Goal: Task Accomplishment & Management: Manage account settings

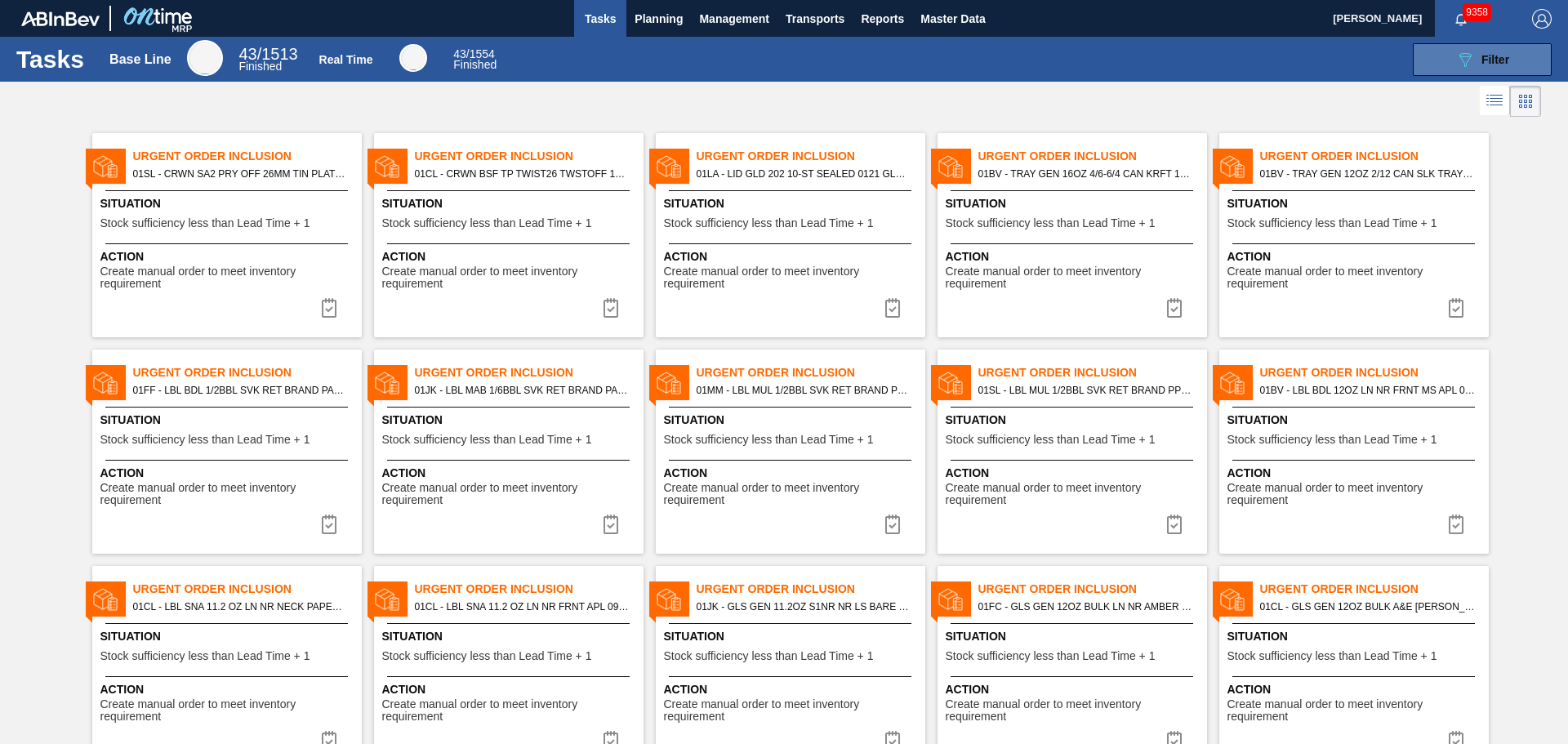
click at [1479, 69] on button "089F7B8B-B2A5-4AFE-B5C0-19BA573D28AC Filter" at bounding box center [1482, 59] width 139 height 32
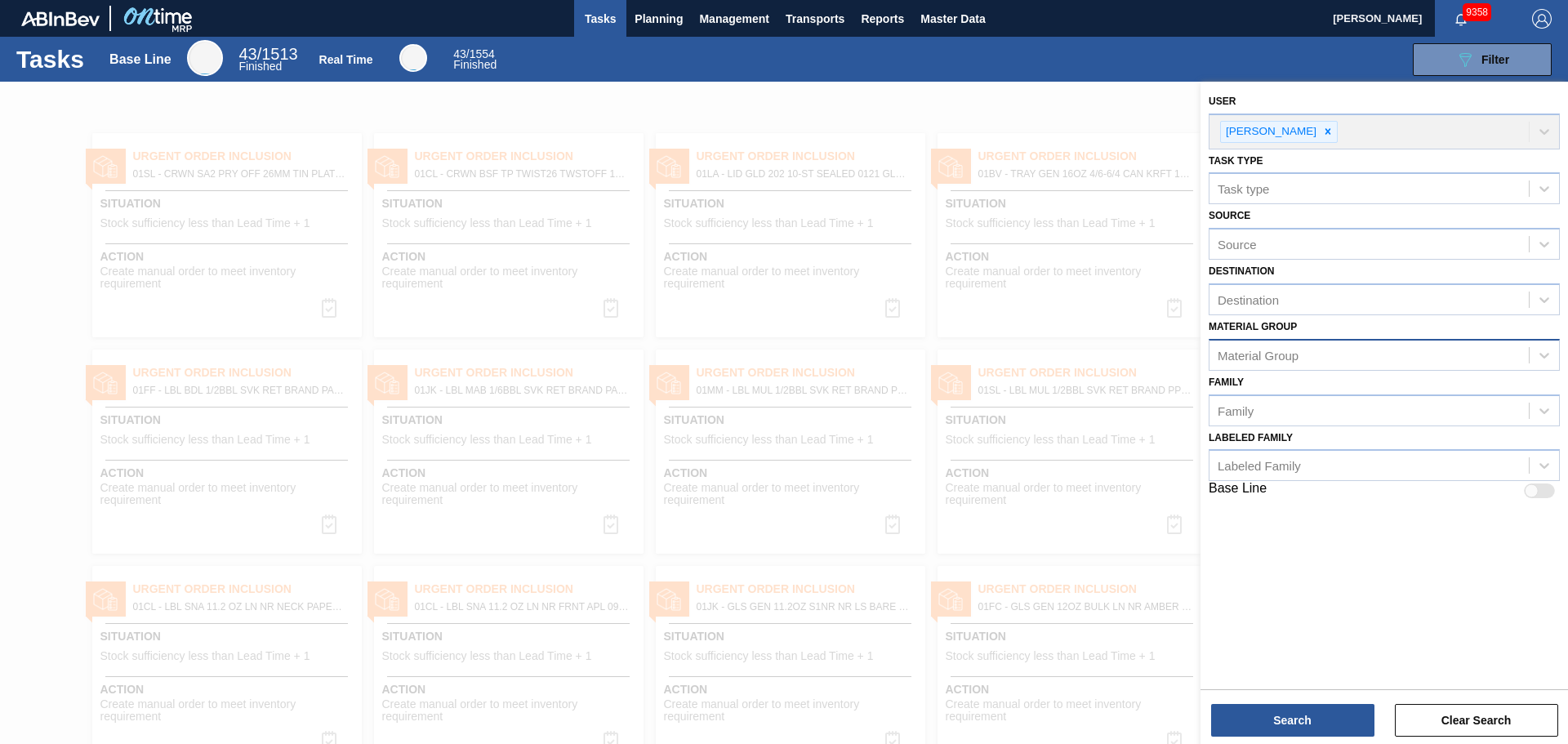
click at [1279, 356] on div "Material Group" at bounding box center [1257, 355] width 81 height 14
type Group "li"
click at [1265, 390] on div "Lids" at bounding box center [1384, 396] width 351 height 31
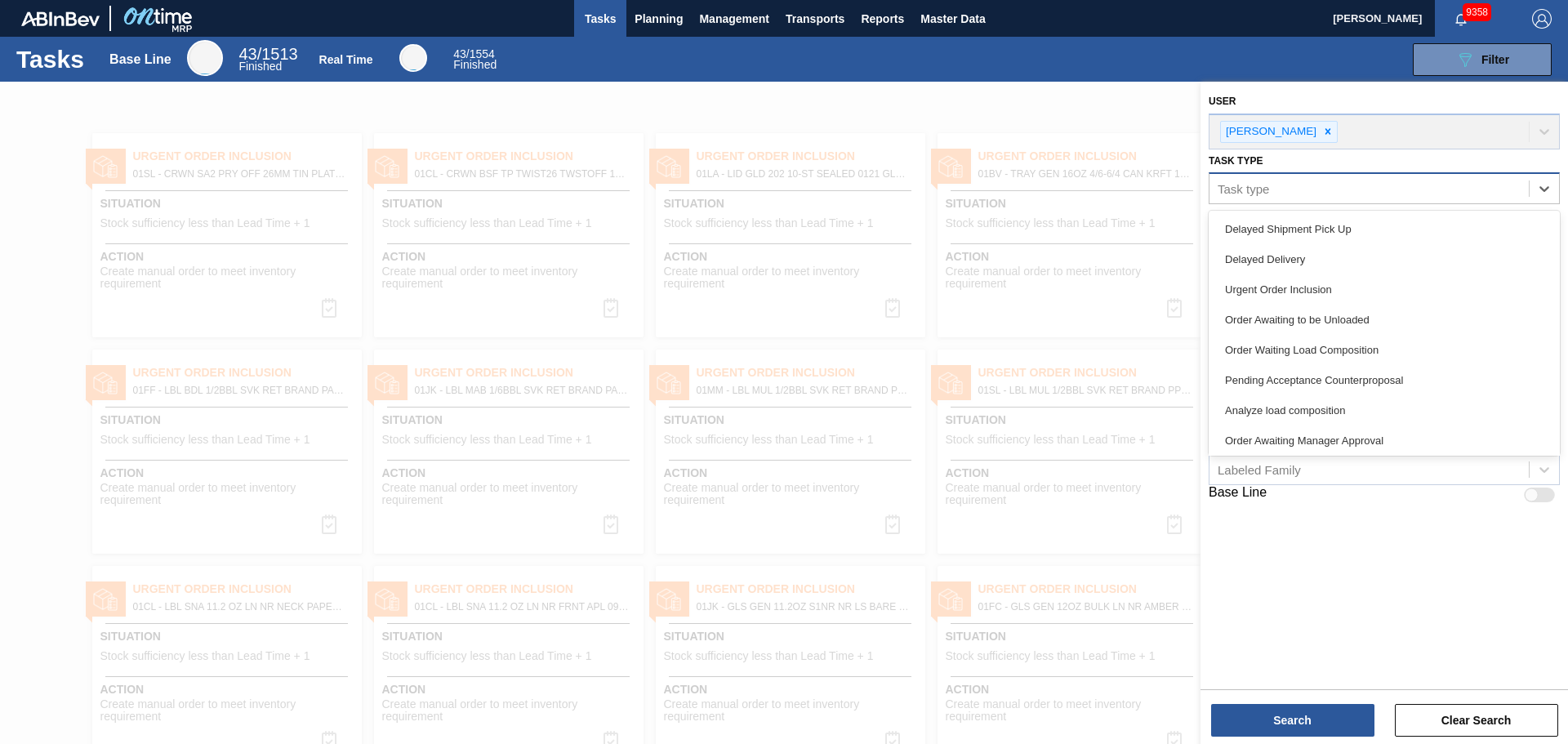
click at [1298, 191] on div "Task type" at bounding box center [1369, 189] width 320 height 24
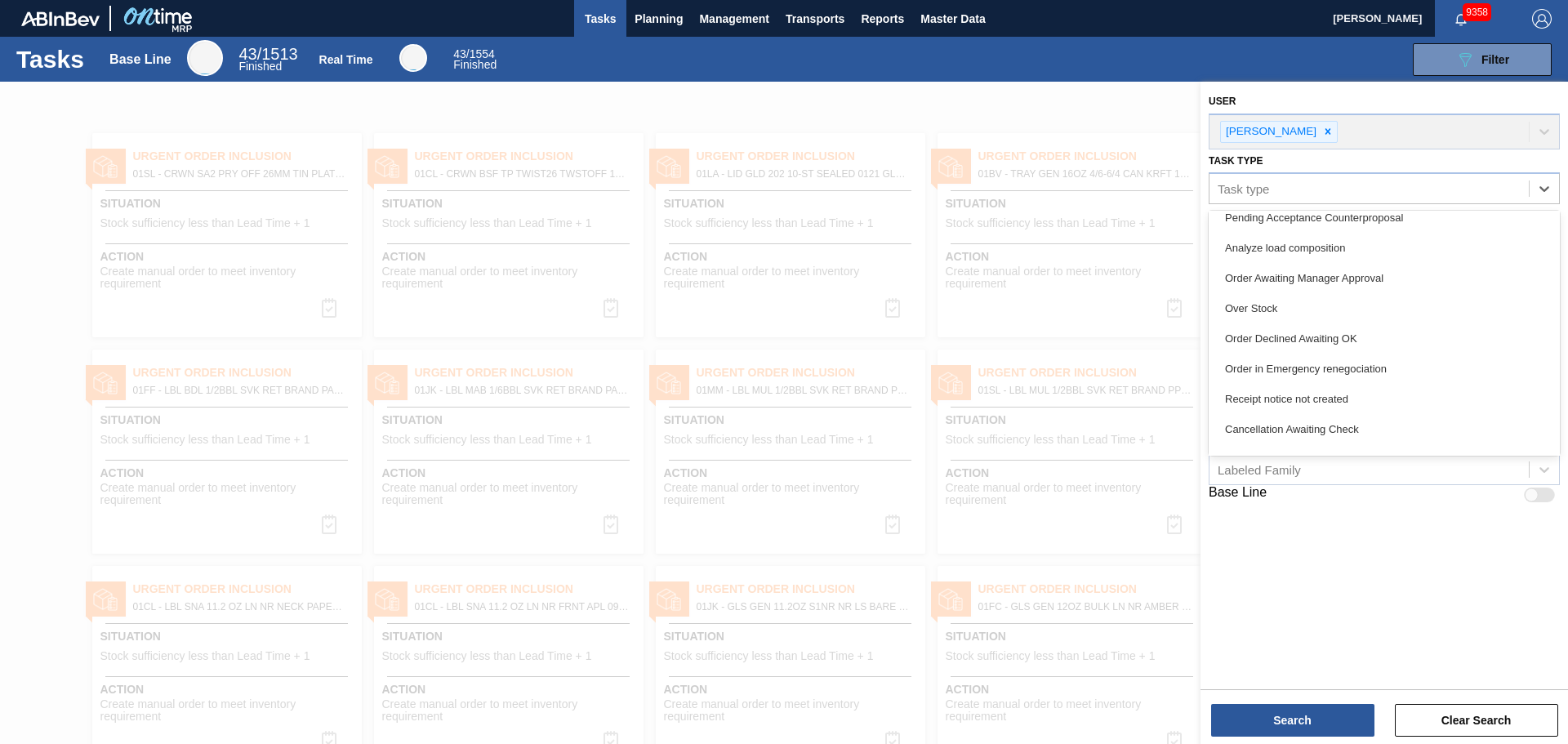
scroll to position [163, 0]
click at [1266, 314] on div "Over Stock" at bounding box center [1384, 308] width 351 height 31
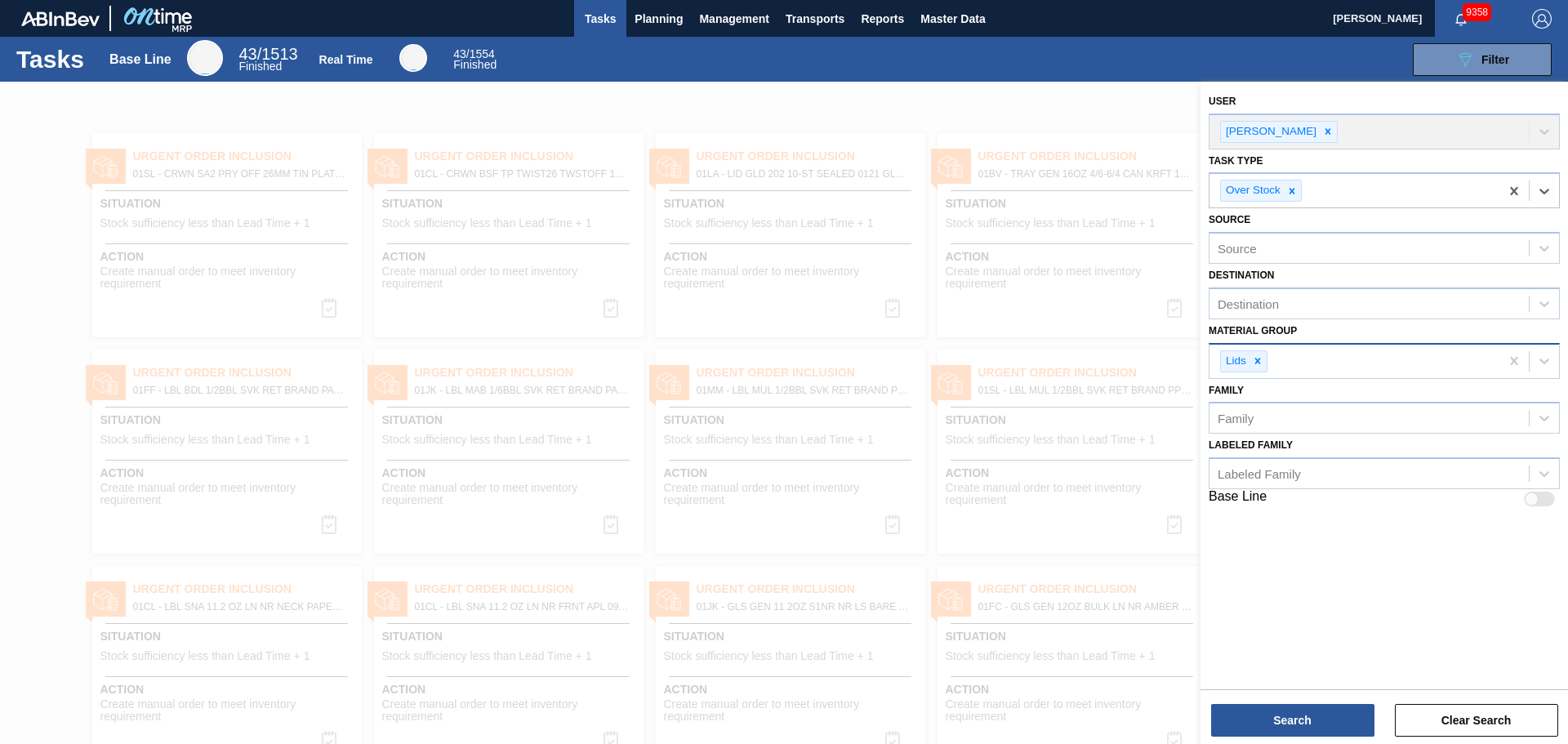
click at [1286, 701] on div "Search Clear Search" at bounding box center [1384, 712] width 368 height 45
click at [1282, 718] on button "Search" at bounding box center [1292, 720] width 163 height 32
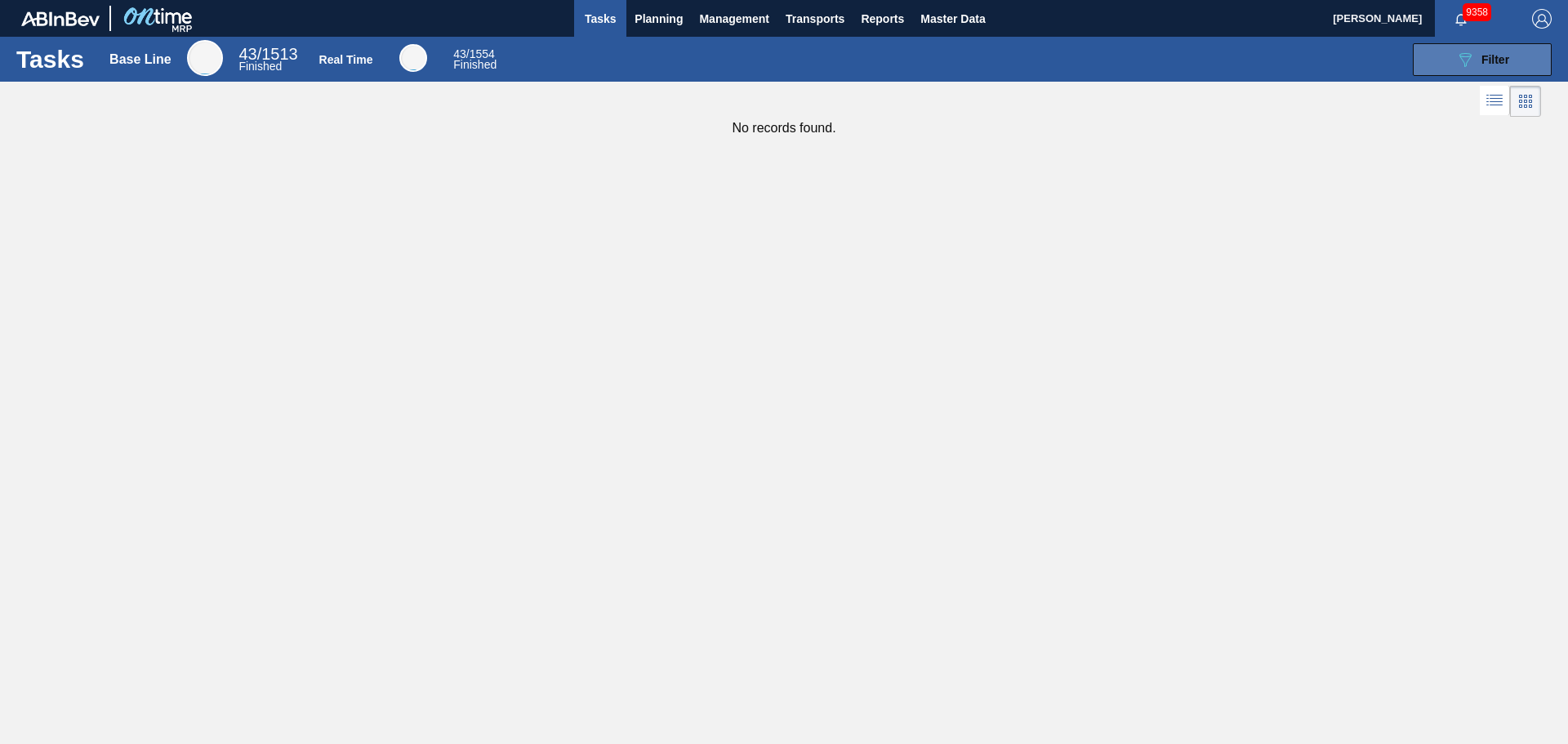
click at [1477, 59] on div "089F7B8B-B2A5-4AFE-B5C0-19BA573D28AC Filter" at bounding box center [1482, 59] width 54 height 19
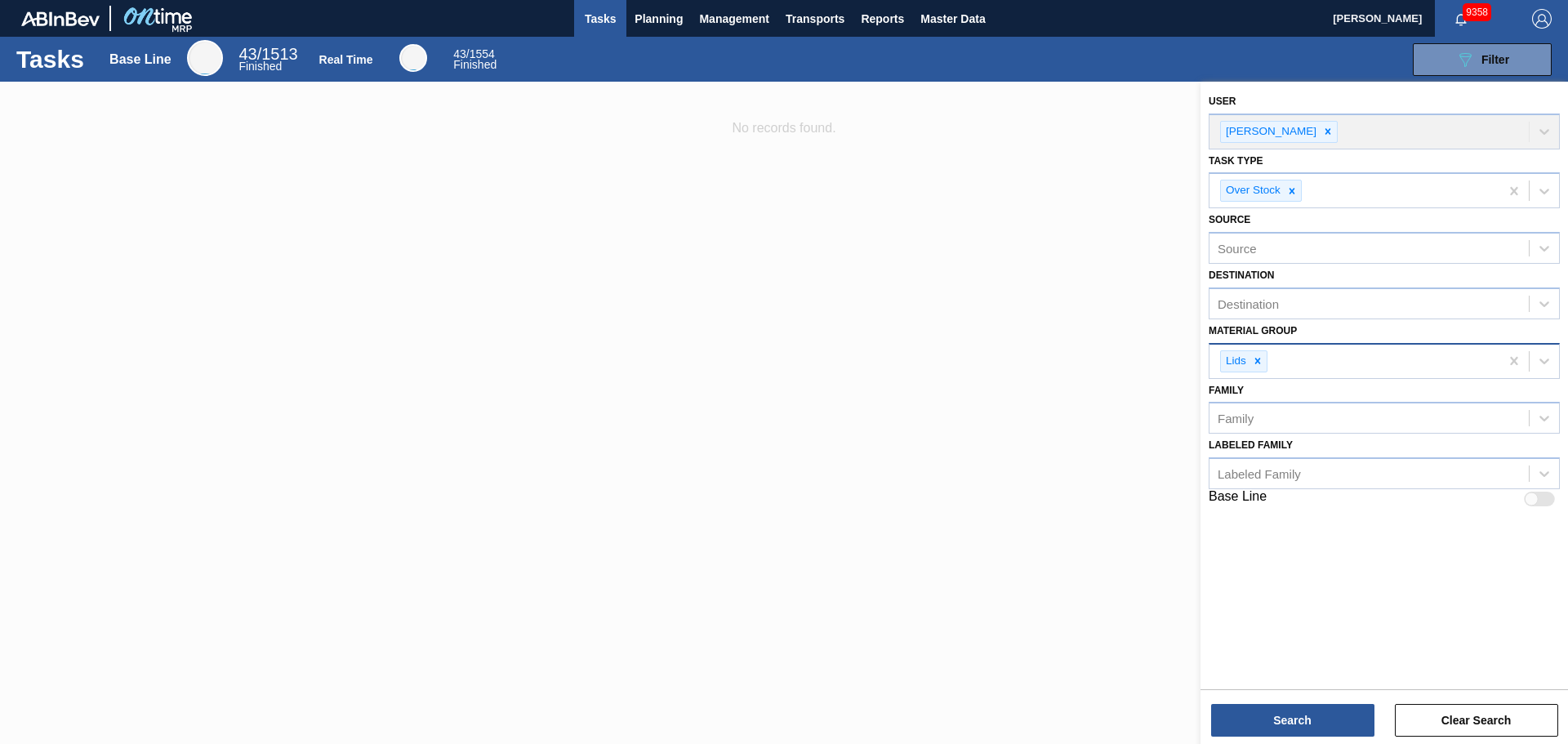
click at [1090, 518] on div at bounding box center [784, 453] width 1568 height 744
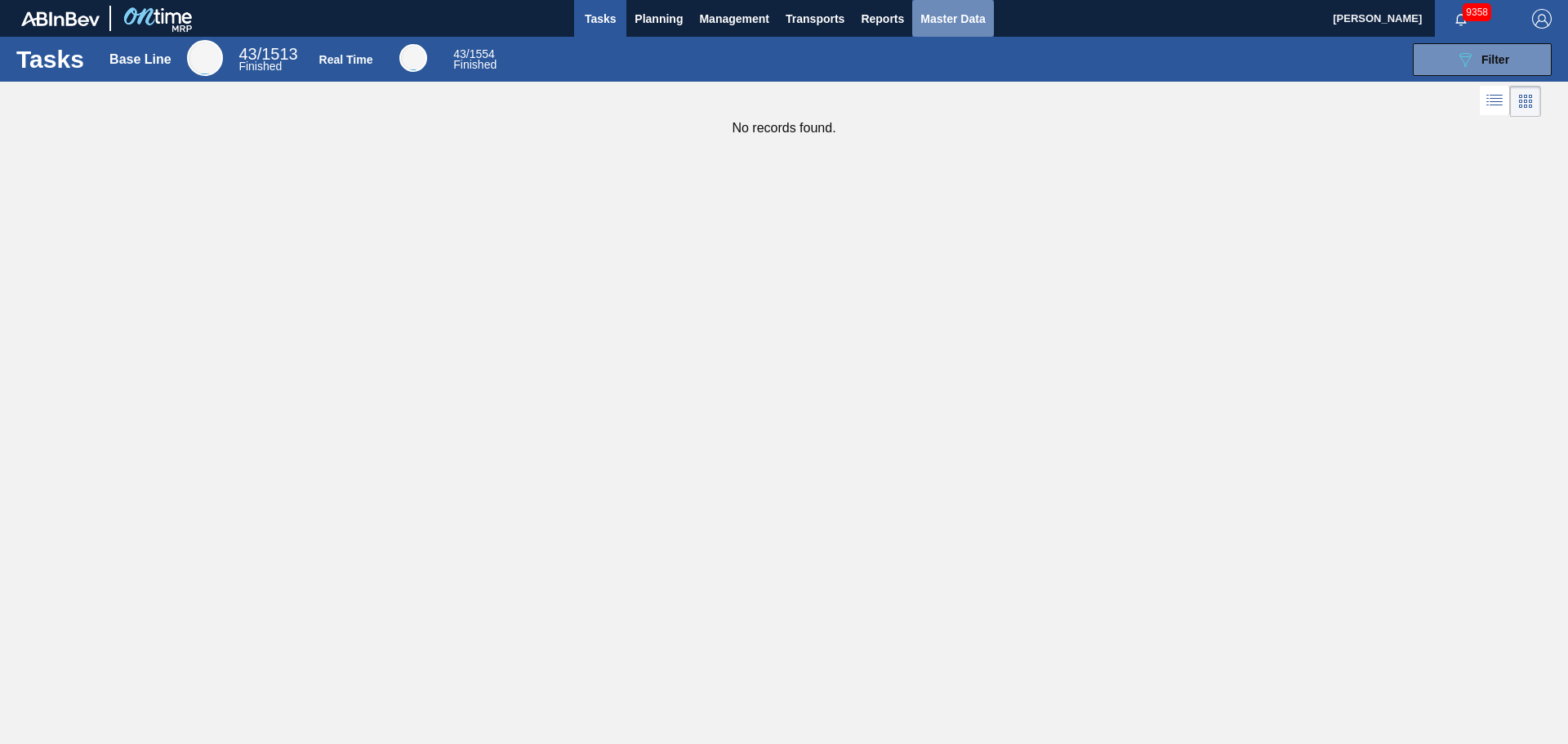
click at [947, 30] on button "Master Data" at bounding box center [952, 19] width 81 height 37
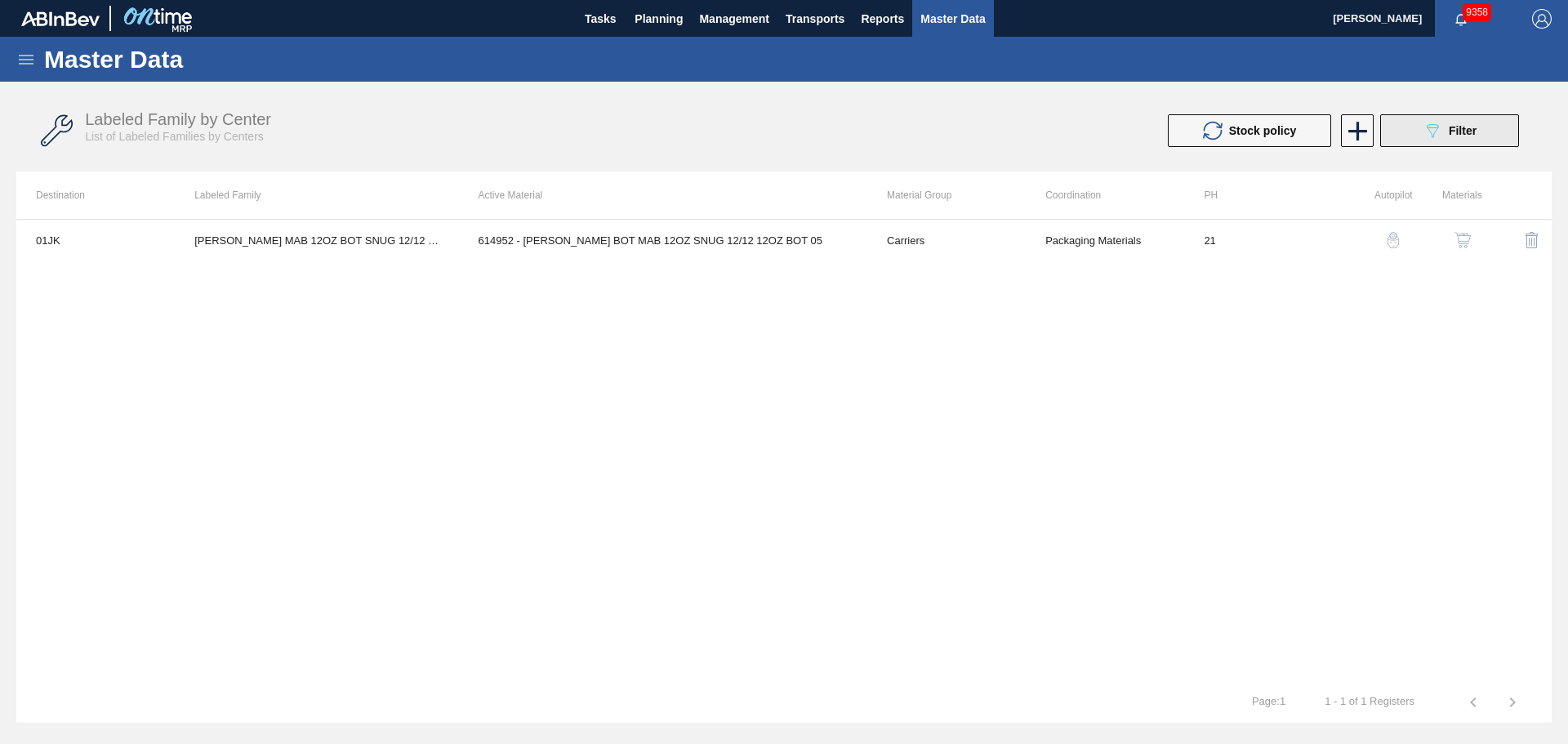
click at [1455, 127] on span "Filter" at bounding box center [1462, 131] width 28 height 13
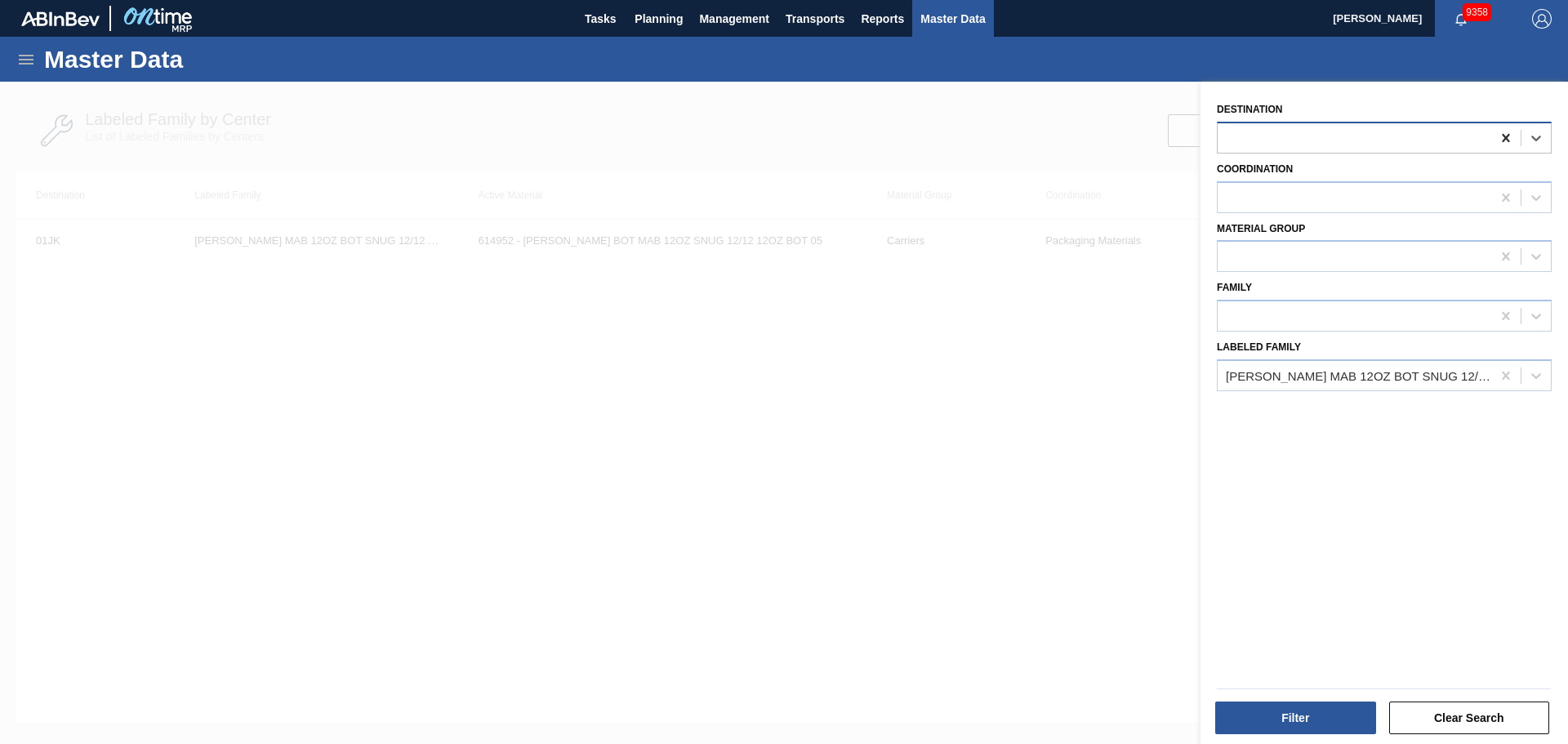
click at [1499, 136] on icon at bounding box center [1506, 138] width 17 height 17
type input "b"
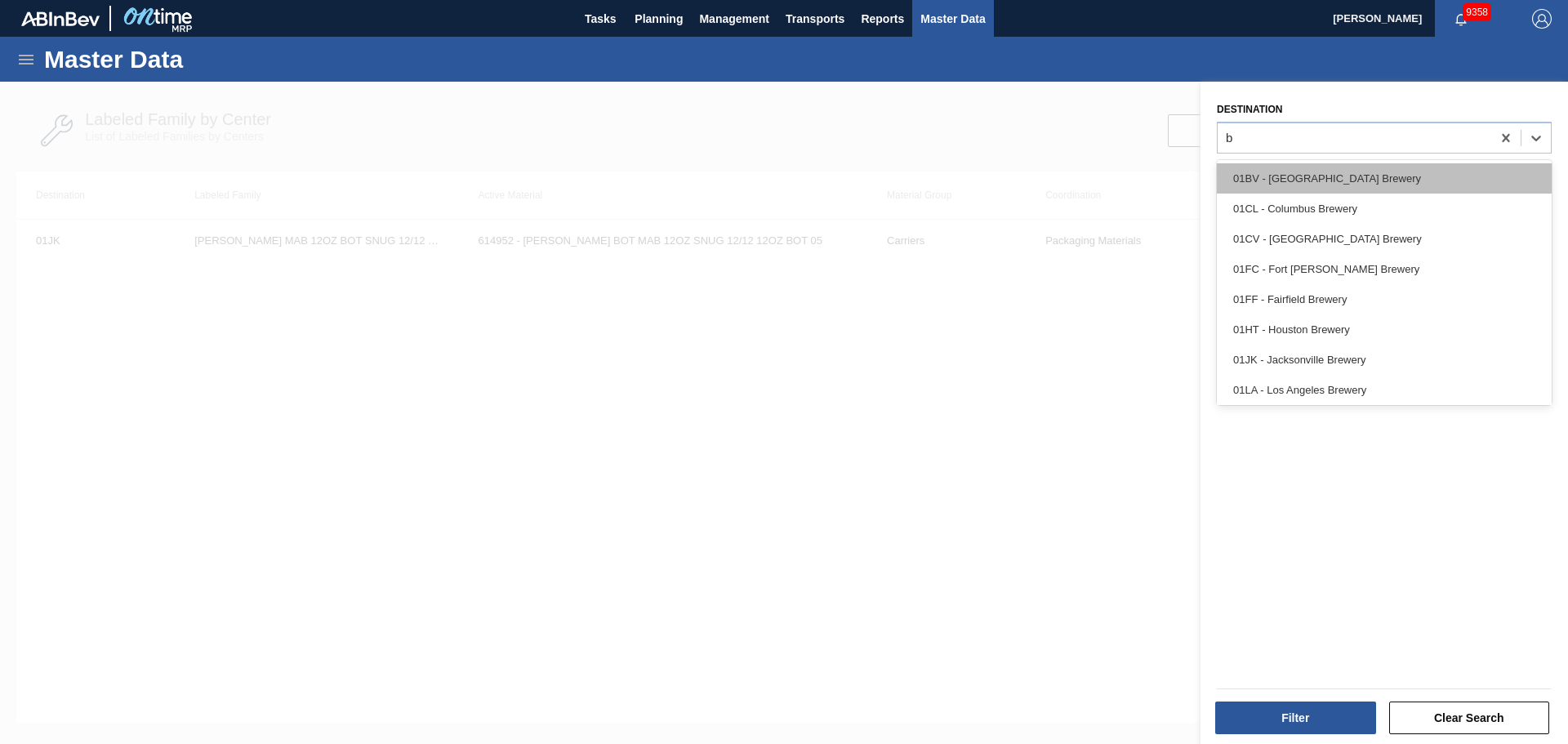
click at [1335, 177] on div "01BV - [GEOGRAPHIC_DATA] Brewery" at bounding box center [1384, 178] width 334 height 31
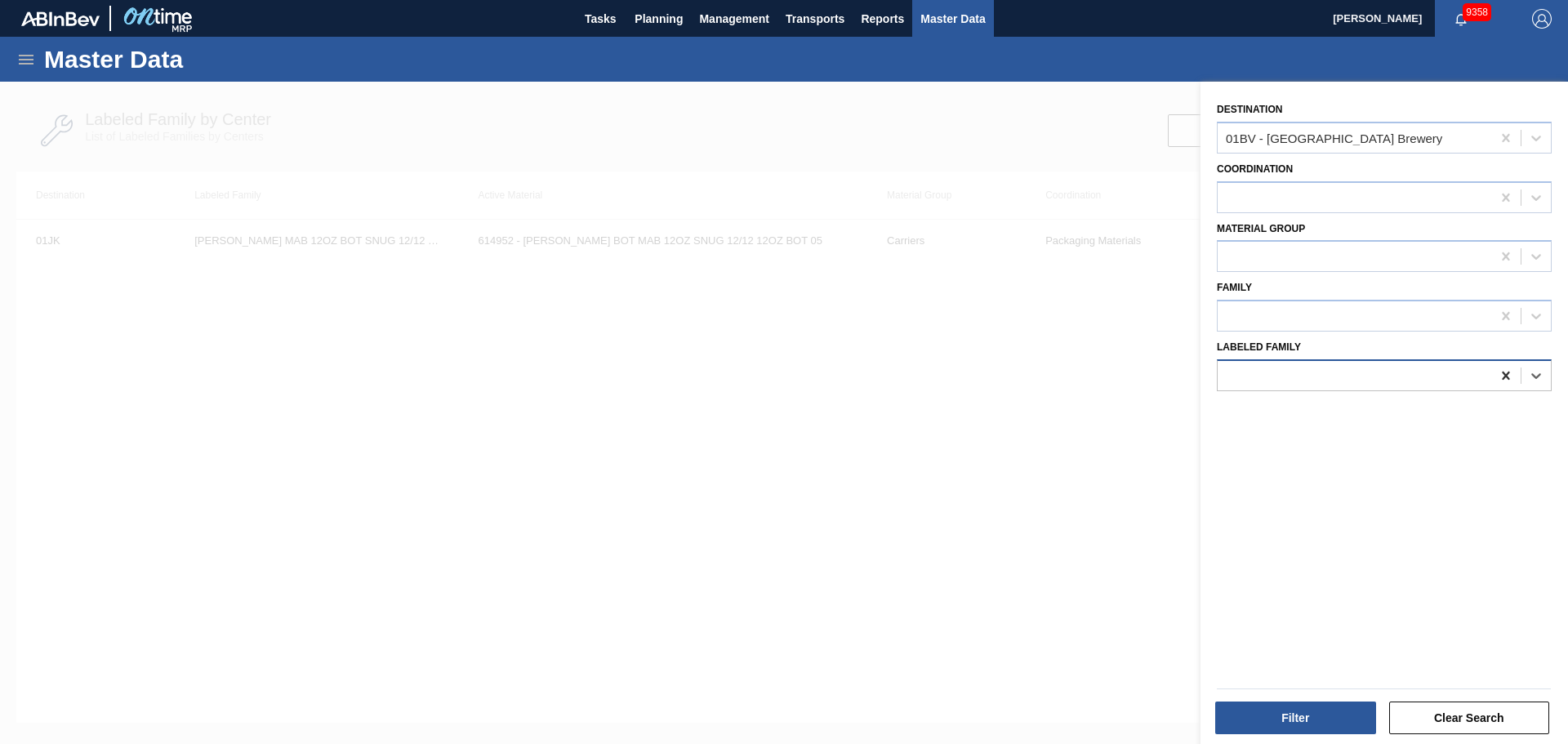
click at [1505, 374] on icon at bounding box center [1505, 375] width 7 height 8
click at [1314, 208] on div at bounding box center [1353, 197] width 273 height 24
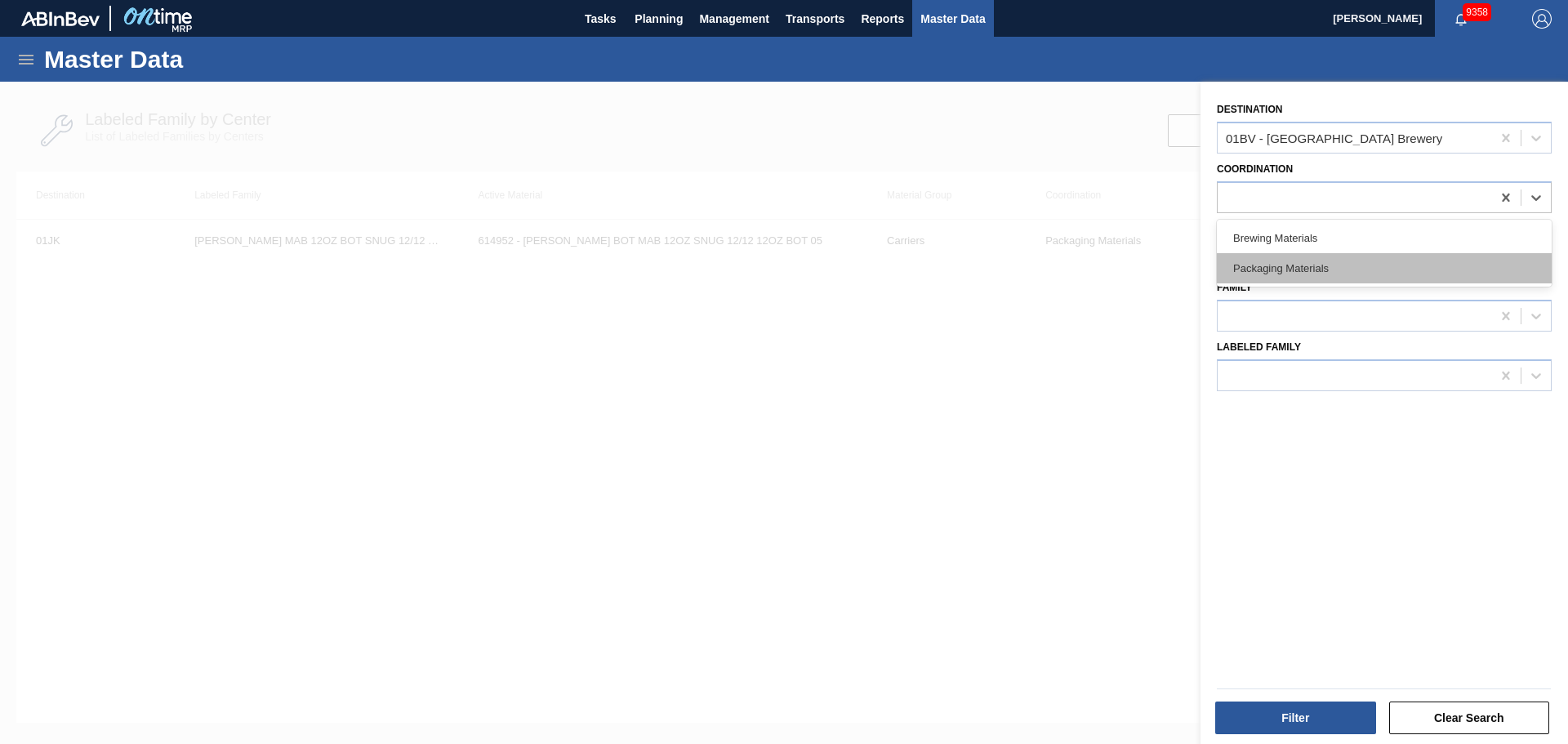
click at [1323, 269] on div "Packaging Materials" at bounding box center [1384, 268] width 334 height 31
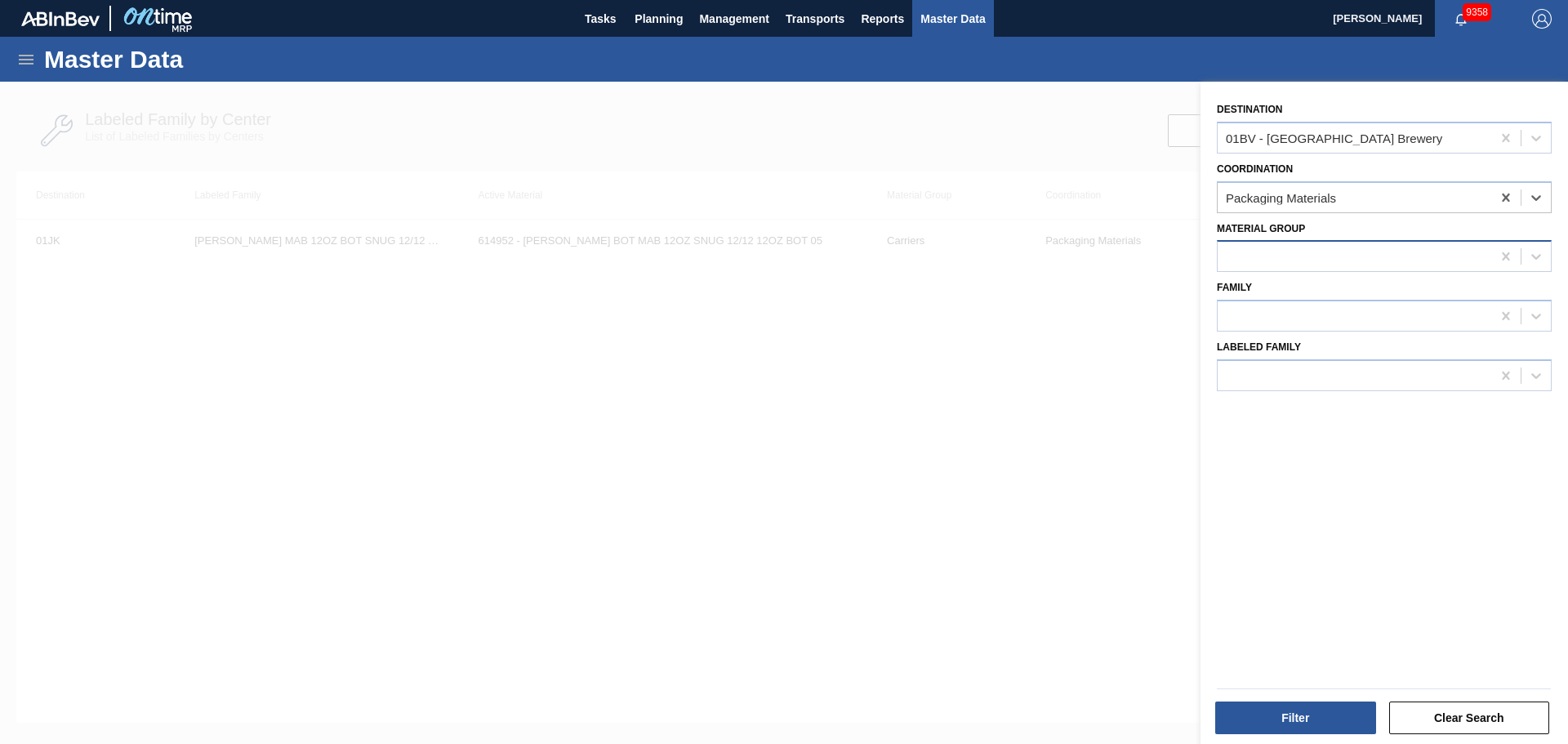
click at [1267, 255] on div at bounding box center [1353, 257] width 273 height 24
type Group "tra"
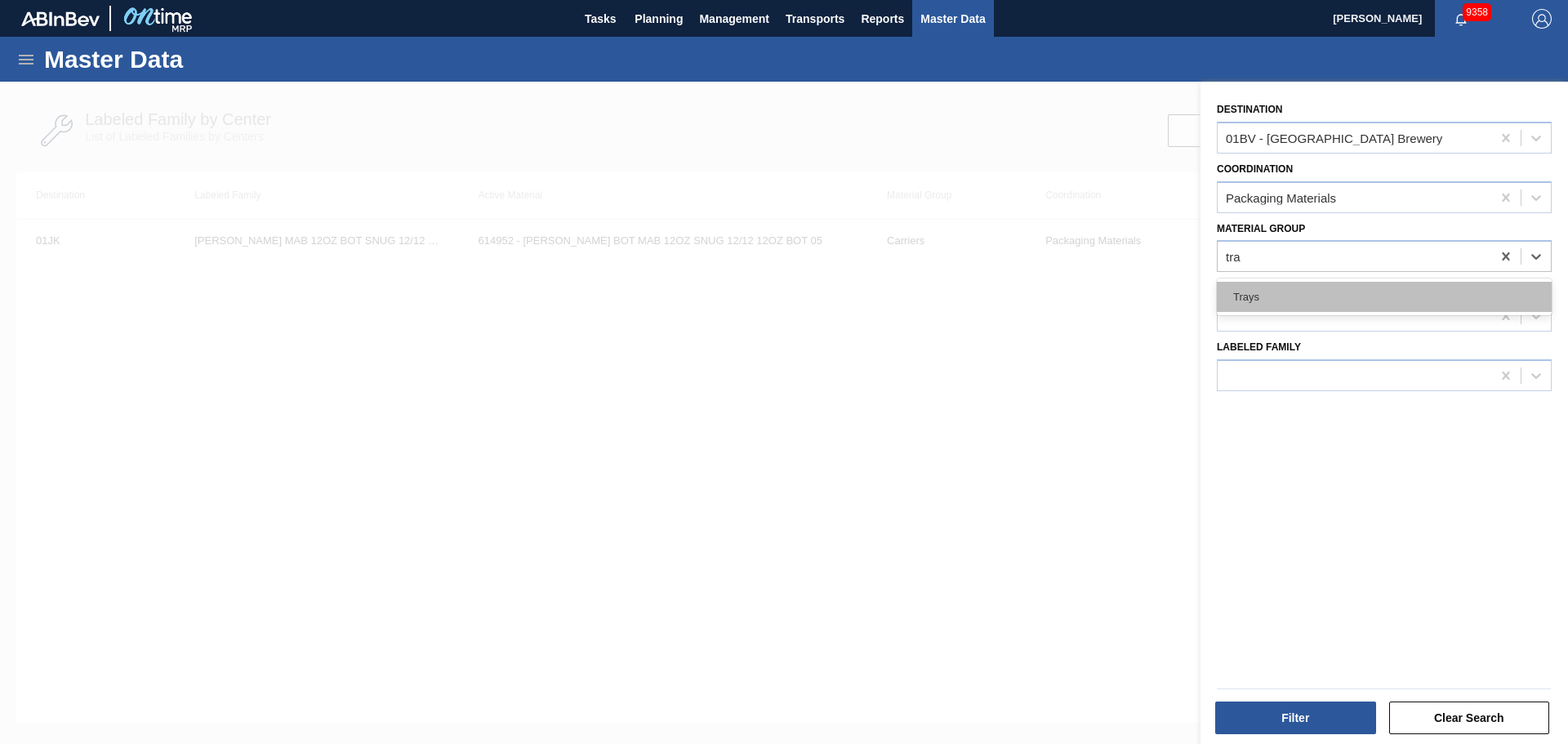
click at [1251, 288] on div "Trays" at bounding box center [1384, 296] width 334 height 31
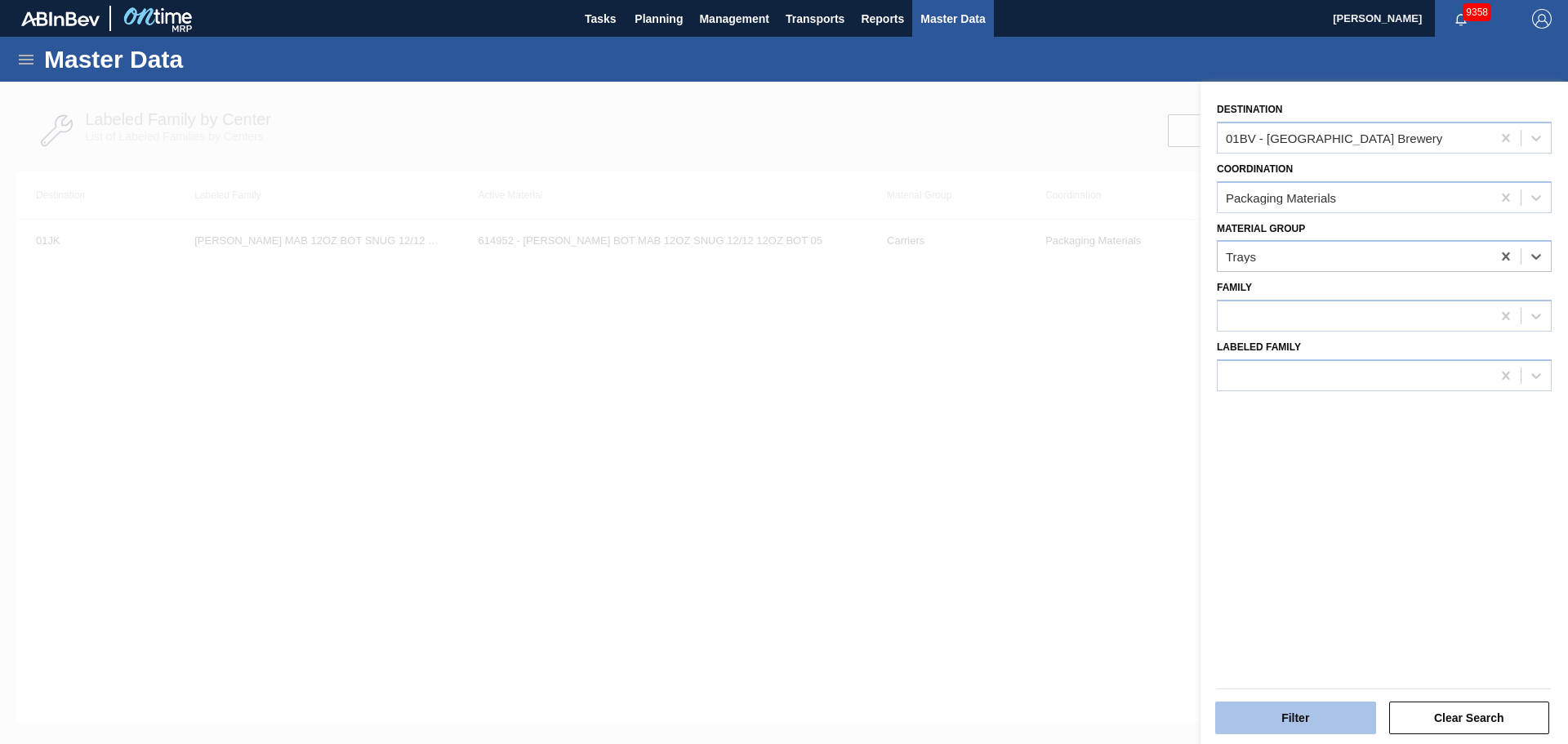
click at [1286, 728] on button "Filter" at bounding box center [1296, 717] width 161 height 32
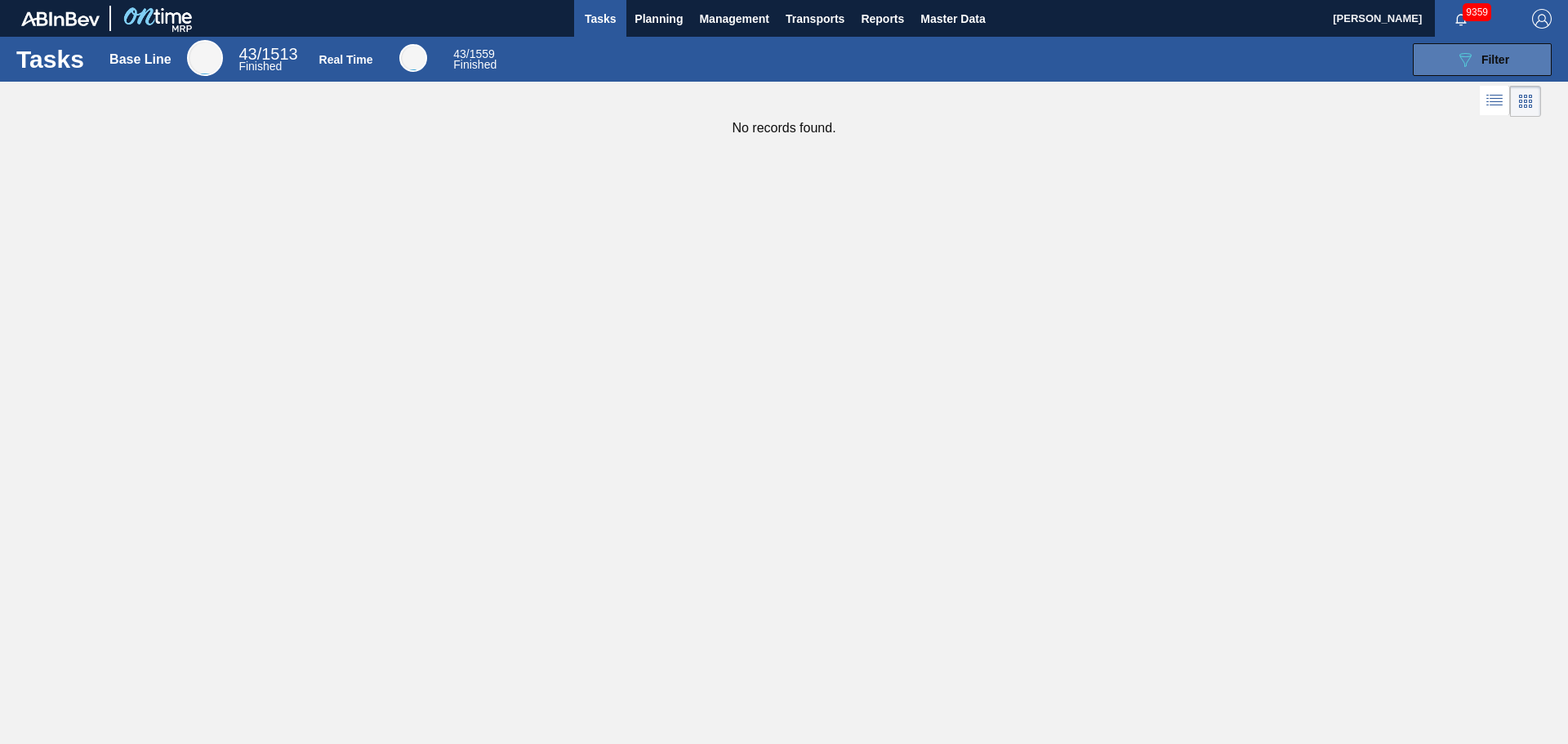
click at [1480, 68] on div "089F7B8B-B2A5-4AFE-B5C0-19BA573D28AC Filter" at bounding box center [1482, 59] width 54 height 19
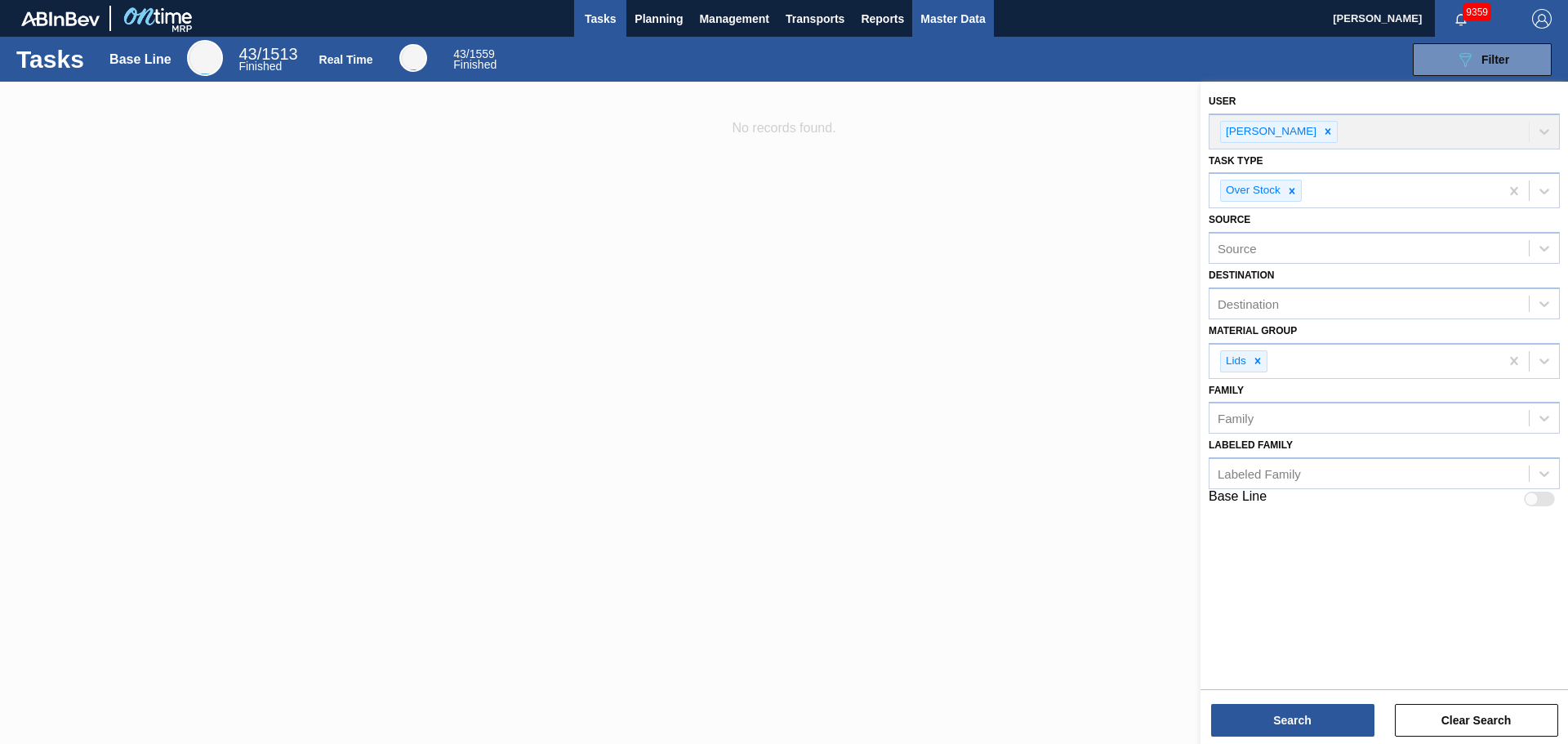
click at [935, 19] on span "Master Data" at bounding box center [953, 19] width 65 height 19
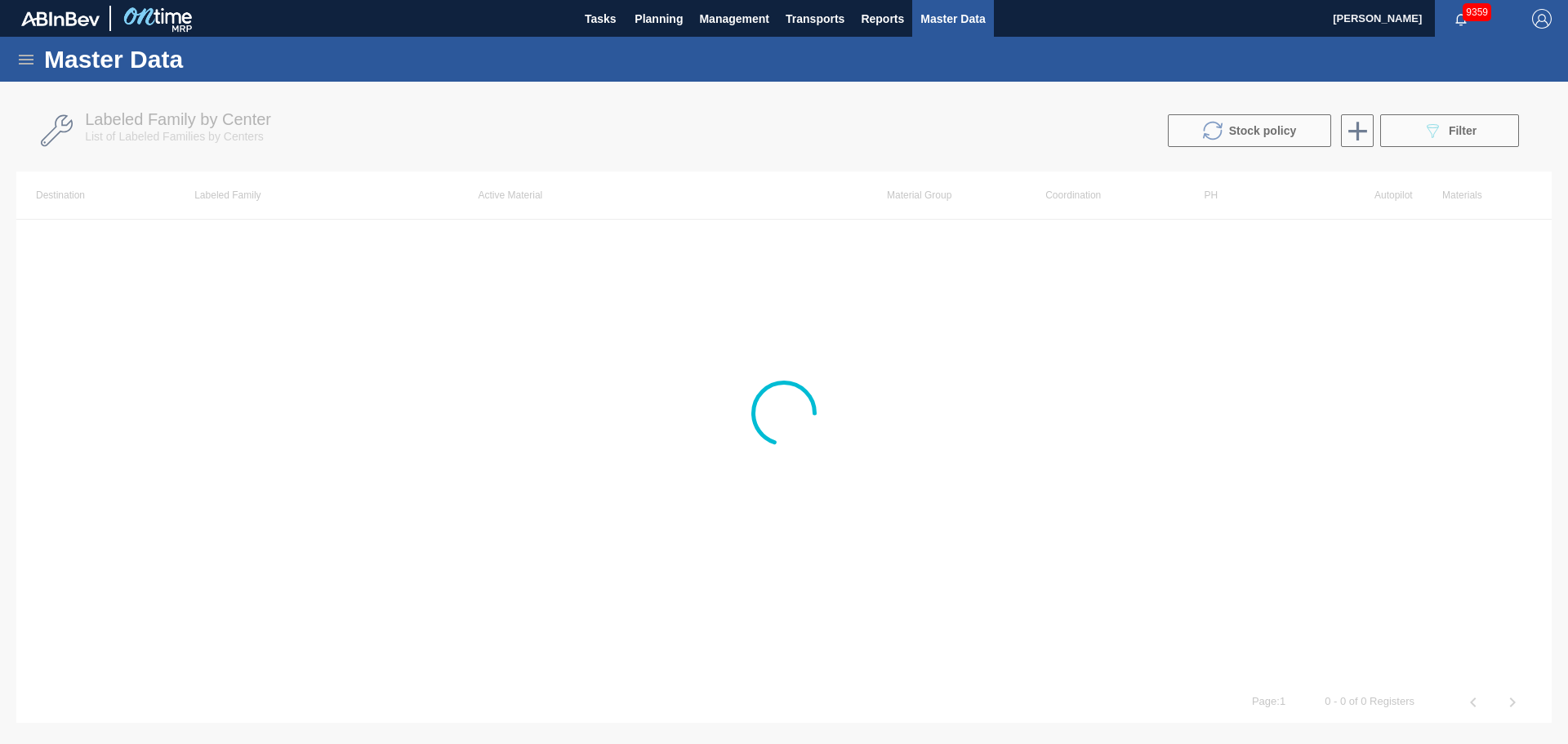
click at [1425, 136] on div at bounding box center [784, 412] width 1568 height 662
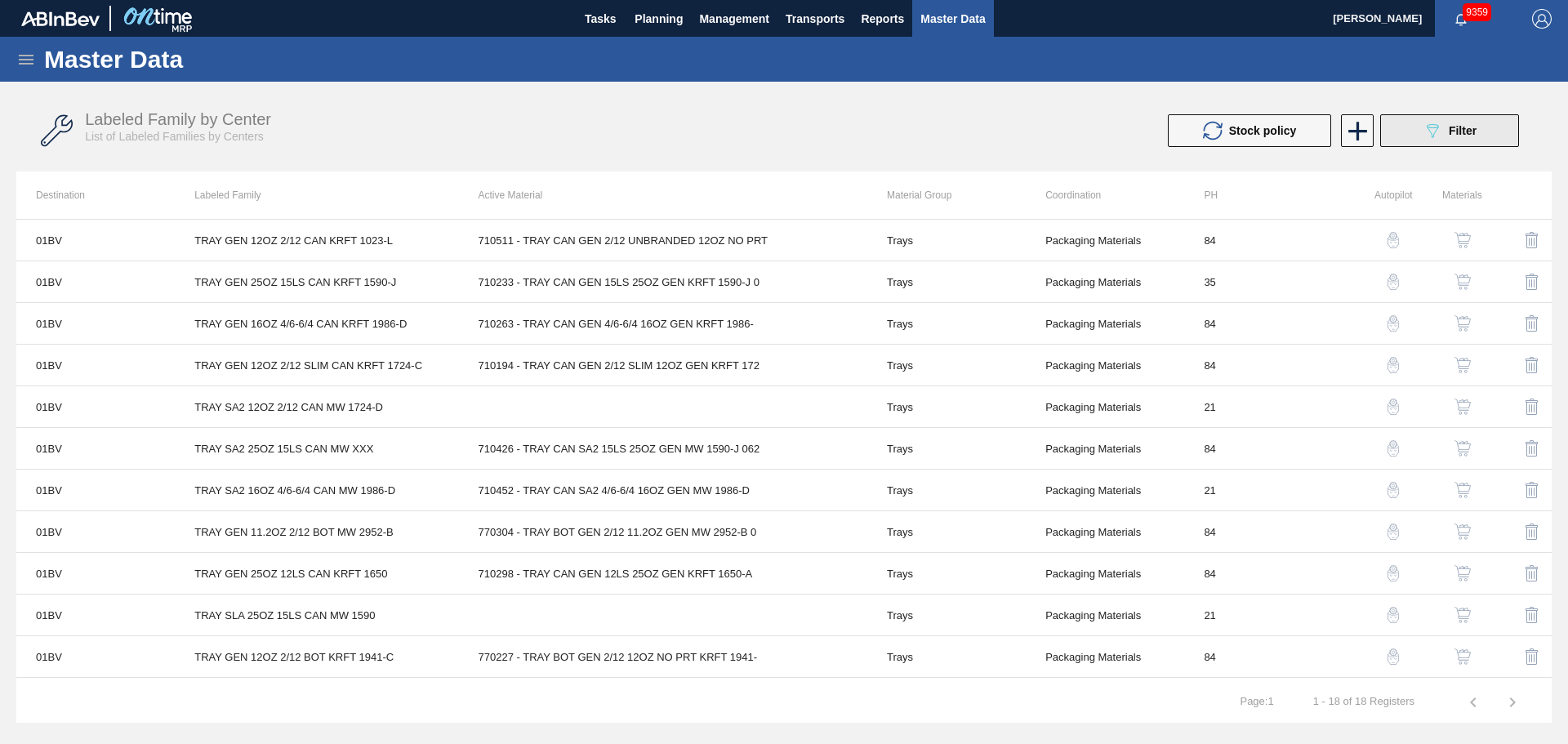
click at [1448, 118] on button "089F7B8B-B2A5-4AFE-B5C0-19BA573D28AC Filter" at bounding box center [1449, 130] width 139 height 32
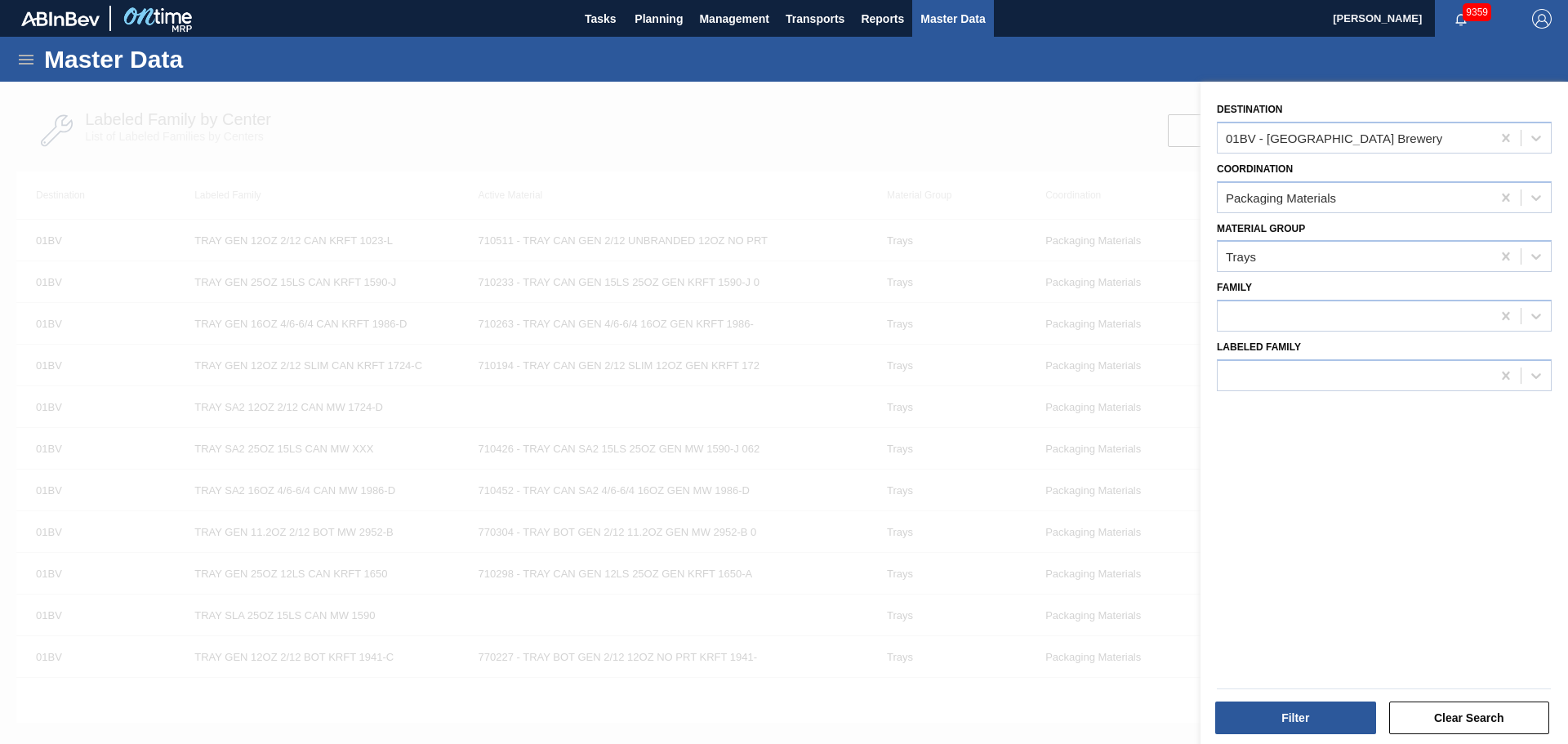
click at [947, 140] on div at bounding box center [784, 453] width 1568 height 744
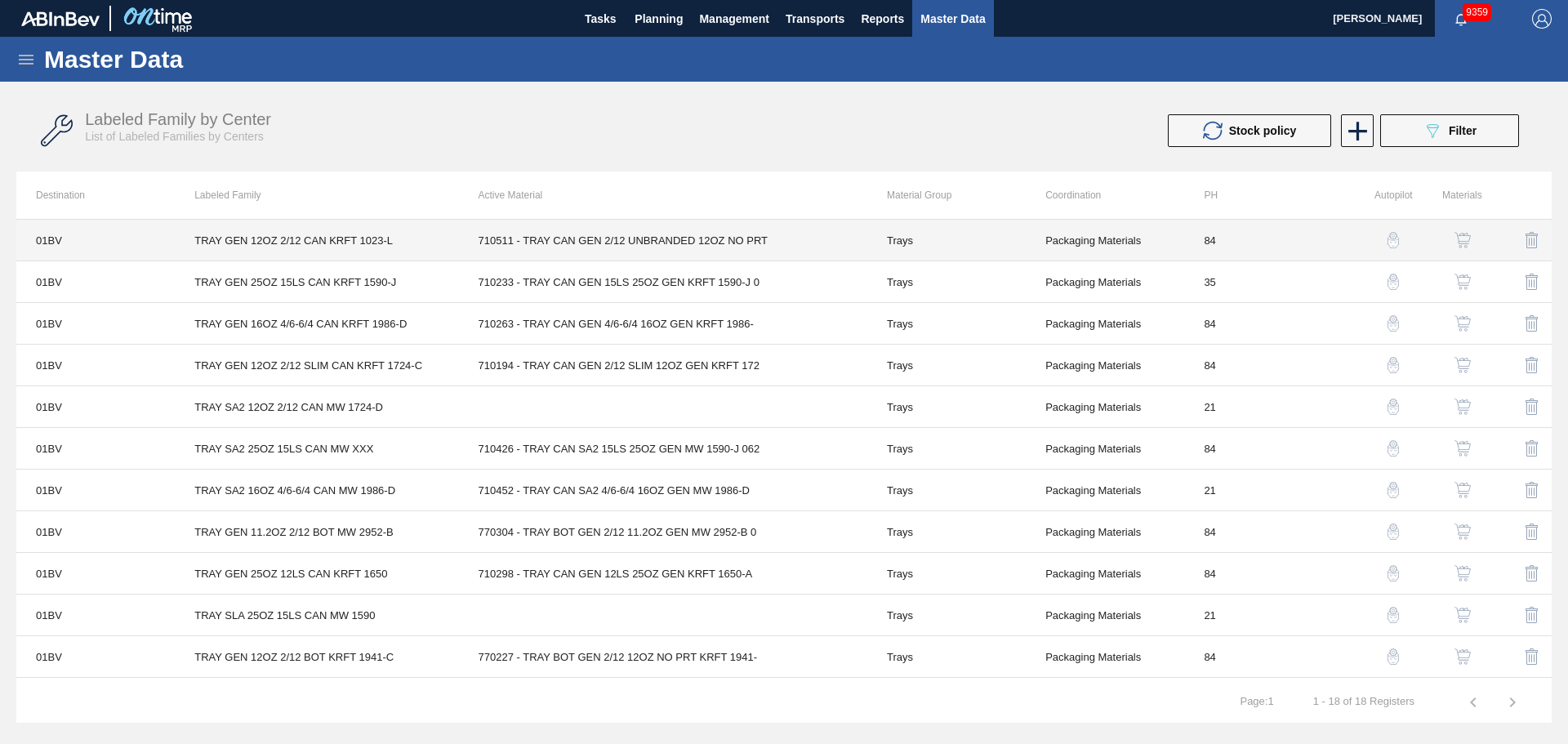
click at [1110, 241] on td "Packaging Materials" at bounding box center [1104, 240] width 158 height 42
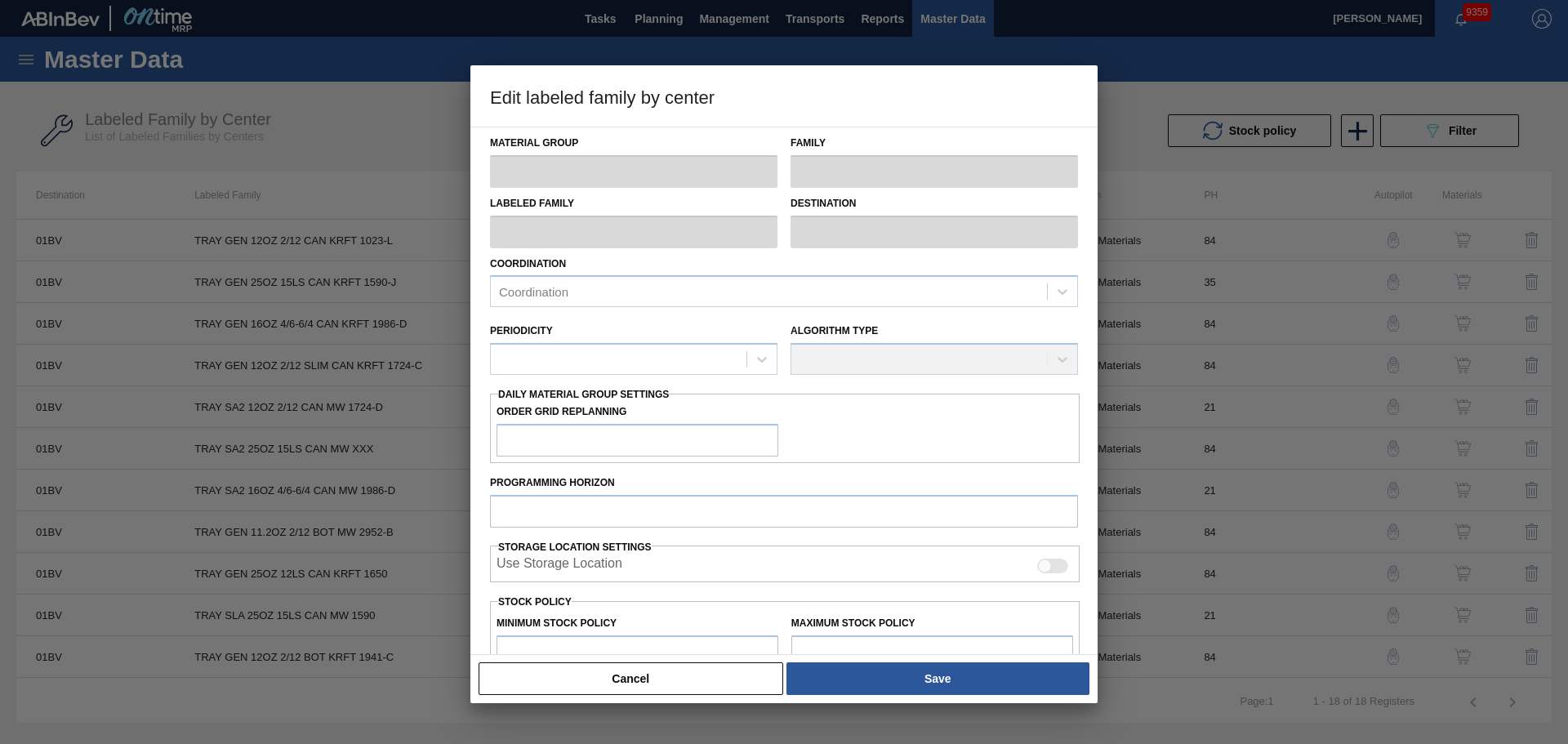
type input "Trays"
type input "TRAY GEN 12OZ 2/12 CAN KRFT 1023-L"
type input "01BV - [GEOGRAPHIC_DATA] Brewery"
type input "84"
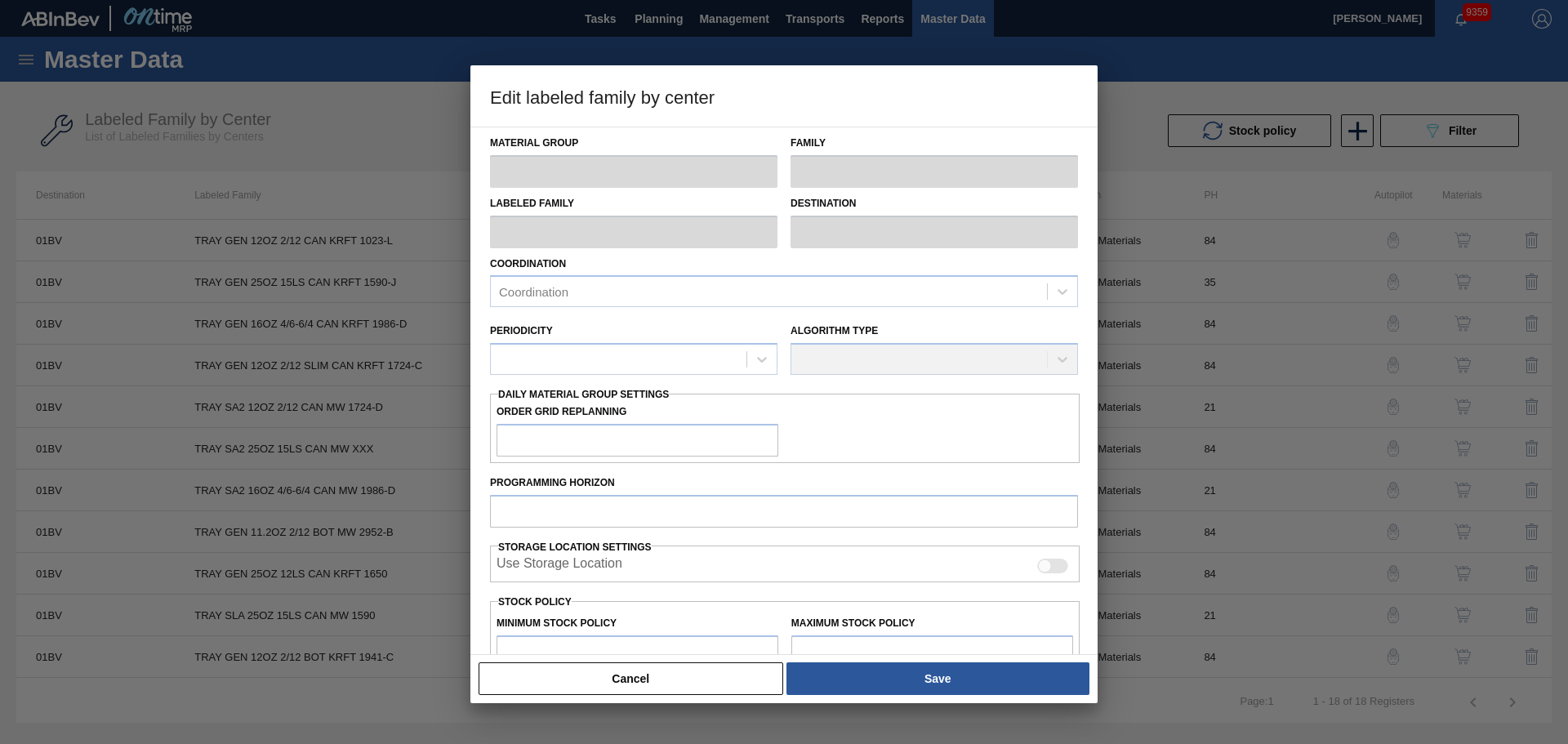
type input "68,354"
type input "823,184"
type input "4"
type input "98,547"
checkbox input "true"
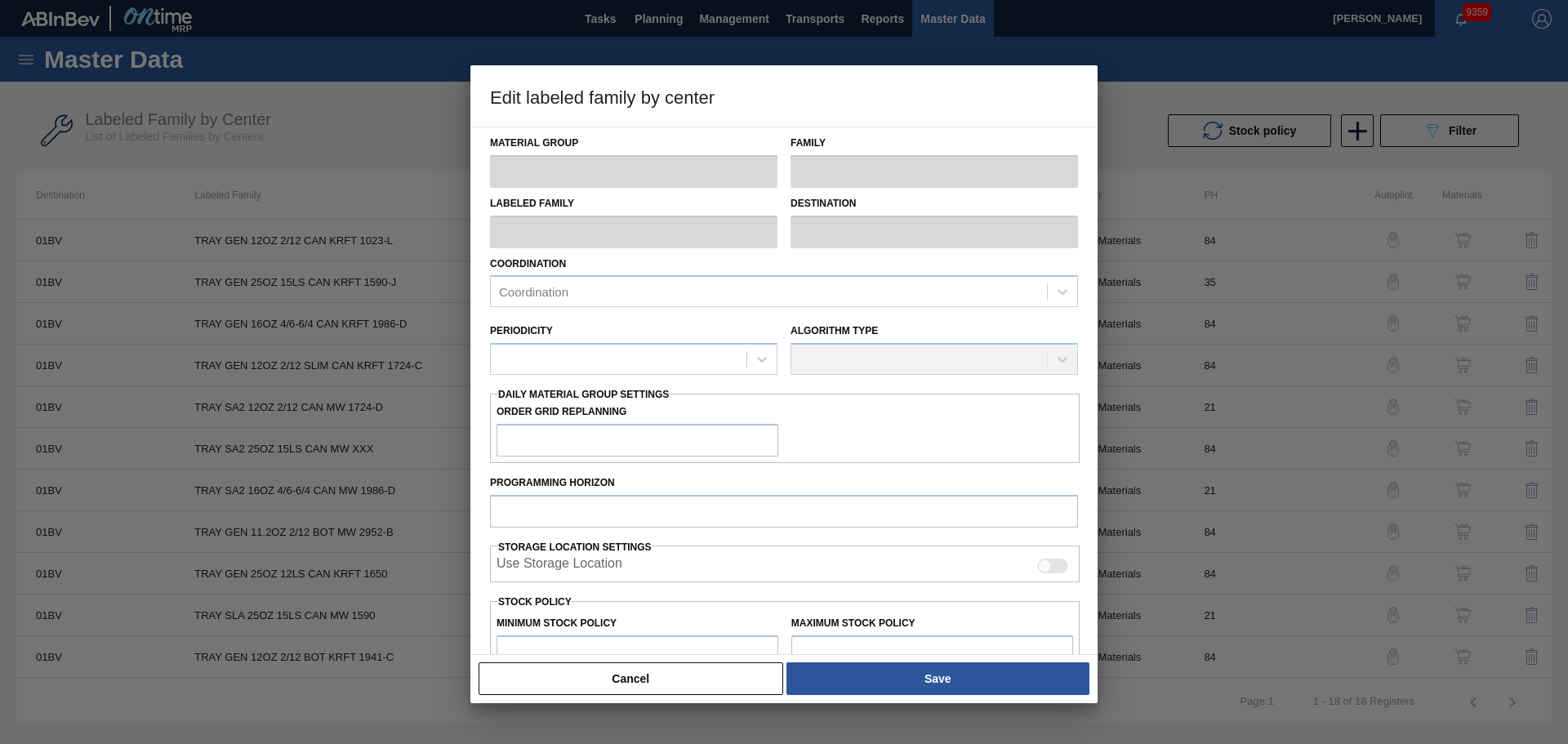
checkbox input "true"
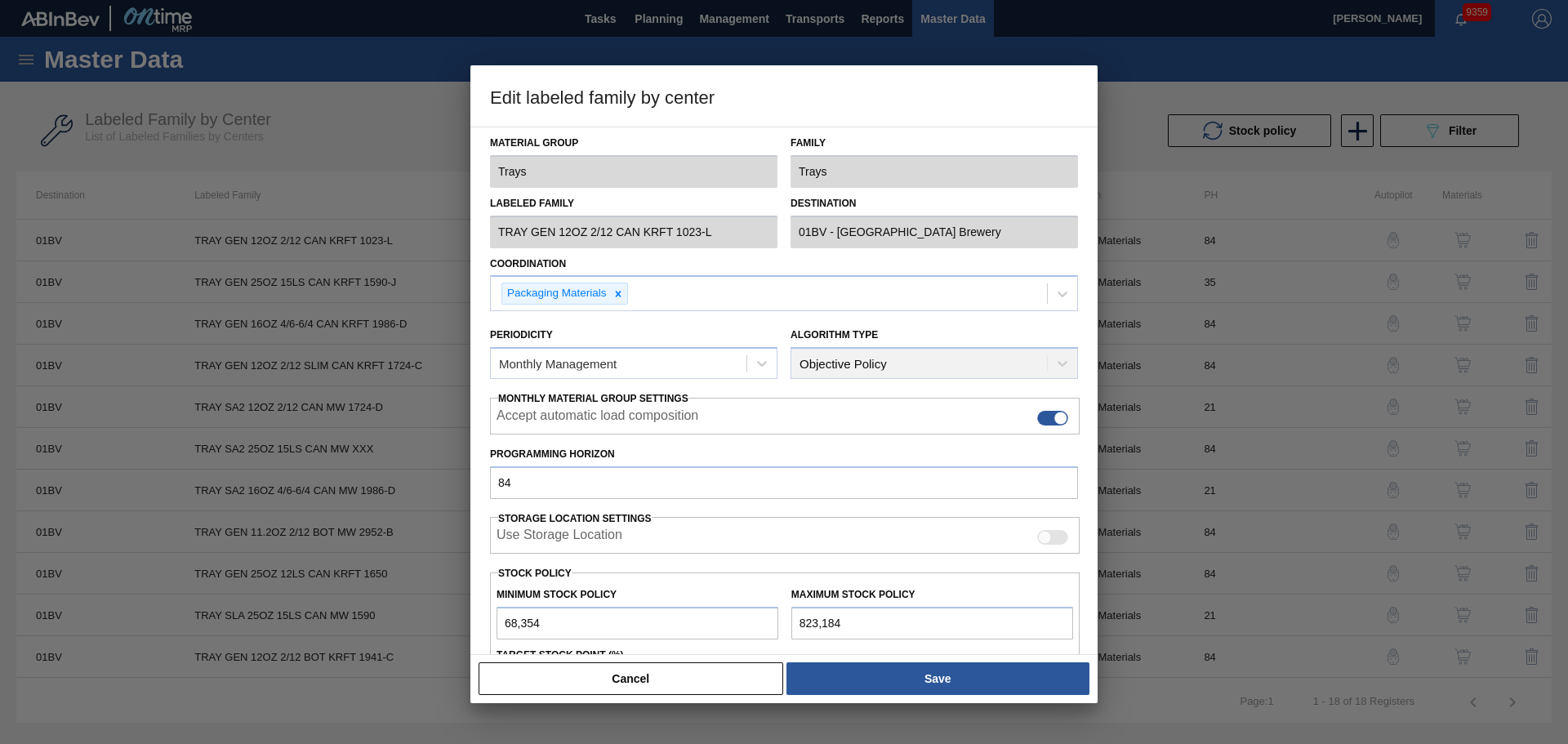
scroll to position [198, 0]
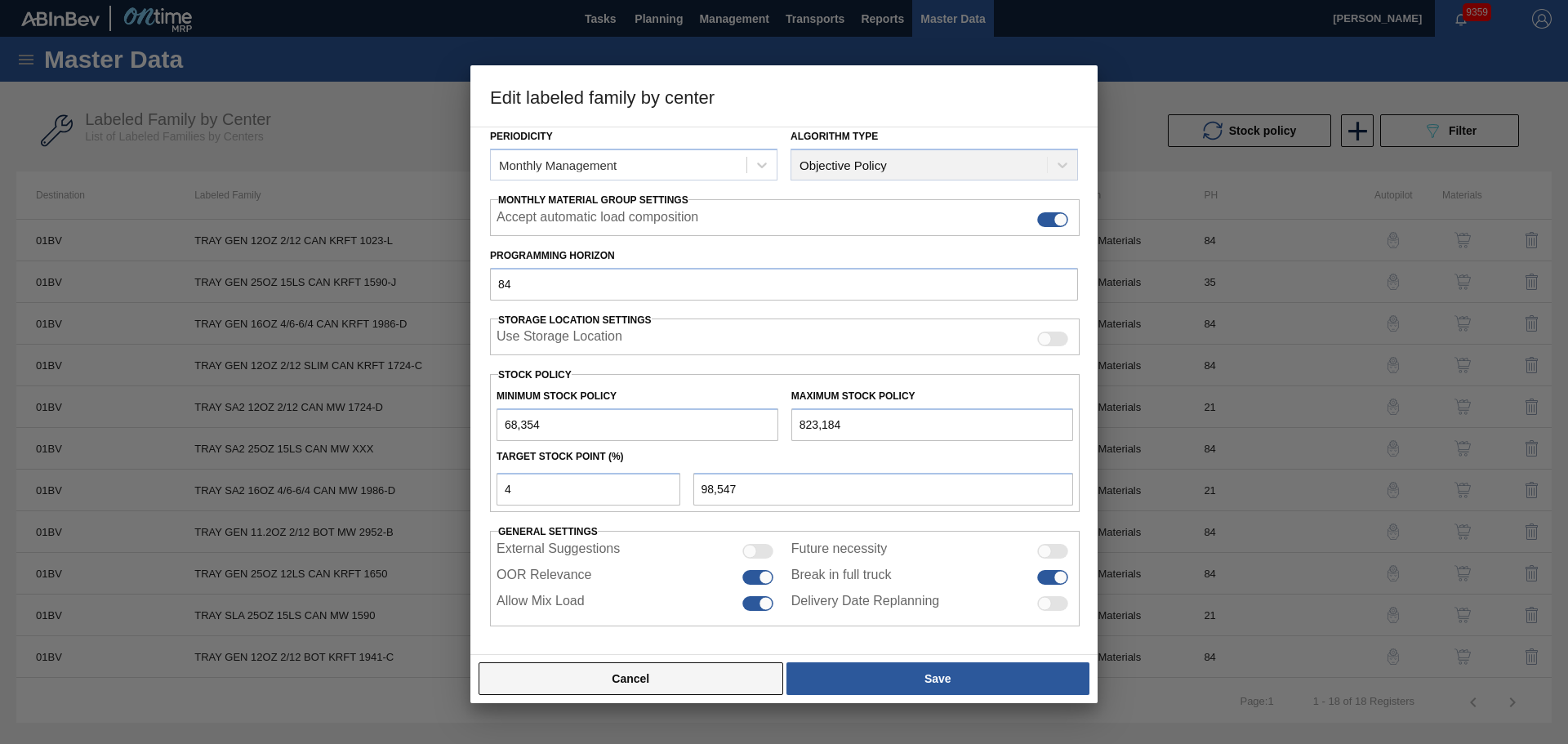
click at [698, 673] on button "Cancel" at bounding box center [631, 678] width 305 height 32
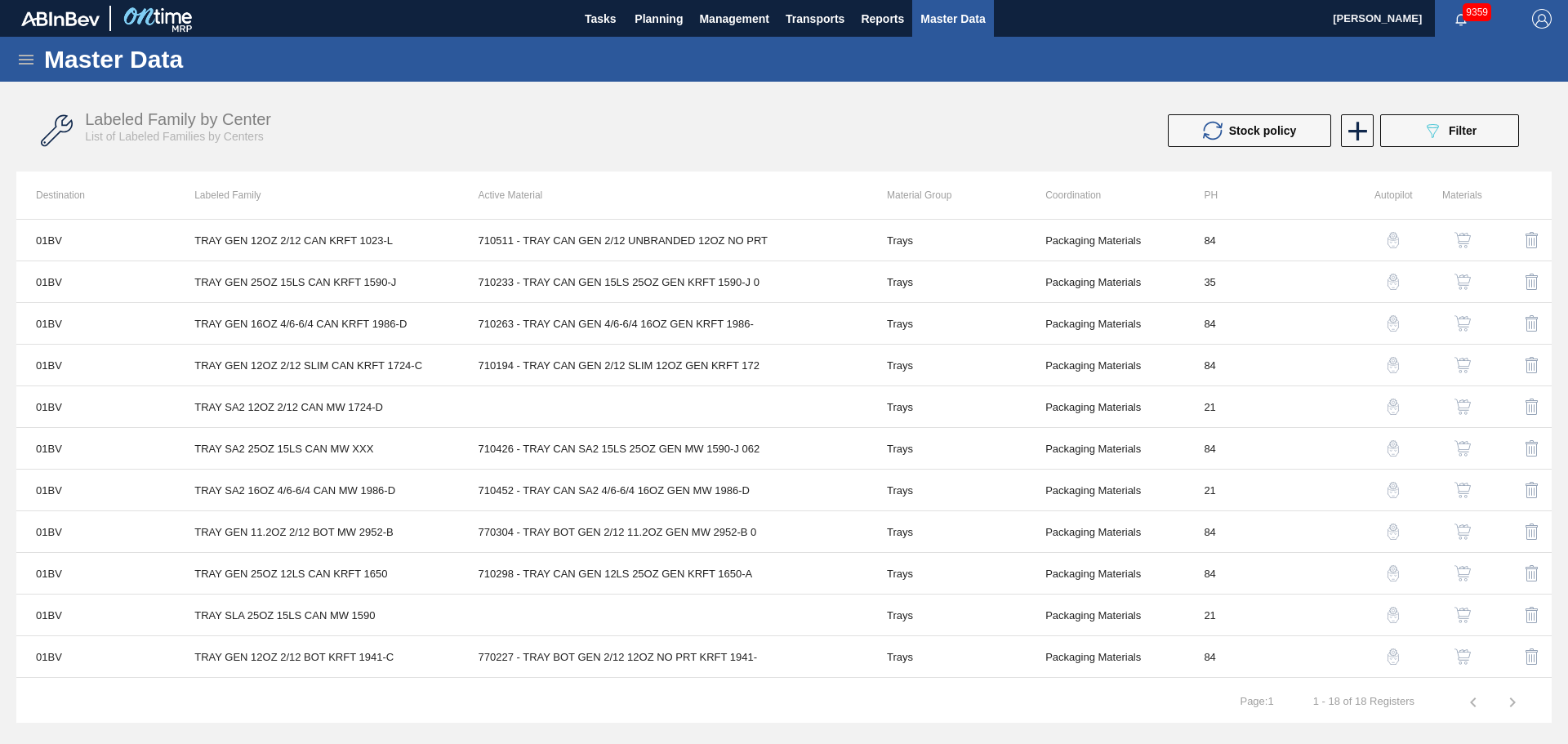
click at [1389, 241] on img "button" at bounding box center [1393, 240] width 17 height 17
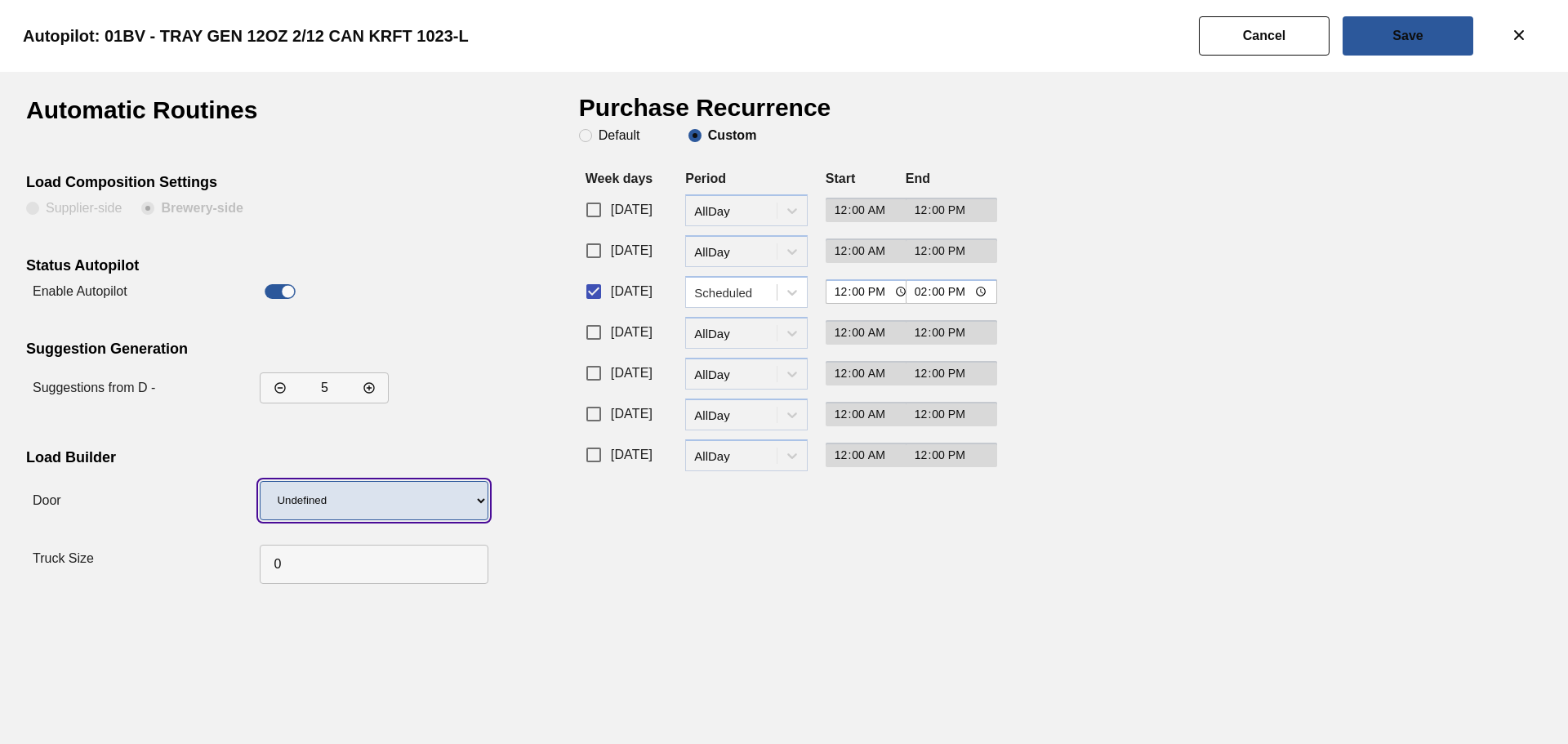
click at [380, 500] on select "Undefined LIDS TRAYS" at bounding box center [373, 500] width 229 height 39
select select "23"
click at [259, 481] on select "Undefined LIDS TRAYS" at bounding box center [373, 500] width 229 height 39
click at [811, 565] on div "Purchase Recurrence Default Custom Week days Period Start End [DATE] period-opt…" at bounding box center [779, 345] width 400 height 493
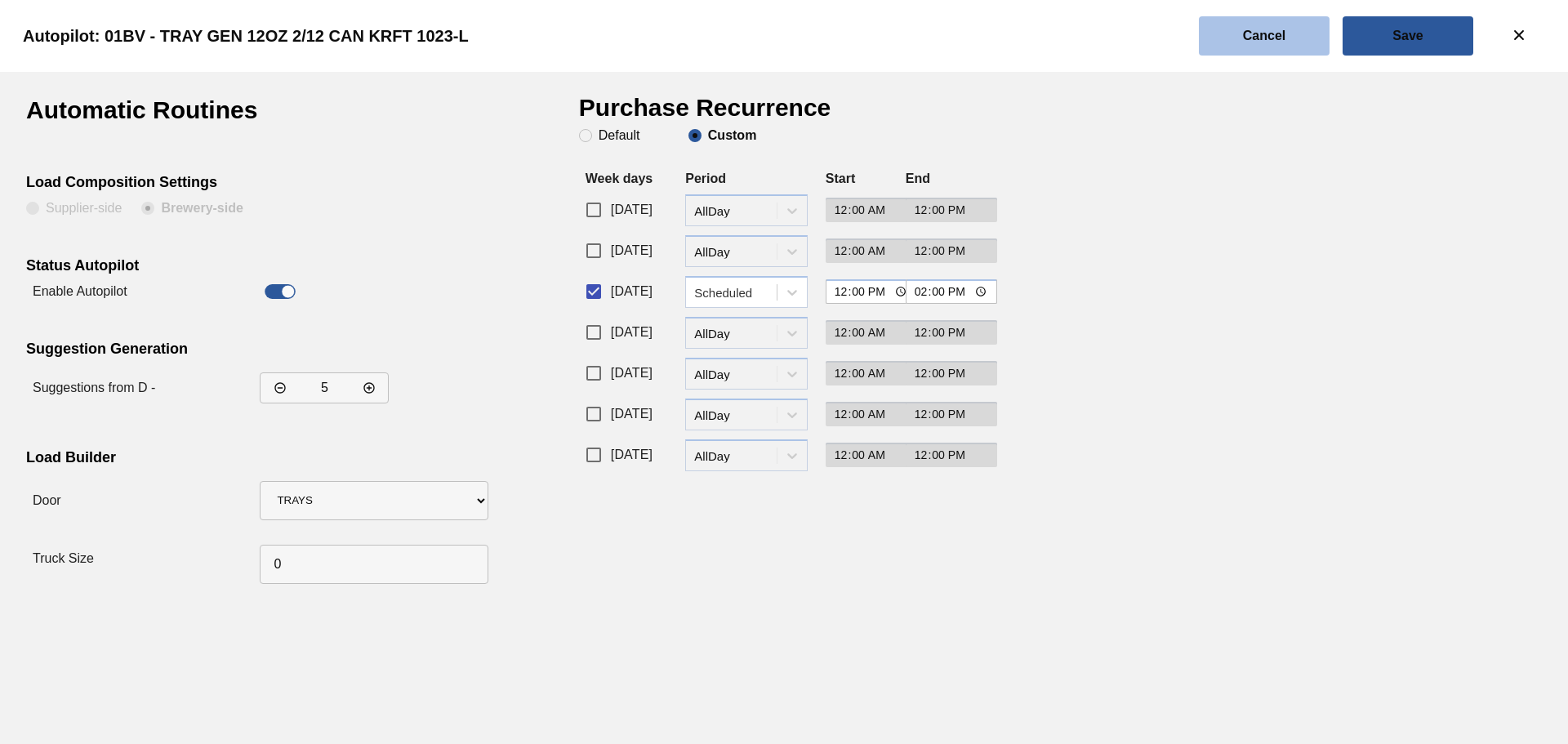
click at [0, 0] on slot "Cancel" at bounding box center [0, 0] width 0 height 0
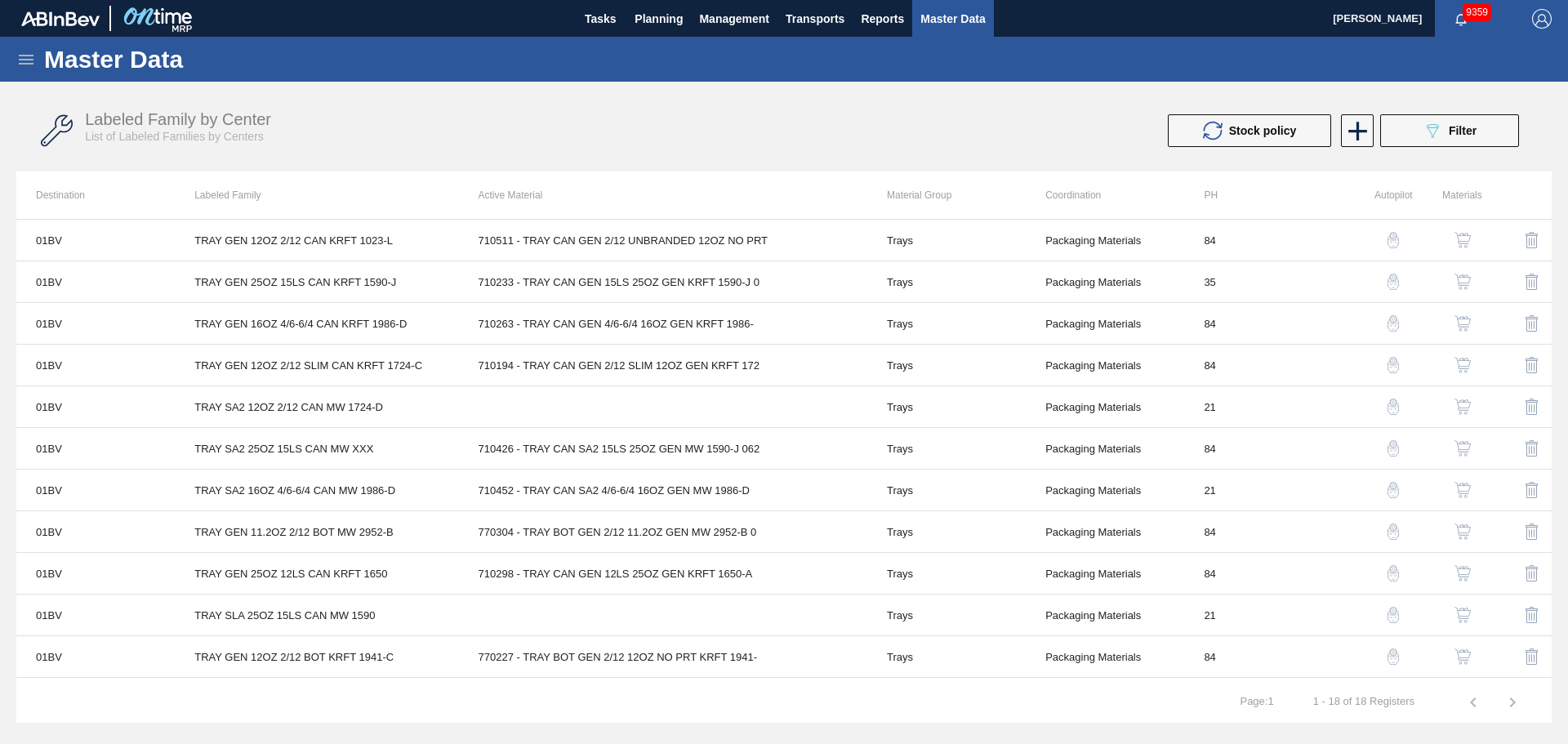
click at [1461, 238] on img "button" at bounding box center [1462, 240] width 17 height 17
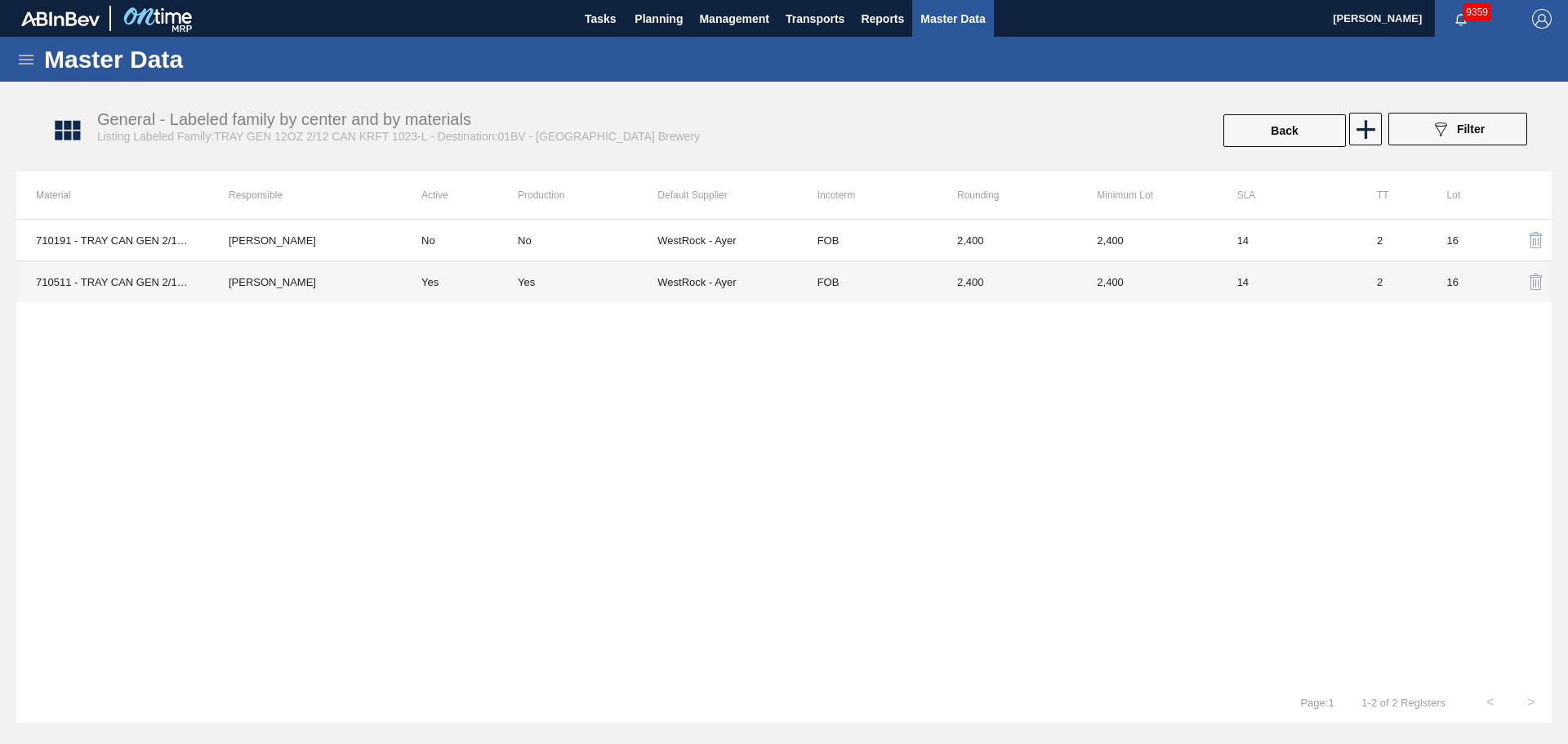
click at [540, 276] on div "Yes" at bounding box center [587, 282] width 140 height 12
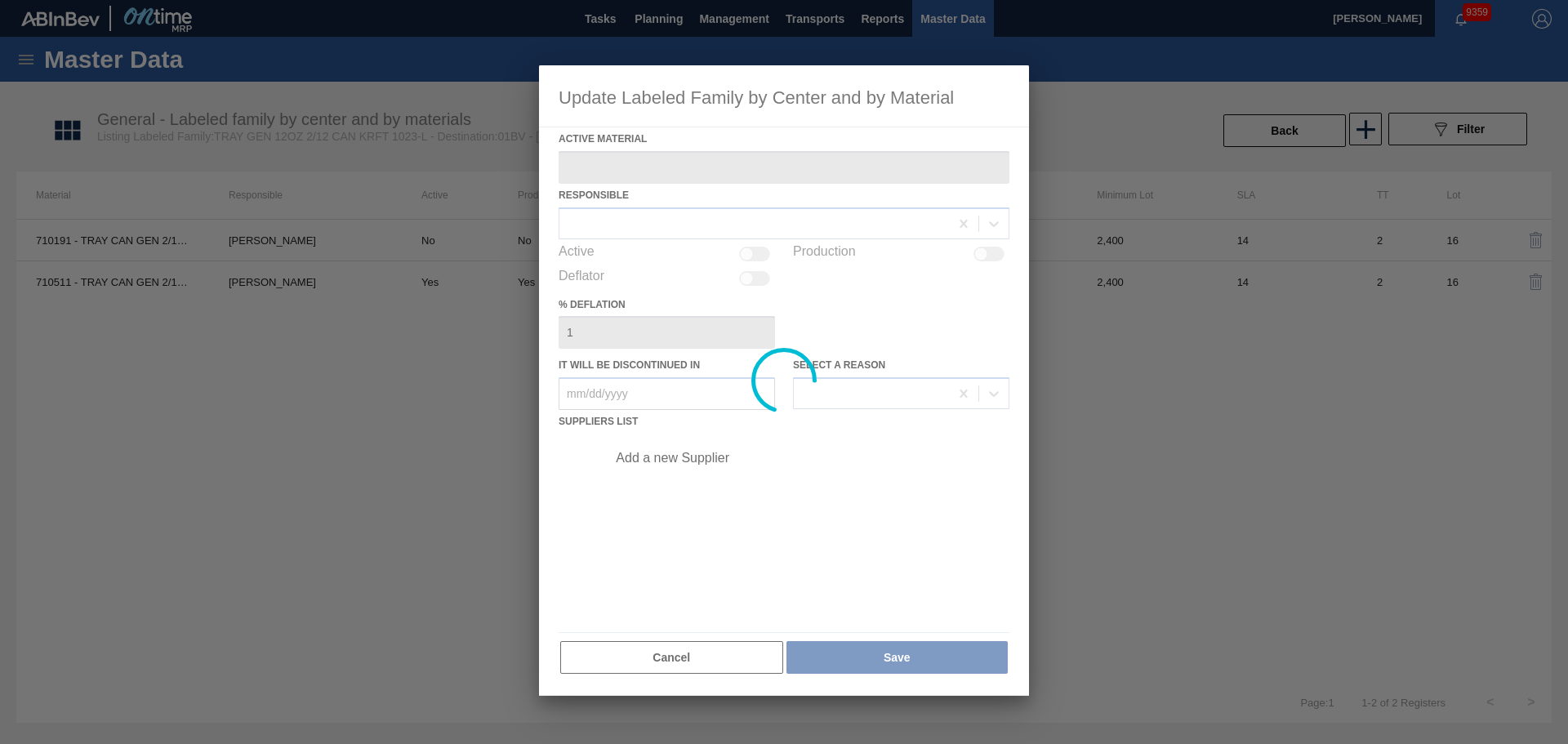
type Material "710511 - TRAY CAN GEN 2/12 UNBRANDED 12OZ NO PRT"
checkbox input "true"
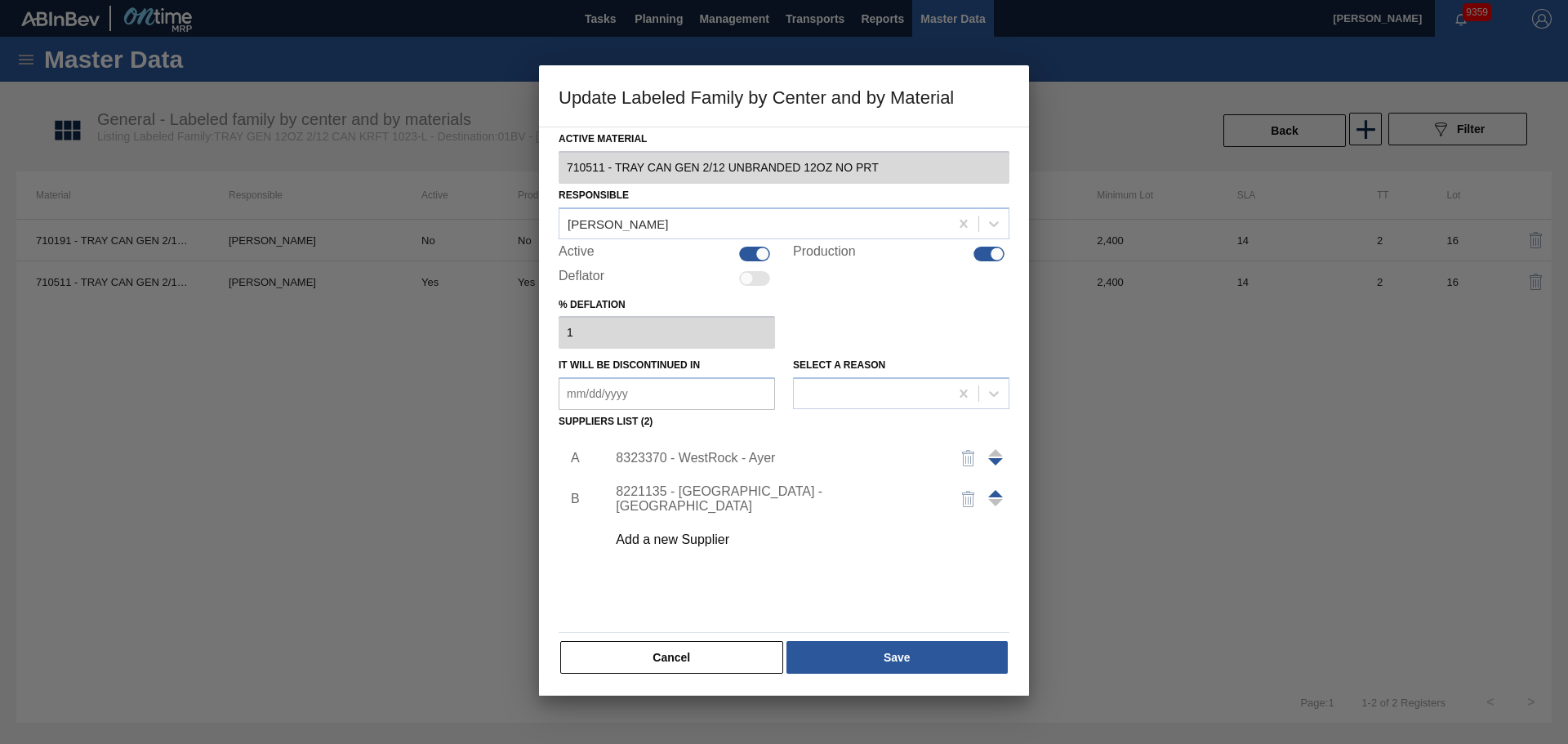
click at [676, 455] on div "8323370 - WestRock - Ayer" at bounding box center [776, 459] width 320 height 15
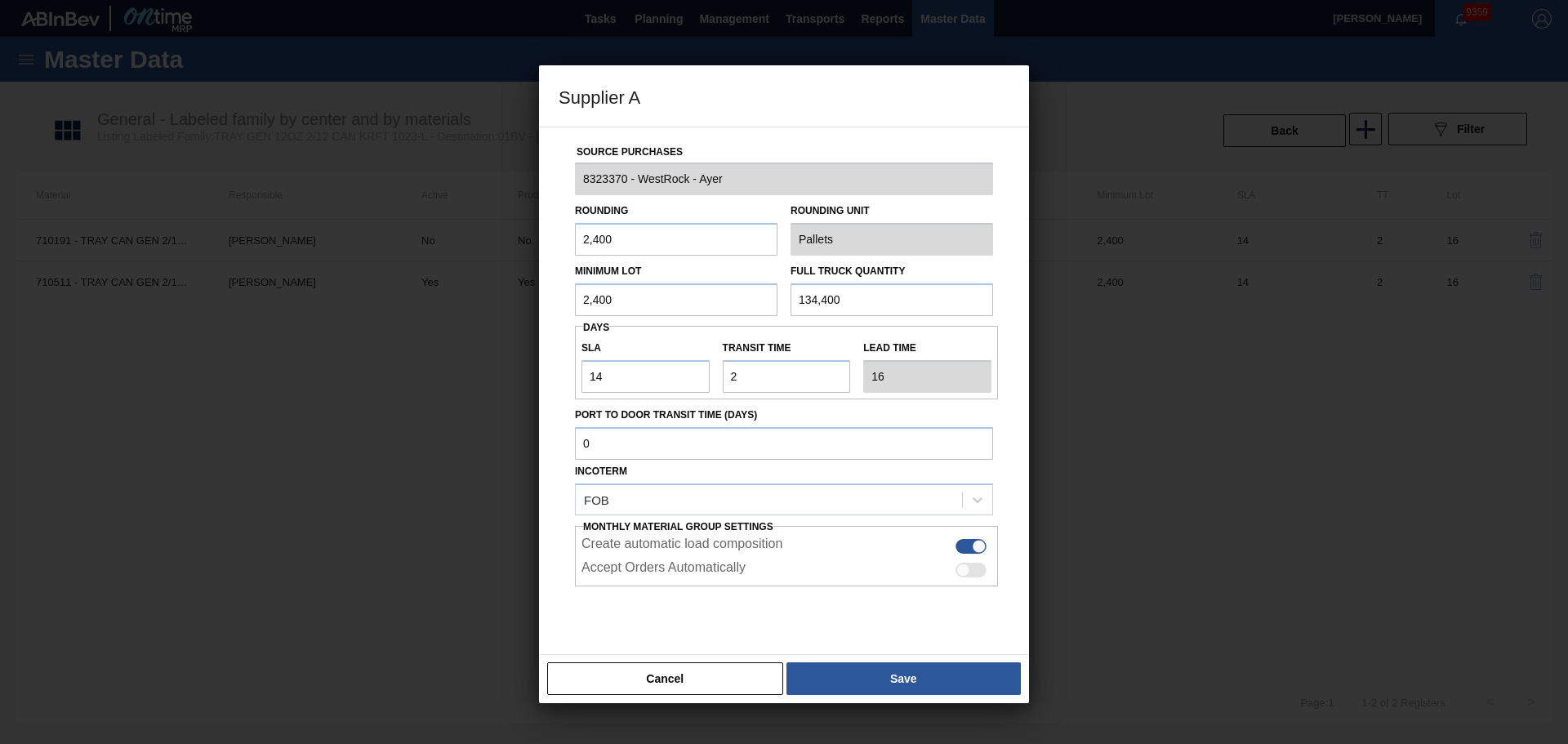
click at [962, 570] on div at bounding box center [962, 569] width 14 height 14
click at [972, 570] on div at bounding box center [978, 569] width 14 height 14
click at [969, 570] on div at bounding box center [971, 570] width 31 height 15
checkbox input "true"
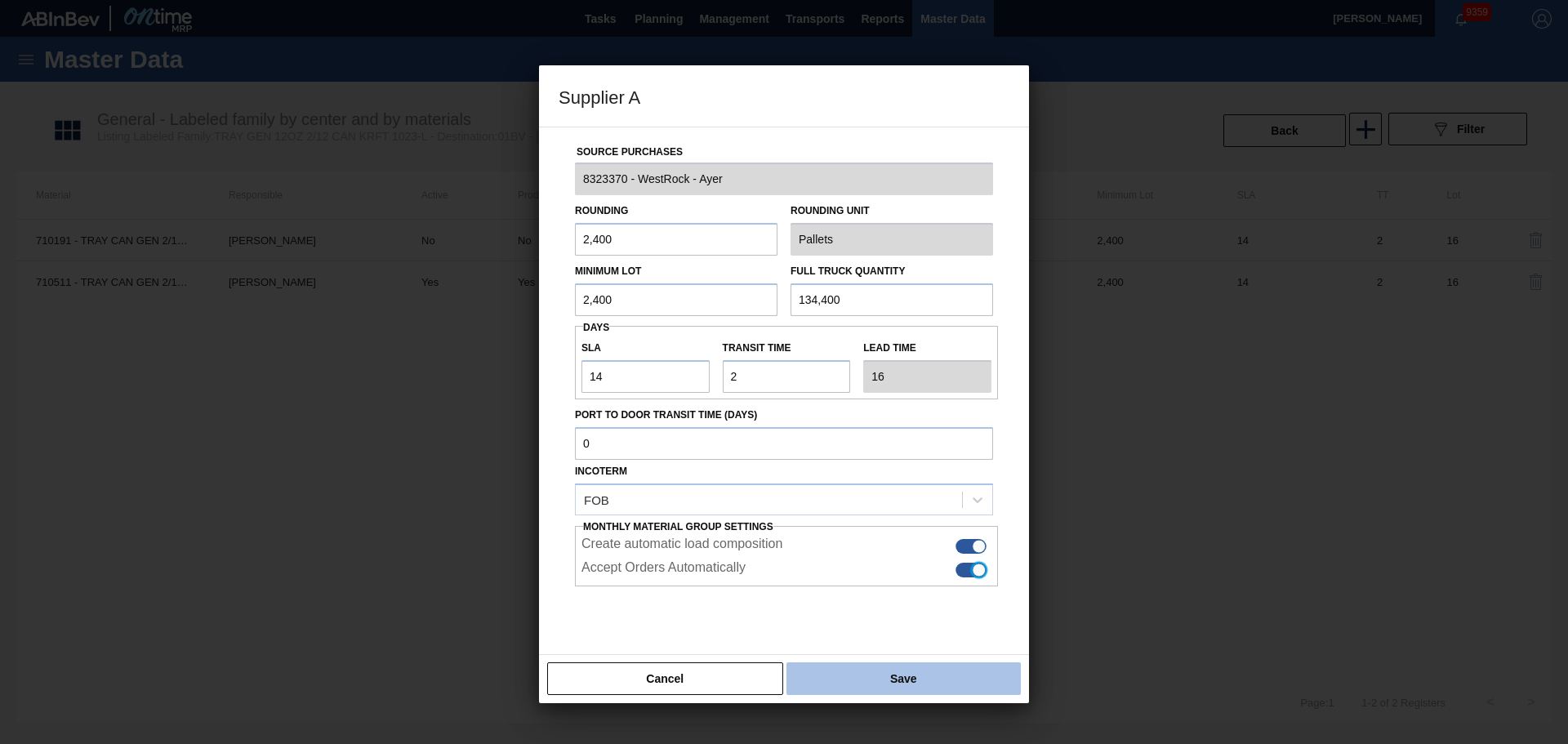
click at [941, 666] on button "Save" at bounding box center [903, 678] width 234 height 32
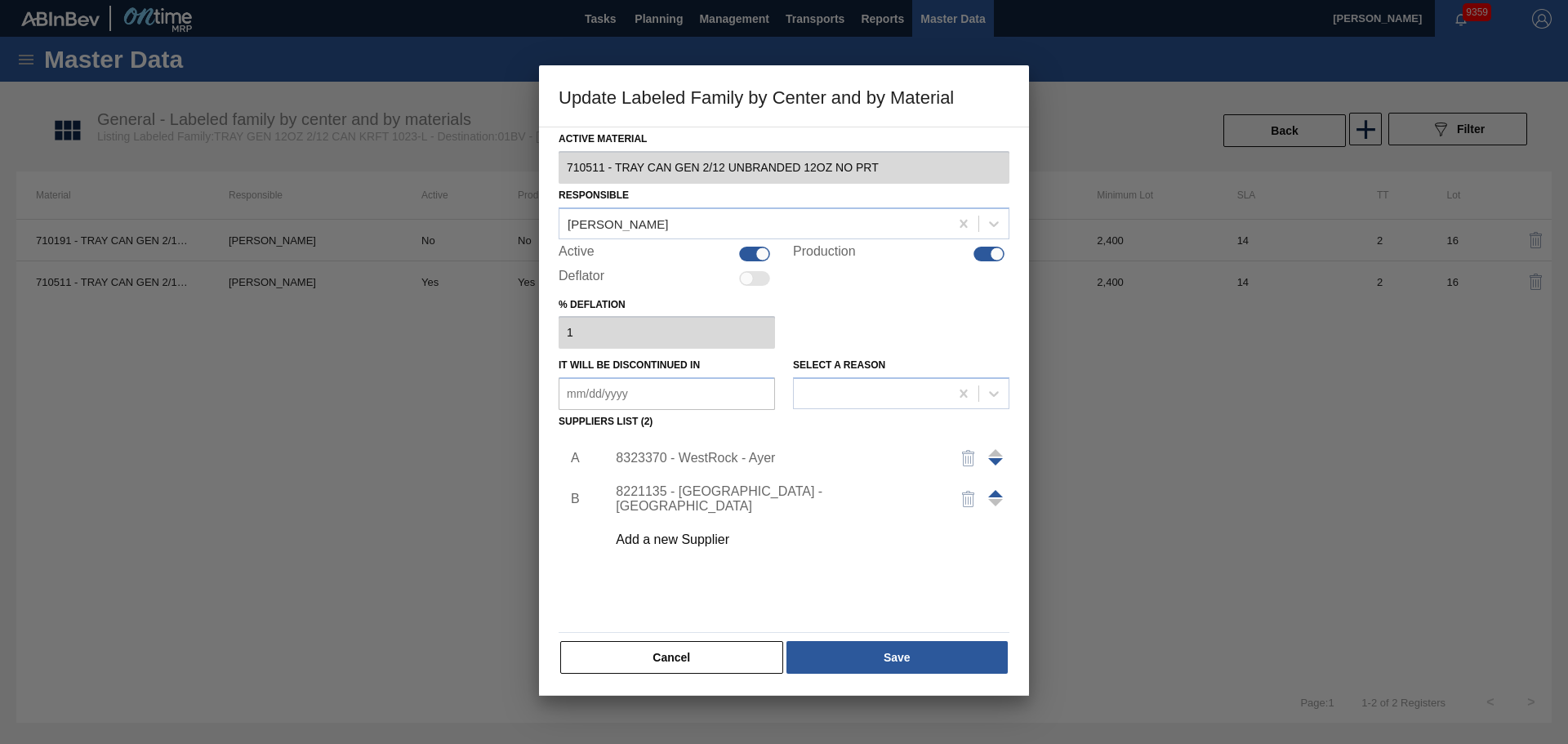
click at [771, 500] on div "8221135 - [GEOGRAPHIC_DATA] - [GEOGRAPHIC_DATA]" at bounding box center [776, 499] width 320 height 30
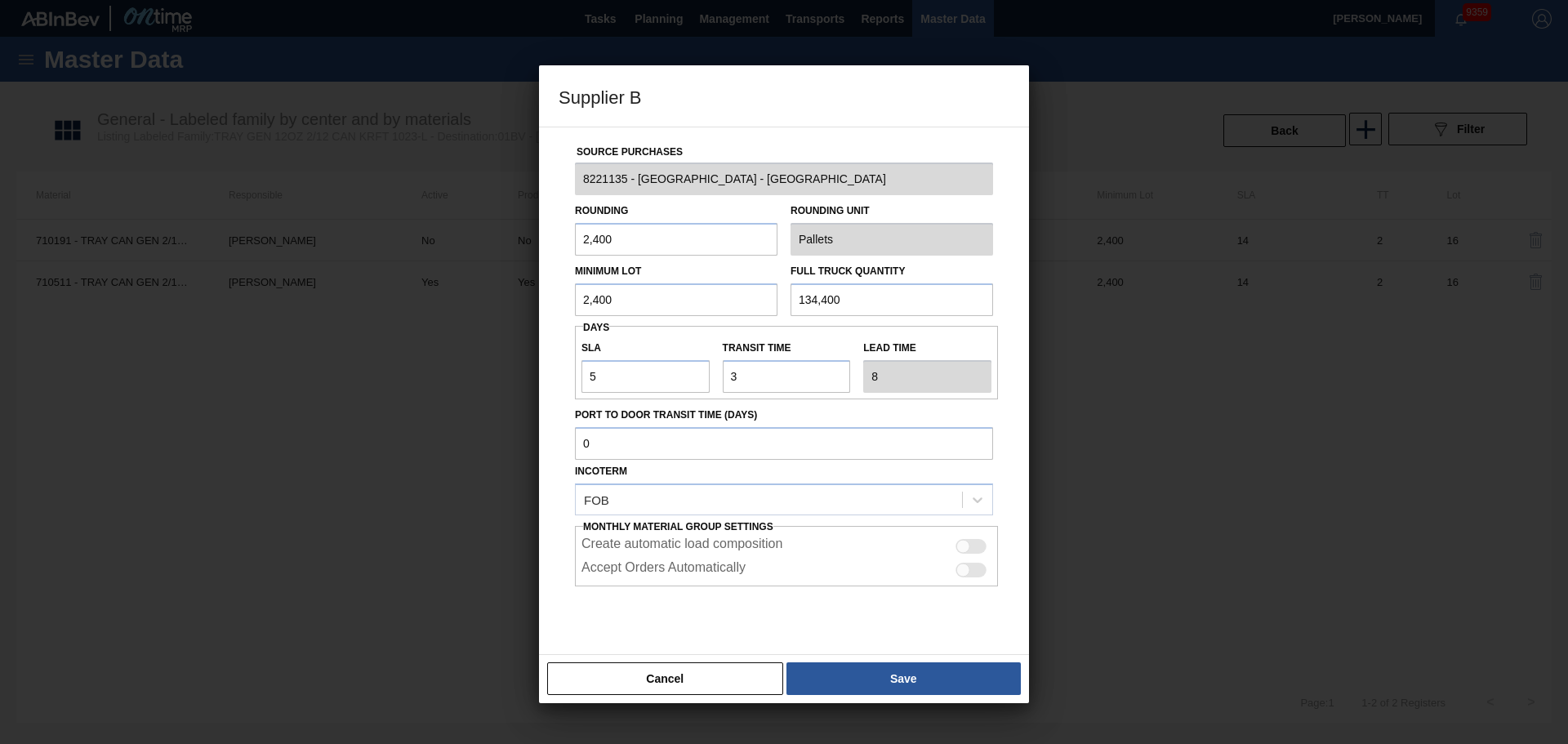
click at [968, 549] on div at bounding box center [971, 547] width 31 height 15
checkbox input "true"
click at [969, 565] on div at bounding box center [971, 570] width 31 height 15
checkbox input "true"
click at [949, 651] on div at bounding box center [784, 627] width 418 height 82
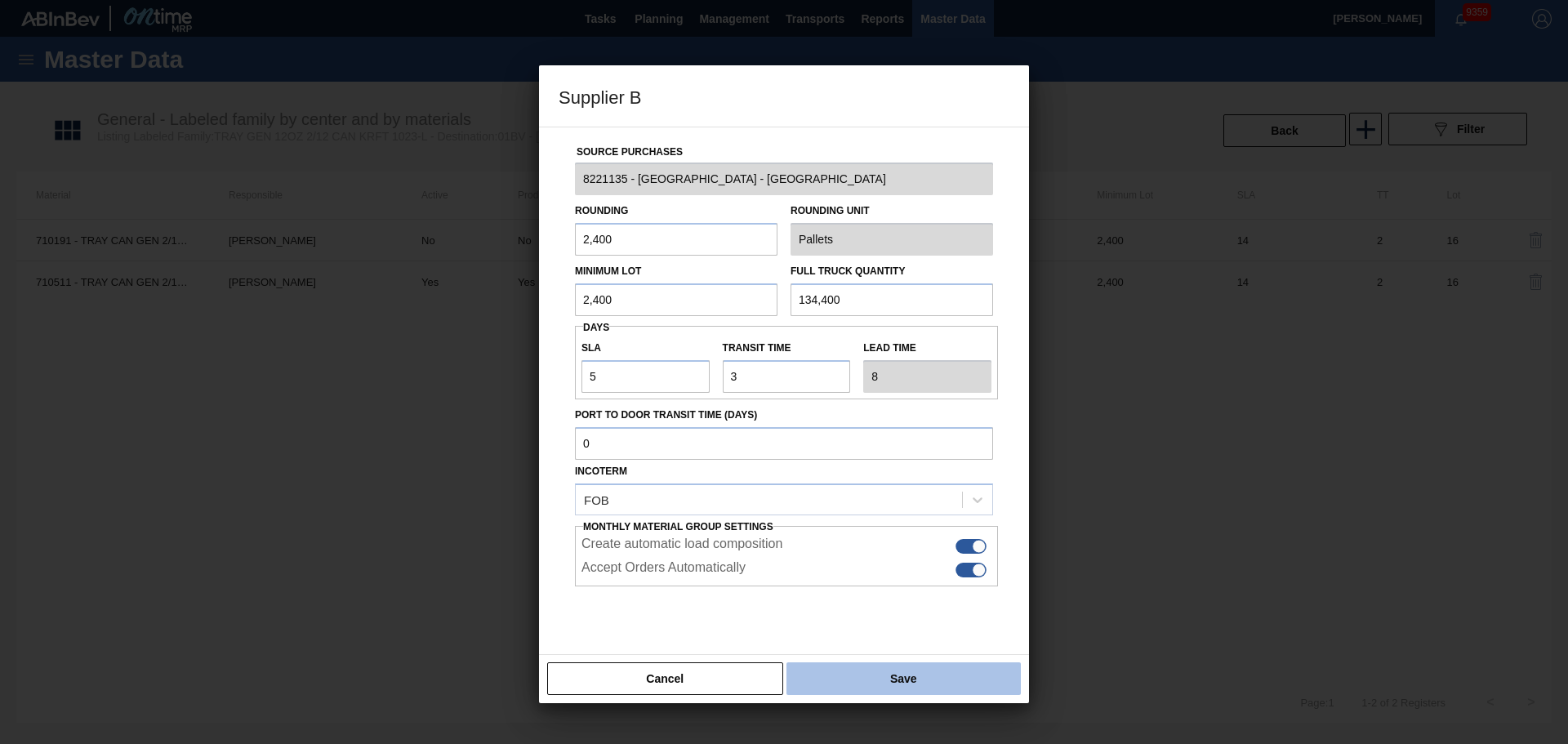
click at [946, 673] on button "Save" at bounding box center [903, 678] width 234 height 32
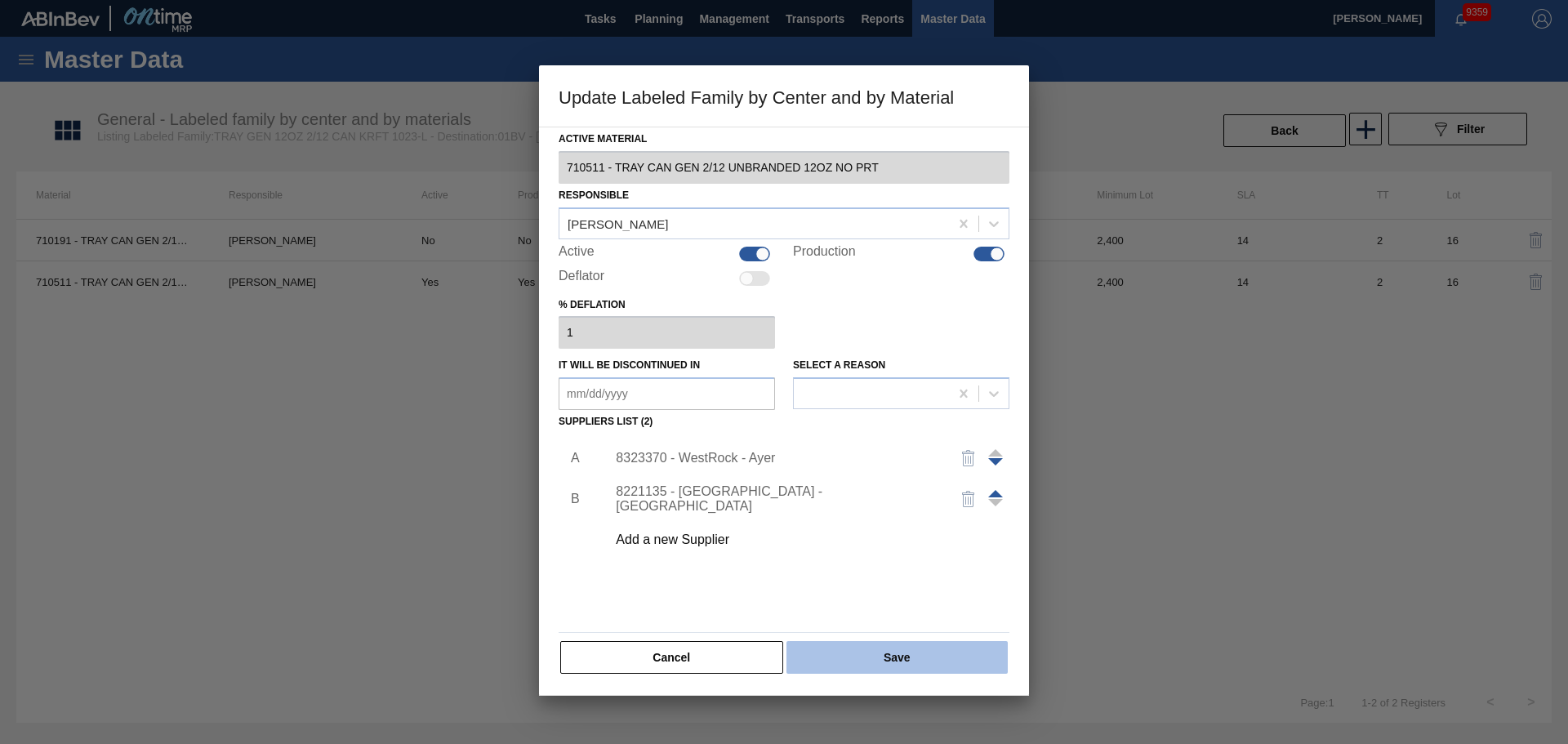
click at [937, 666] on button "Save" at bounding box center [897, 657] width 221 height 32
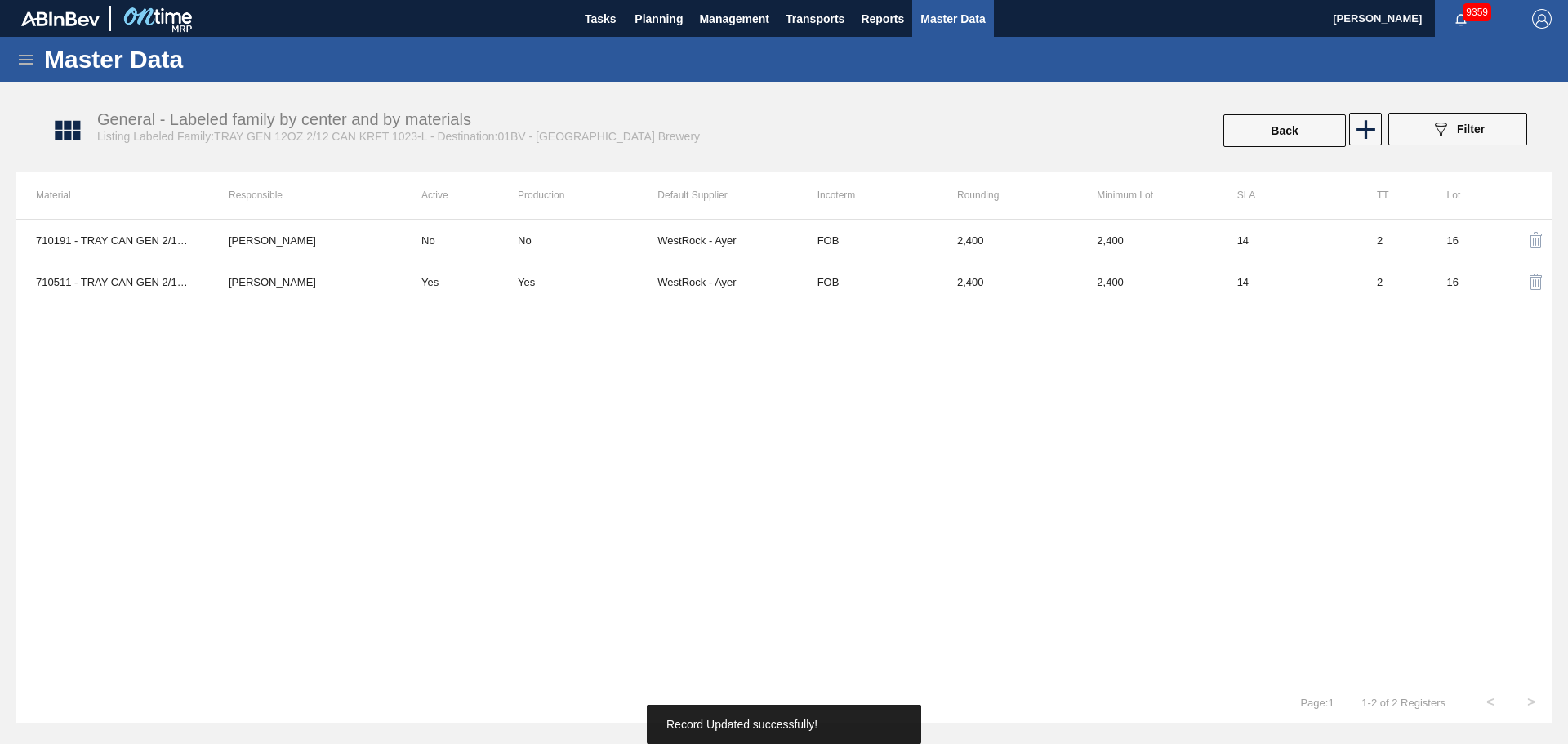
click at [1278, 133] on button "Back" at bounding box center [1285, 130] width 122 height 32
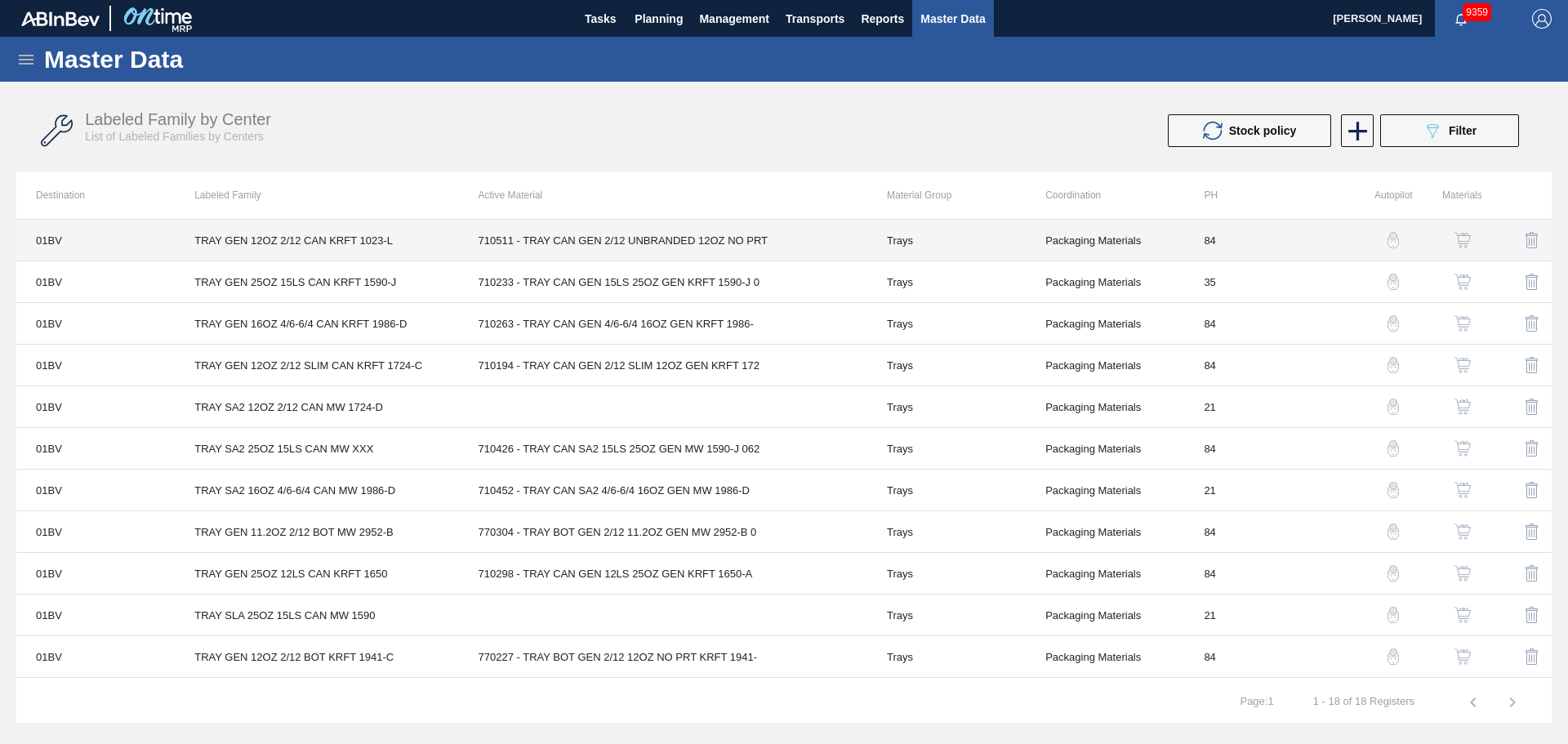
click at [1202, 246] on td "84" at bounding box center [1262, 240] width 158 height 42
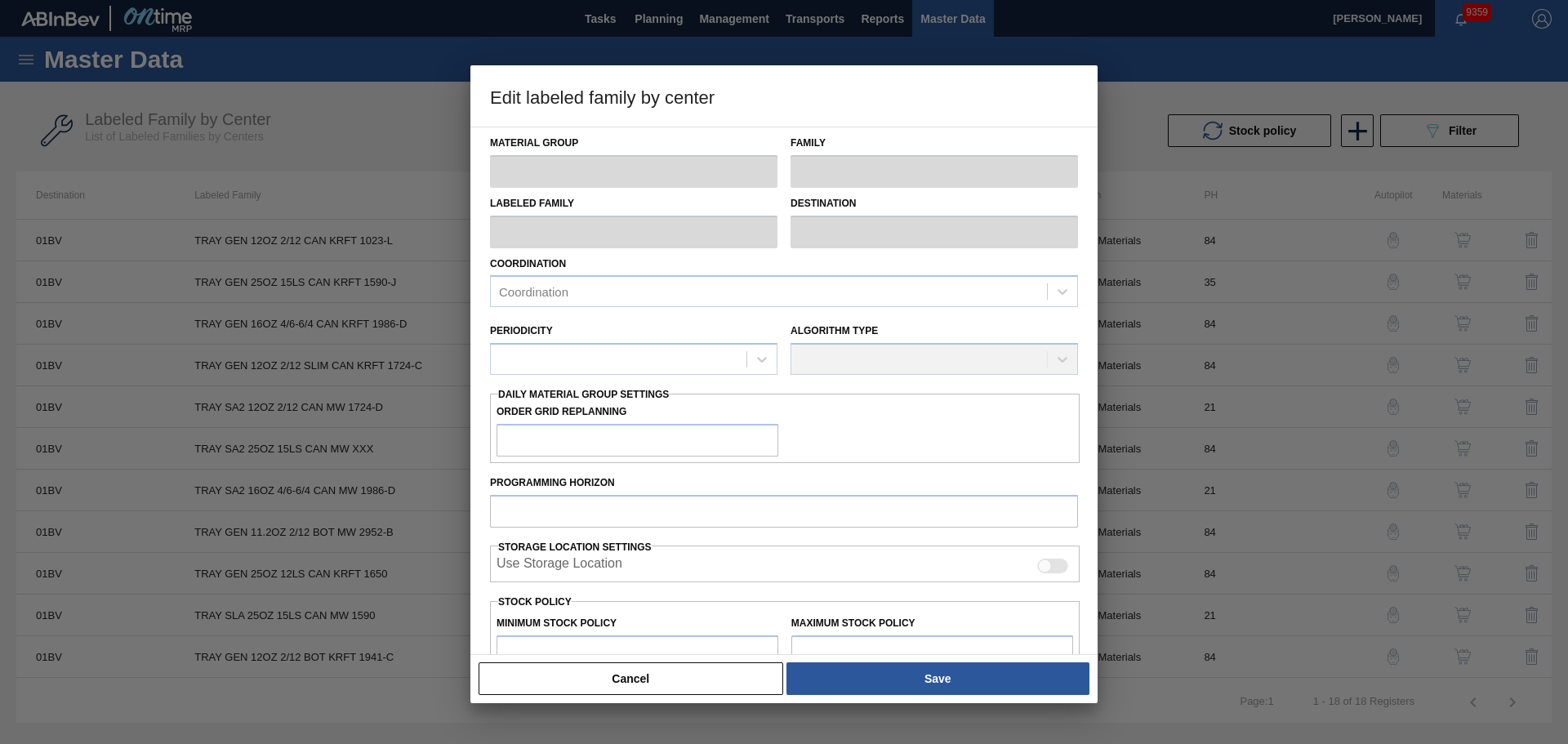
type input "Trays"
type input "TRAY GEN 12OZ 2/12 CAN KRFT 1023-L"
type input "01BV - [GEOGRAPHIC_DATA] Brewery"
type input "84"
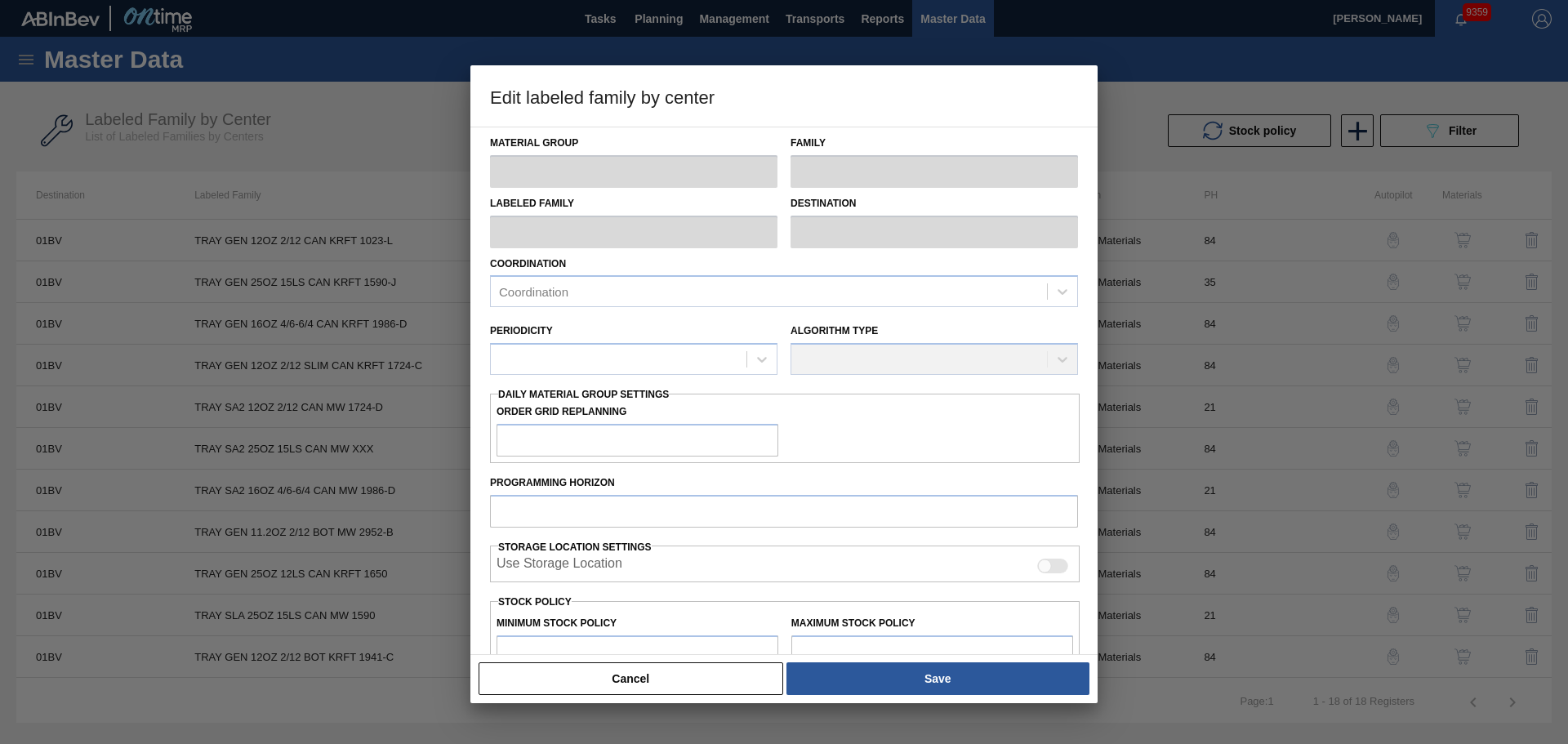
type input "68,354"
type input "823,184"
type input "4"
type input "98,547"
checkbox input "true"
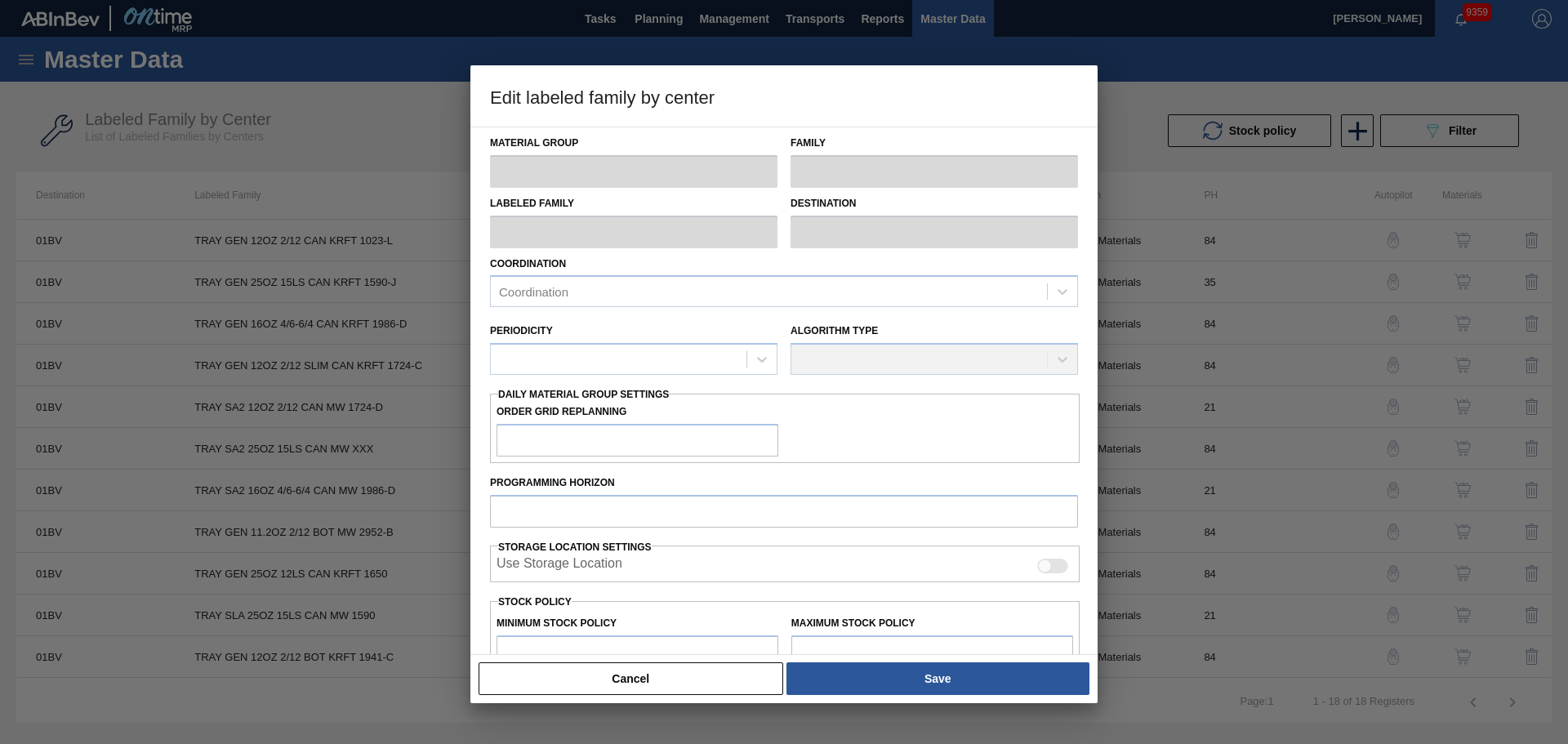
checkbox input "true"
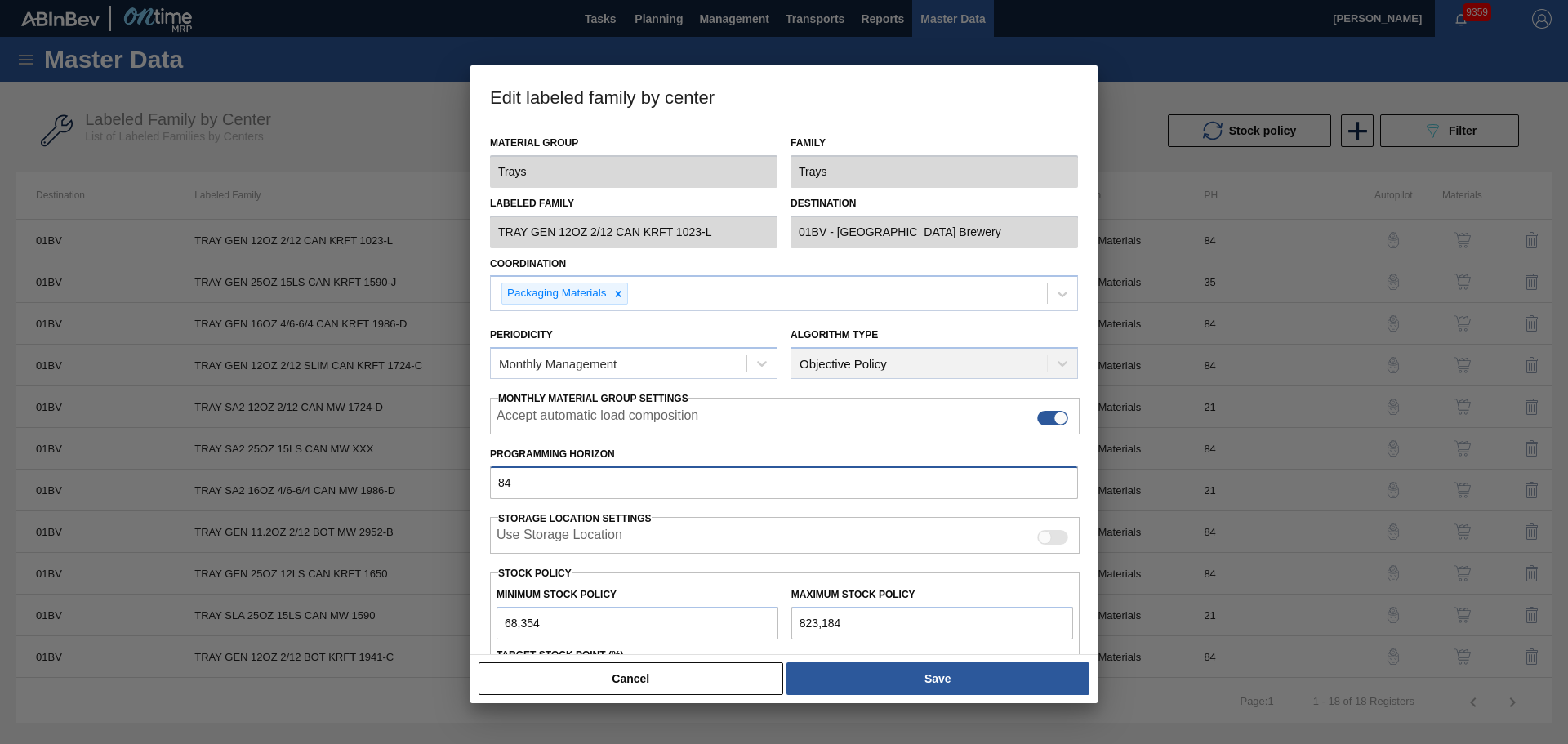
click at [410, 486] on div "Edit labeled family by center Material Group Trays Family Trays Labeled Family …" at bounding box center [784, 372] width 1568 height 744
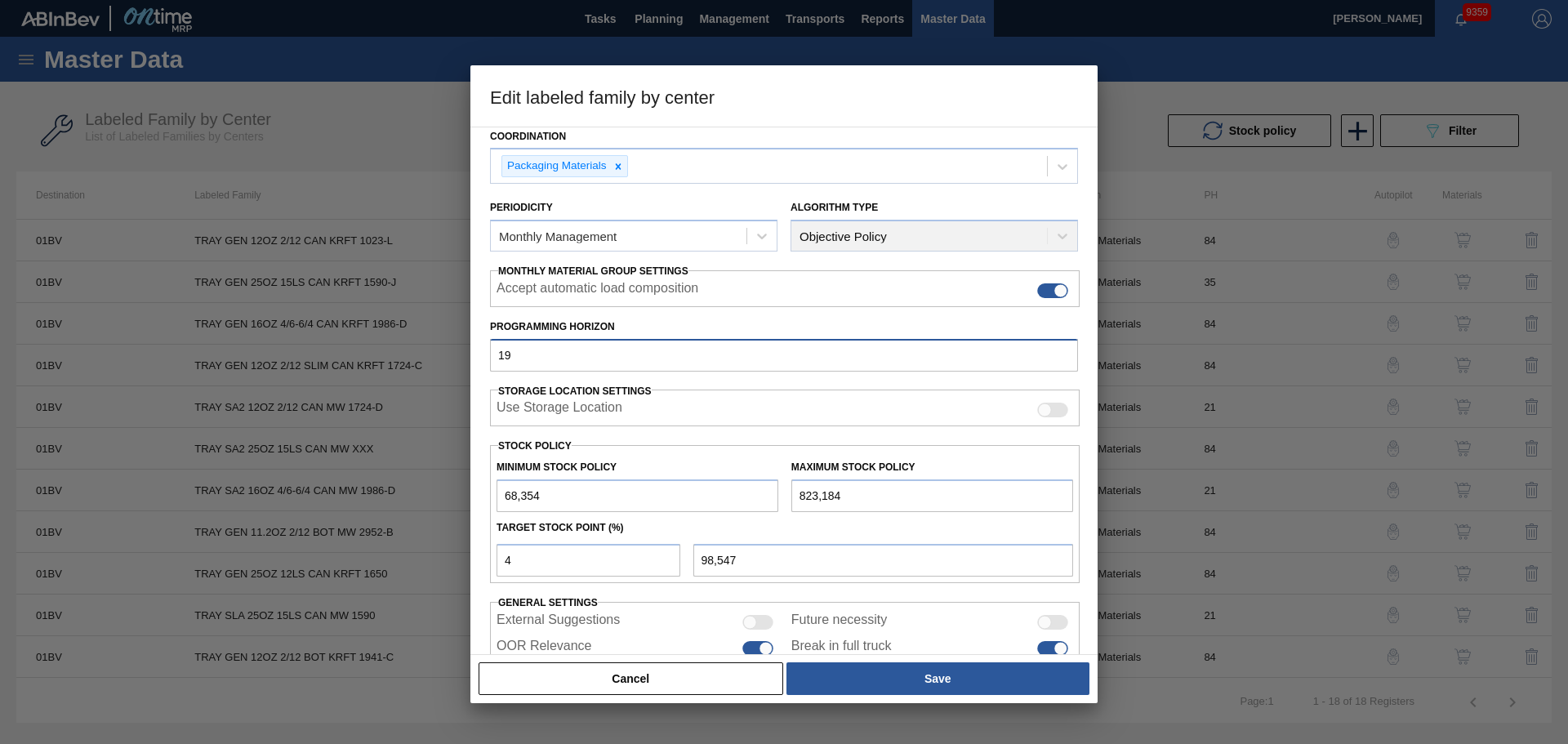
scroll to position [198, 0]
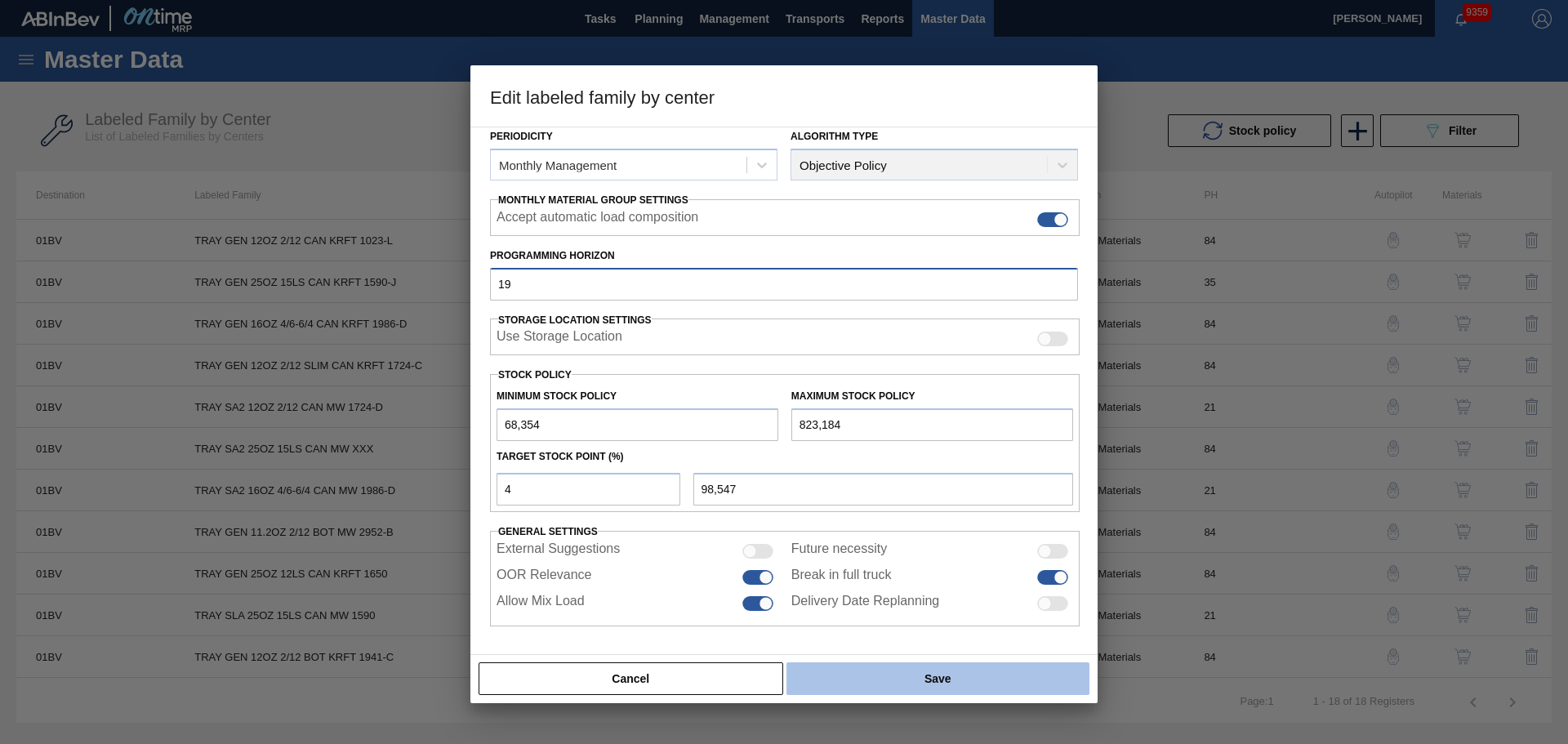
type input "19"
click at [892, 680] on button "Save" at bounding box center [937, 678] width 303 height 32
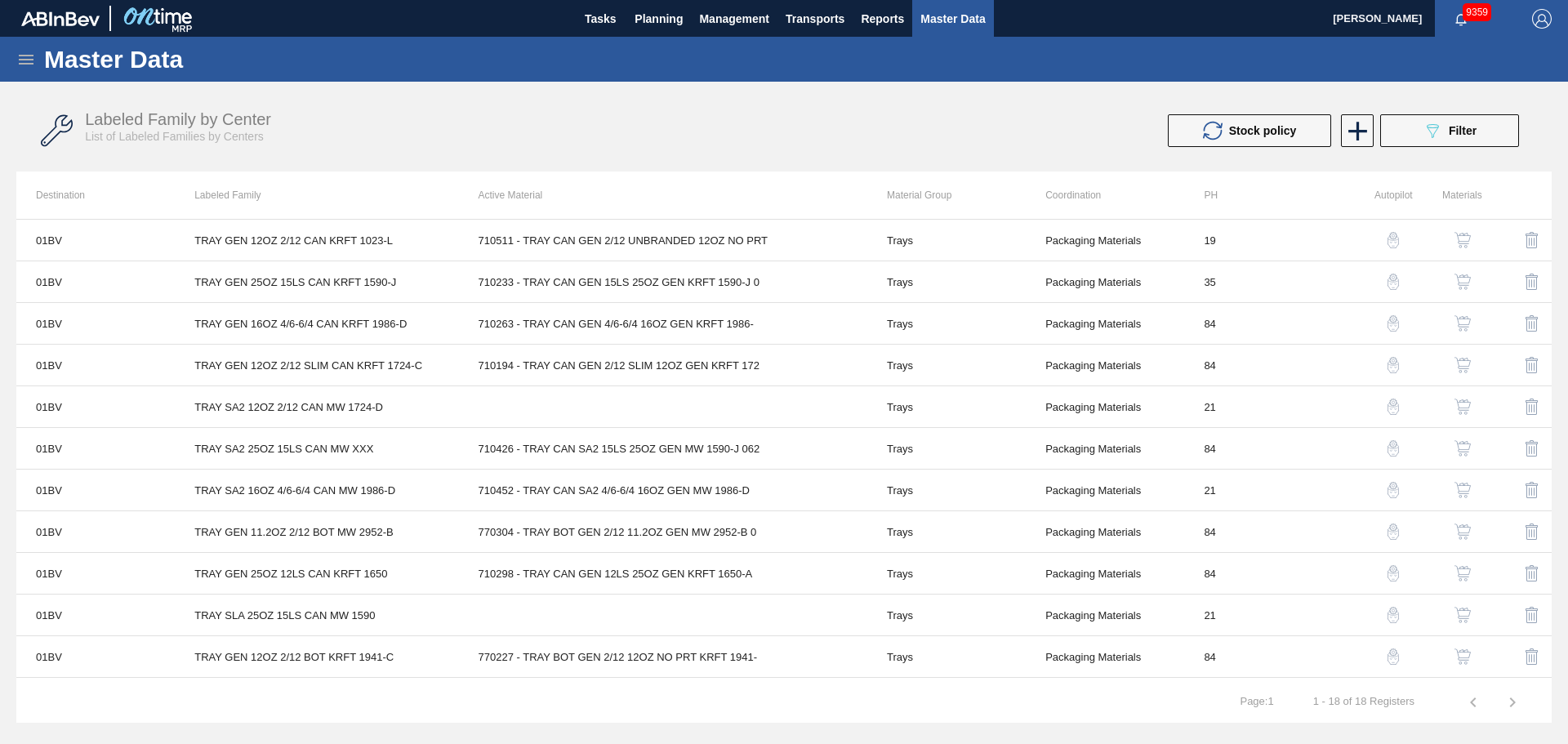
click at [1389, 241] on img "button" at bounding box center [1393, 240] width 17 height 17
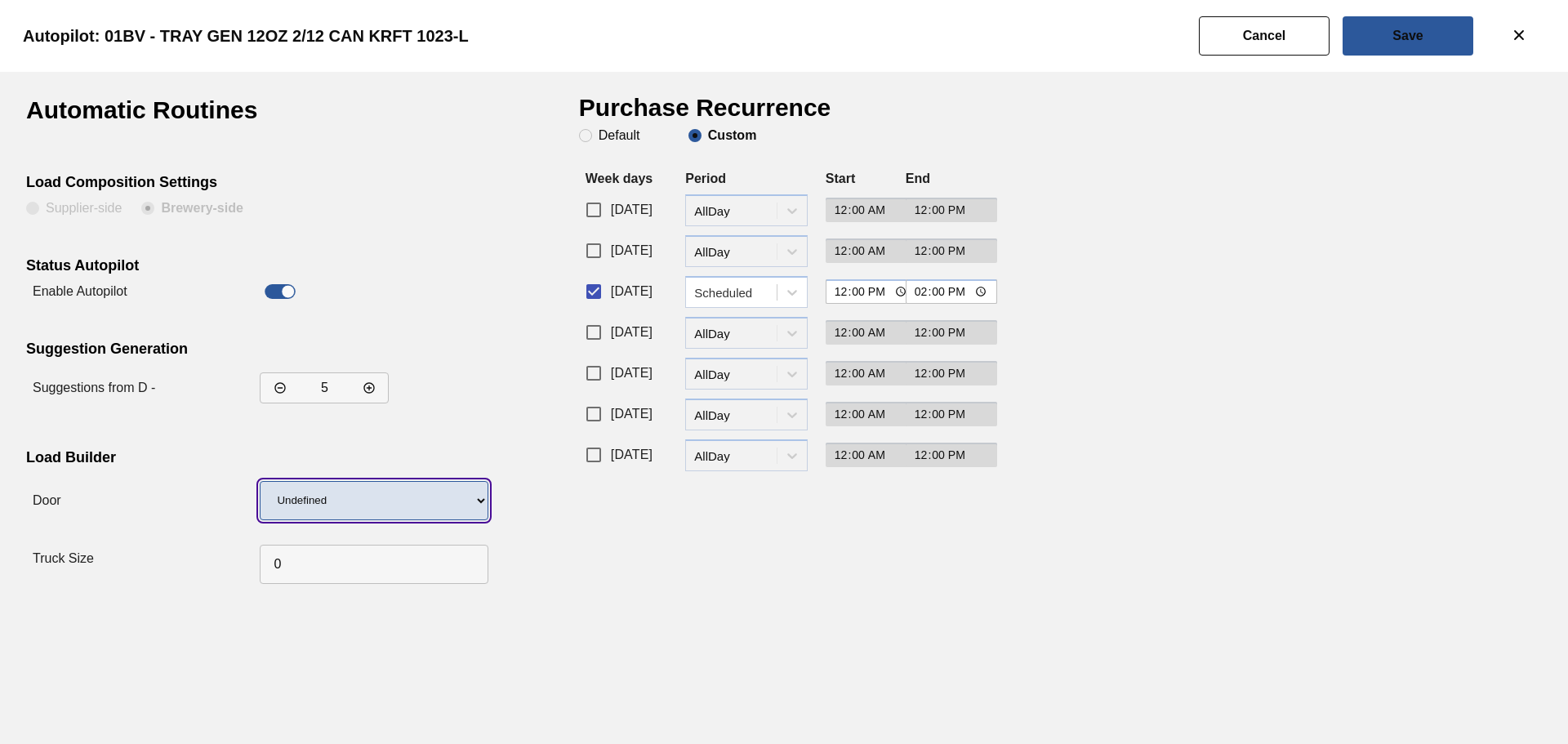
drag, startPoint x: 428, startPoint y: 507, endPoint x: 417, endPoint y: 518, distance: 15.6
click at [428, 507] on select "Undefined LIDS TRAYS" at bounding box center [373, 500] width 229 height 39
select select "23"
click at [259, 481] on select "Undefined LIDS TRAYS" at bounding box center [373, 500] width 229 height 39
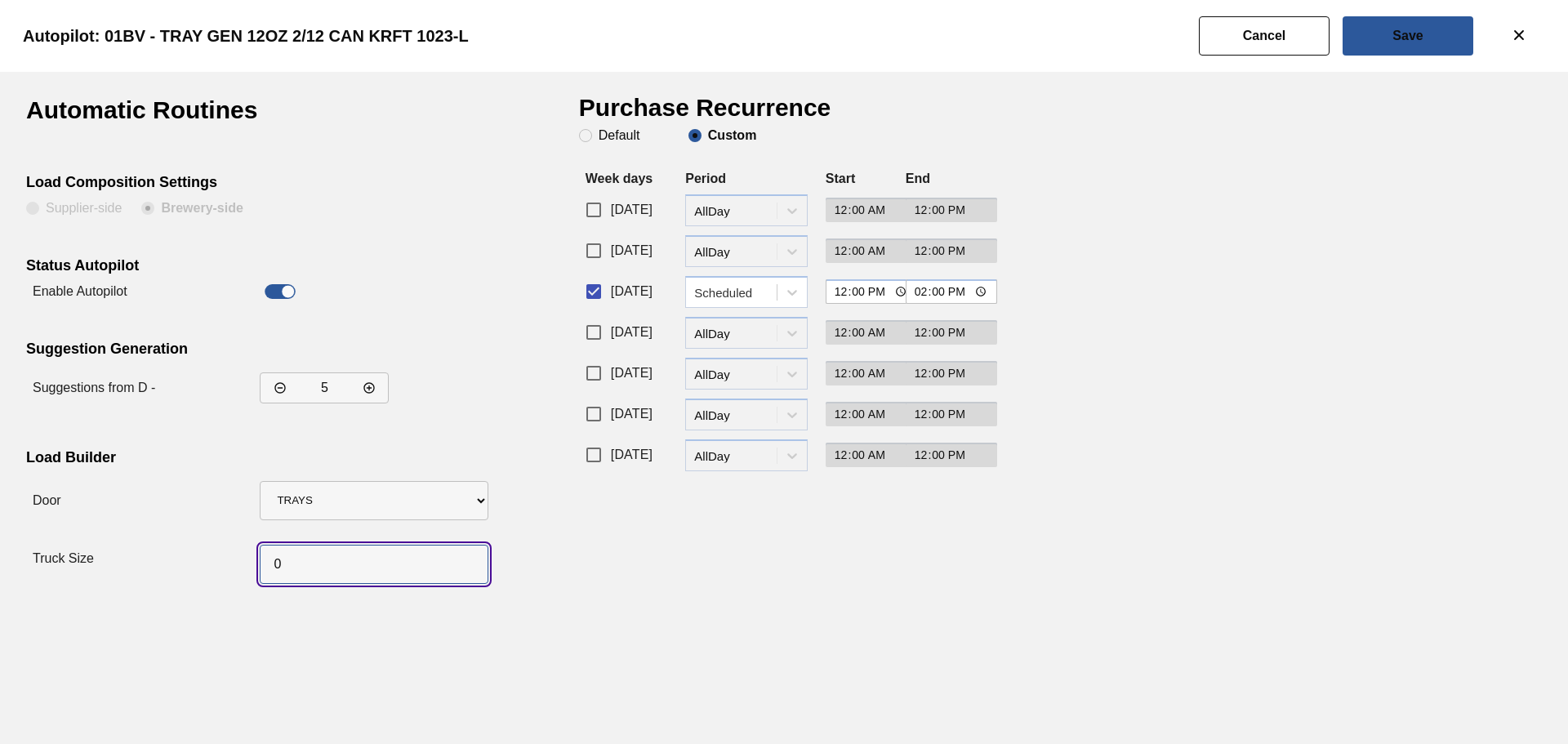
drag, startPoint x: 258, startPoint y: 558, endPoint x: 207, endPoint y: 551, distance: 51.5
click at [207, 551] on div "Truck Size" at bounding box center [253, 559] width 455 height 64
type input "56"
click at [690, 570] on div "Purchase Recurrence Default Custom Week days Period Start End [DATE] period-opt…" at bounding box center [779, 345] width 400 height 493
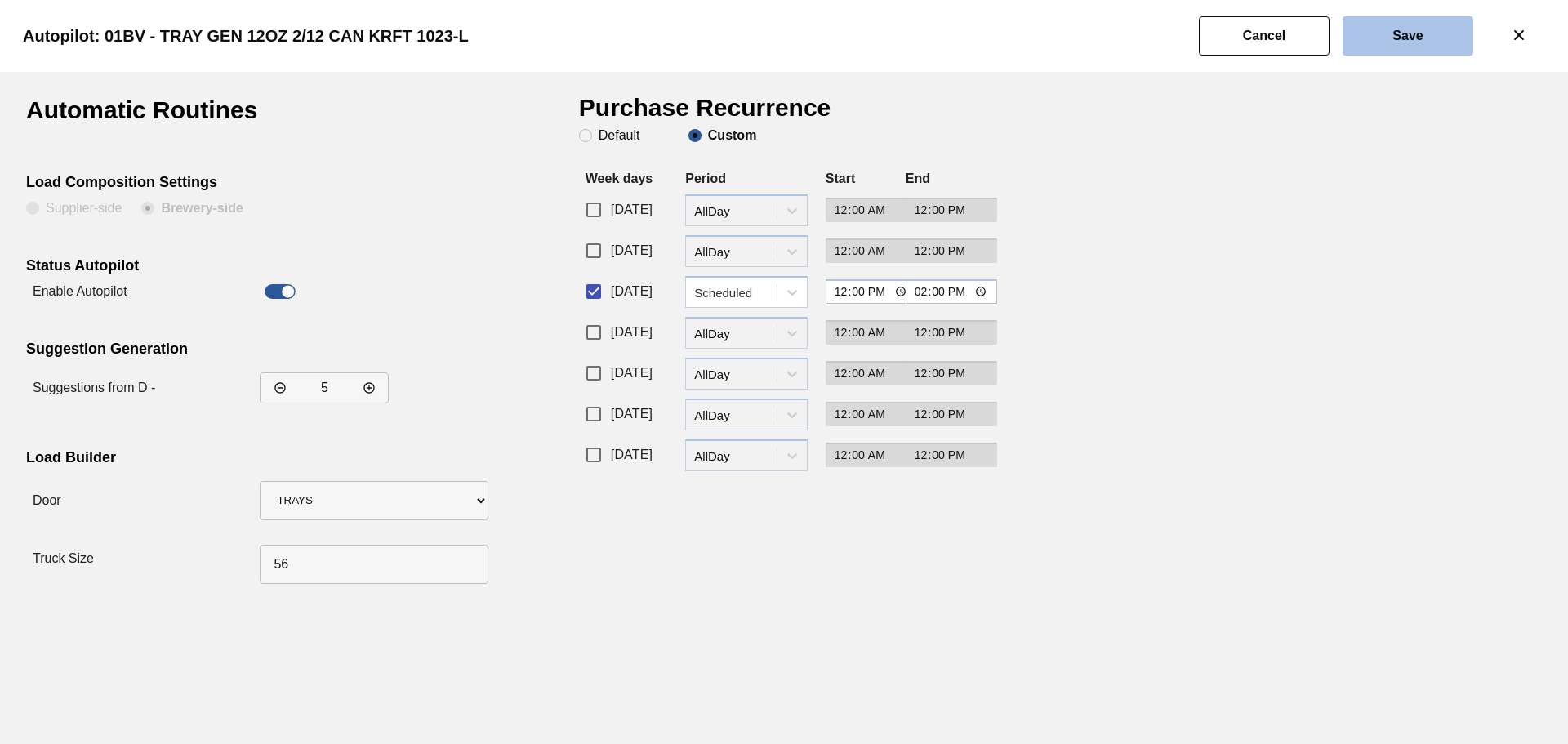
click at [0, 0] on slot "Save" at bounding box center [0, 0] width 0 height 0
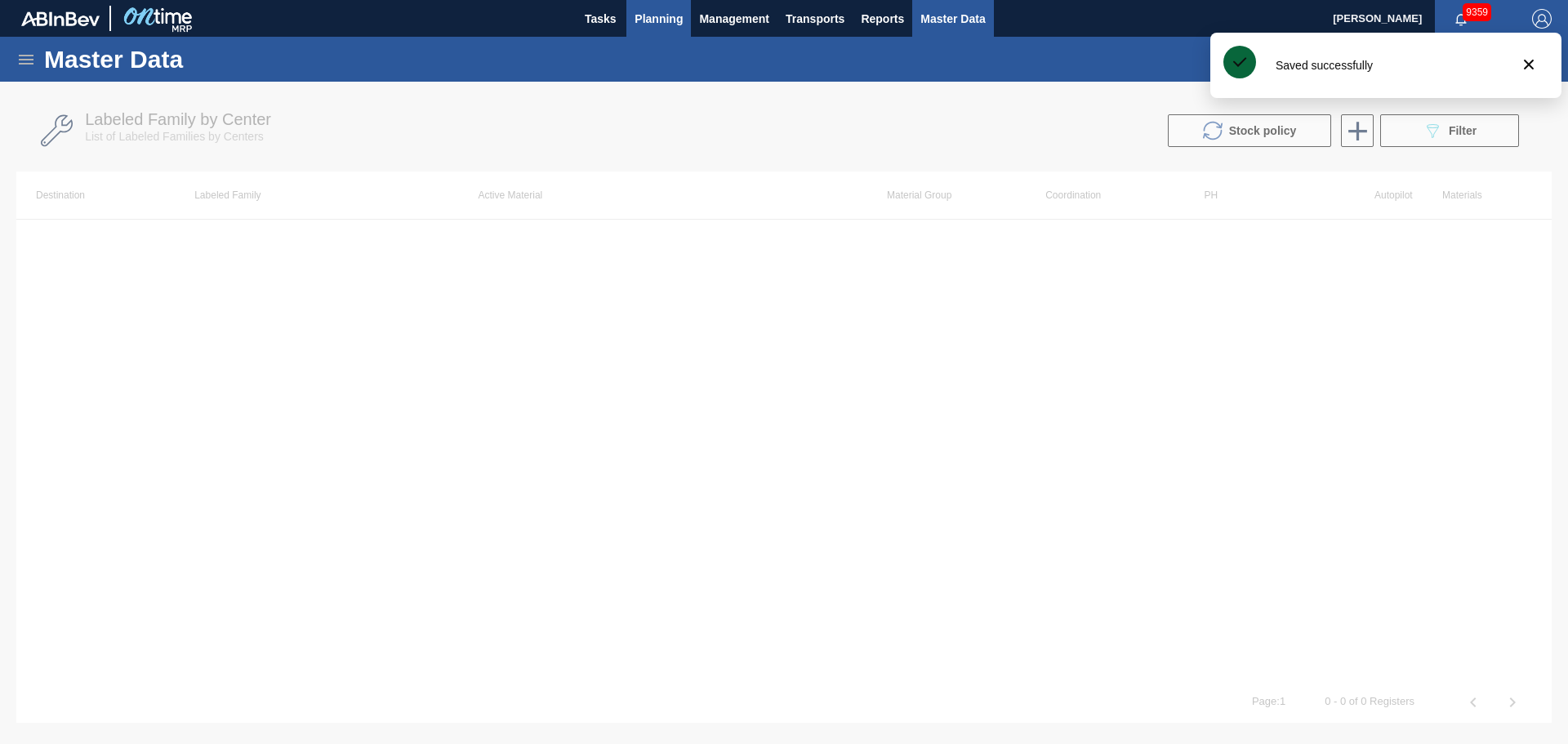
click at [659, 22] on span "Planning" at bounding box center [659, 19] width 48 height 19
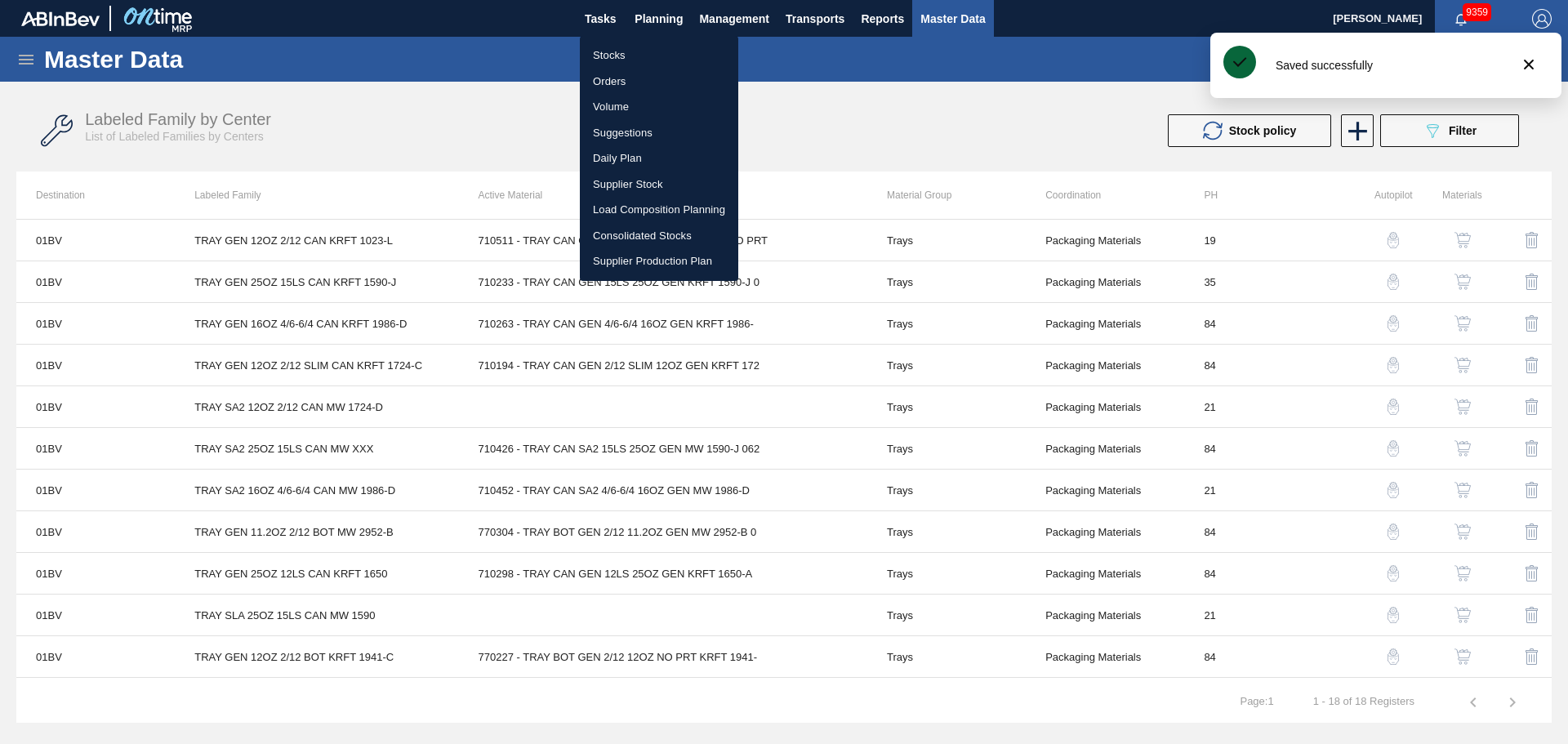
click at [604, 44] on li "Stocks" at bounding box center [659, 56] width 158 height 26
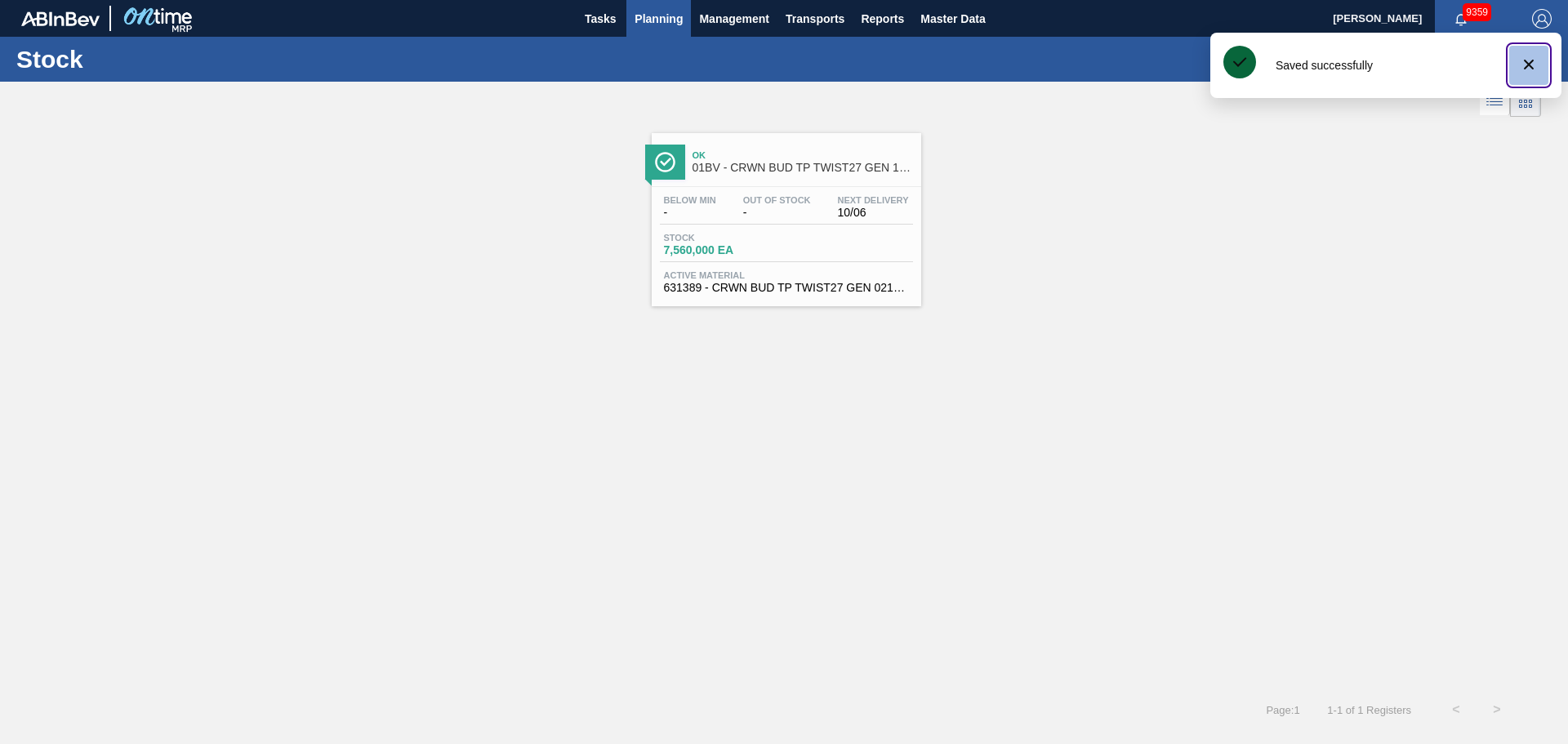
click at [1526, 61] on icon "botão de ícone" at bounding box center [1528, 64] width 10 height 10
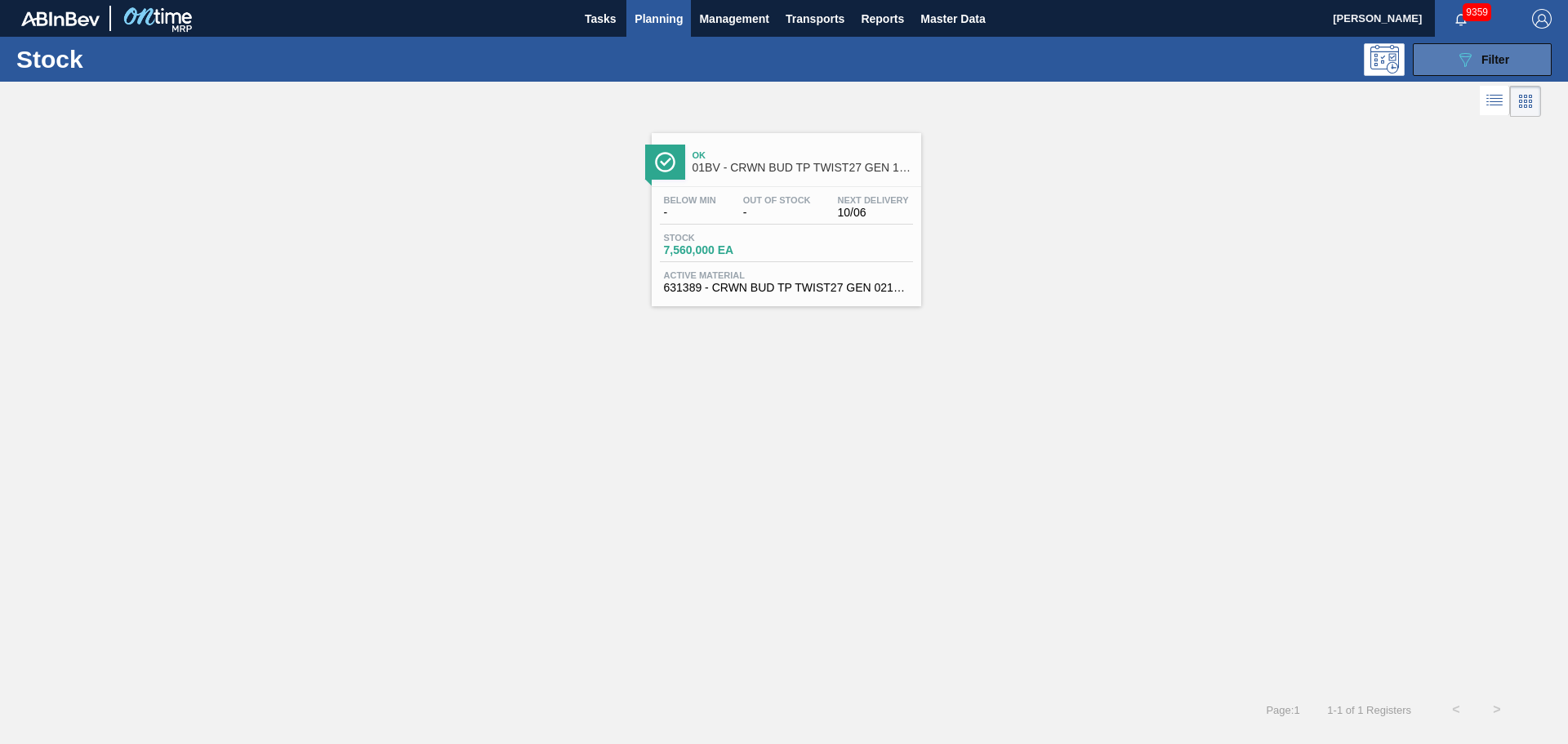
click at [1491, 69] on button "089F7B8B-B2A5-4AFE-B5C0-19BA573D28AC Filter" at bounding box center [1482, 59] width 139 height 32
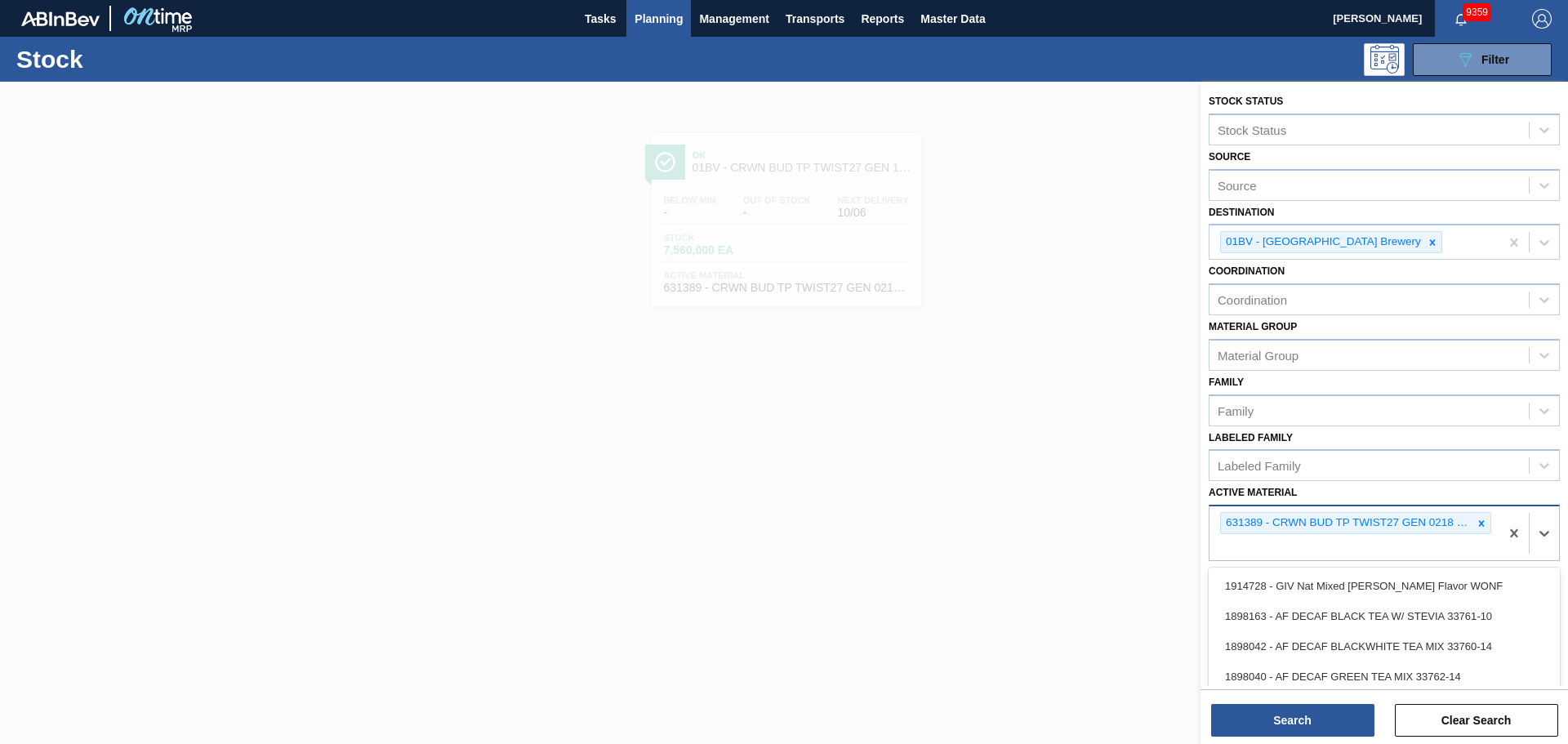
click at [1466, 523] on div "631389 - CRWN BUD TP TWIST27 GEN 0218 75# 1-COLR" at bounding box center [1347, 523] width 252 height 20
click at [1475, 525] on icon at bounding box center [1481, 523] width 11 height 11
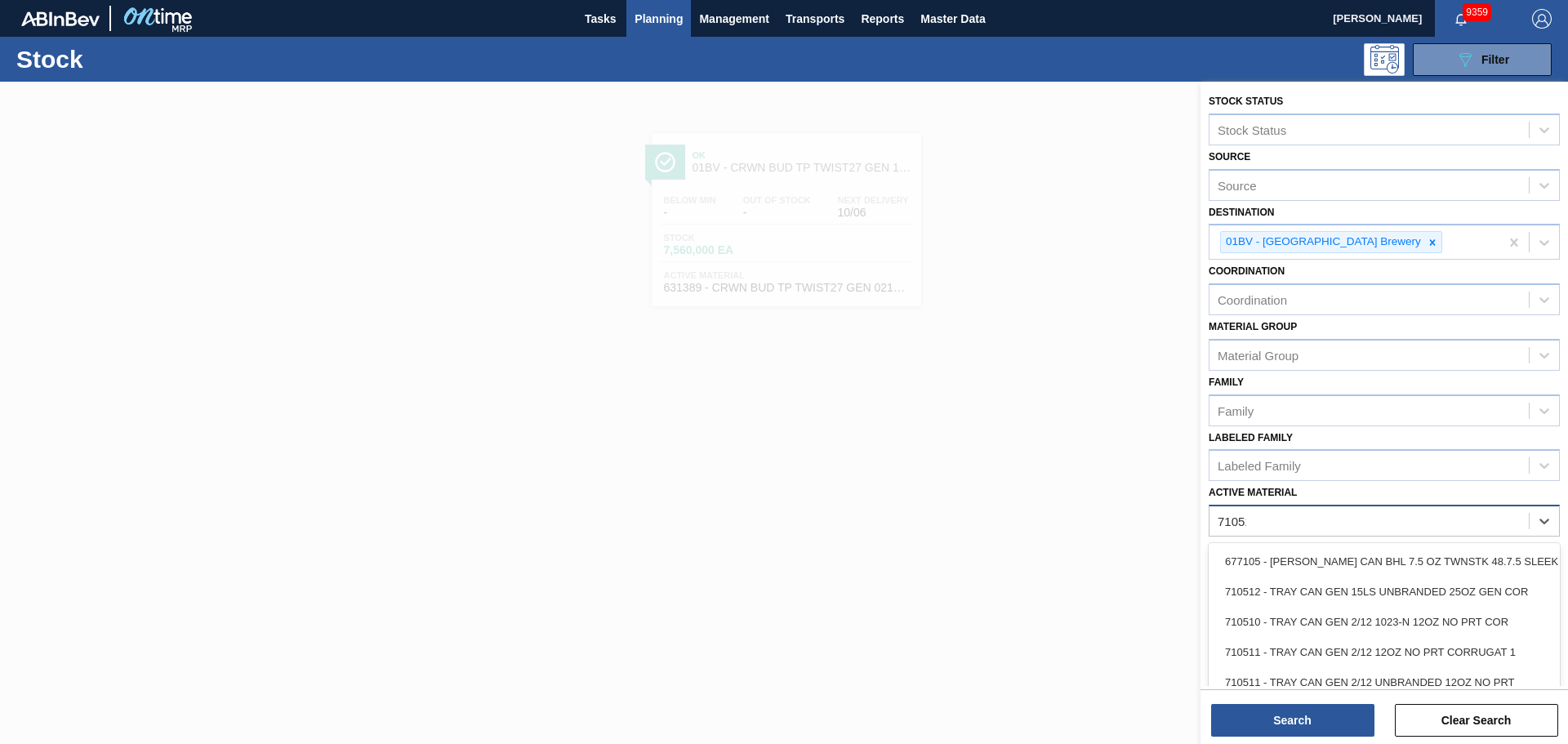
type Material "710511"
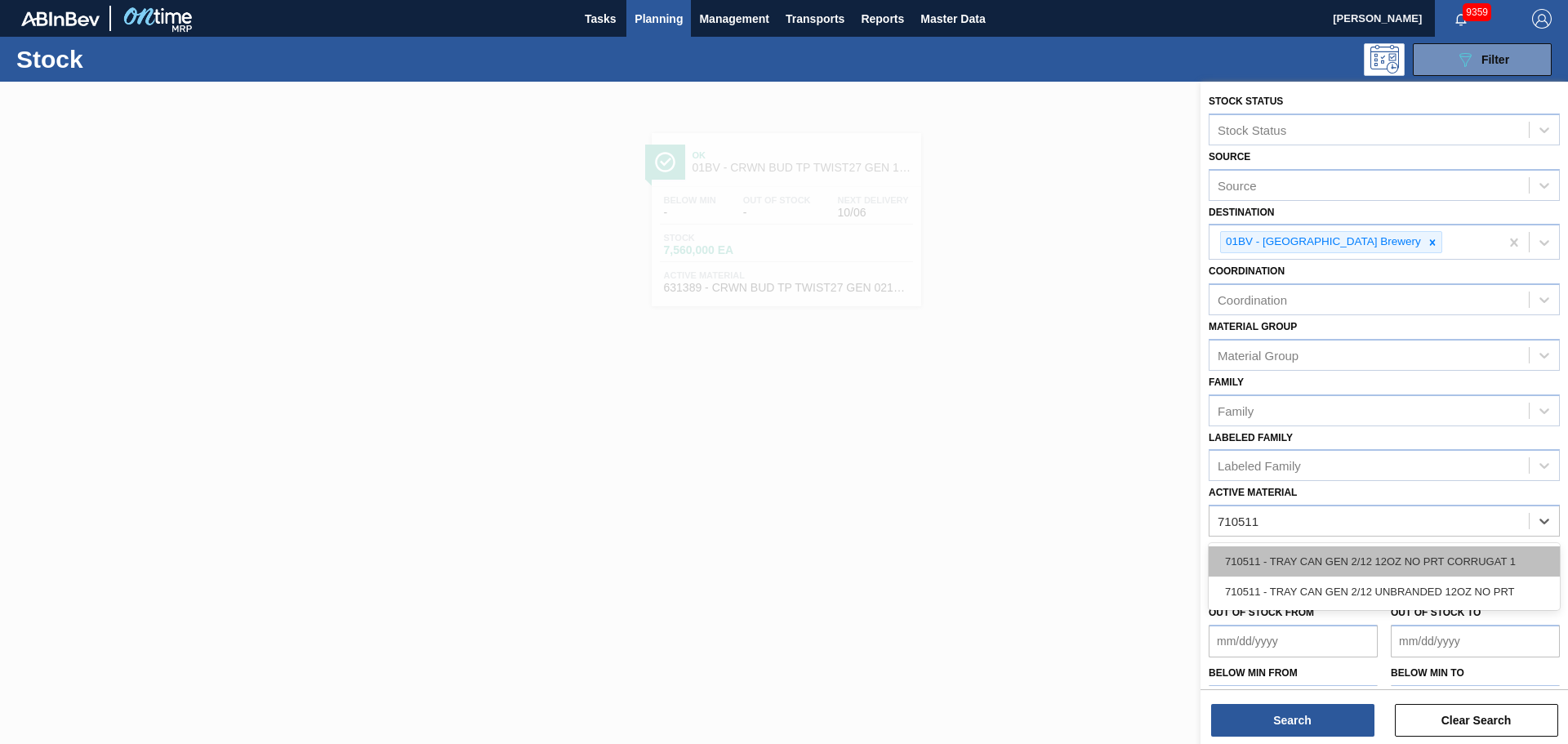
click at [1399, 555] on div "710511 - TRAY CAN GEN 2/12 12OZ NO PRT CORRUGAT 1" at bounding box center [1384, 561] width 351 height 31
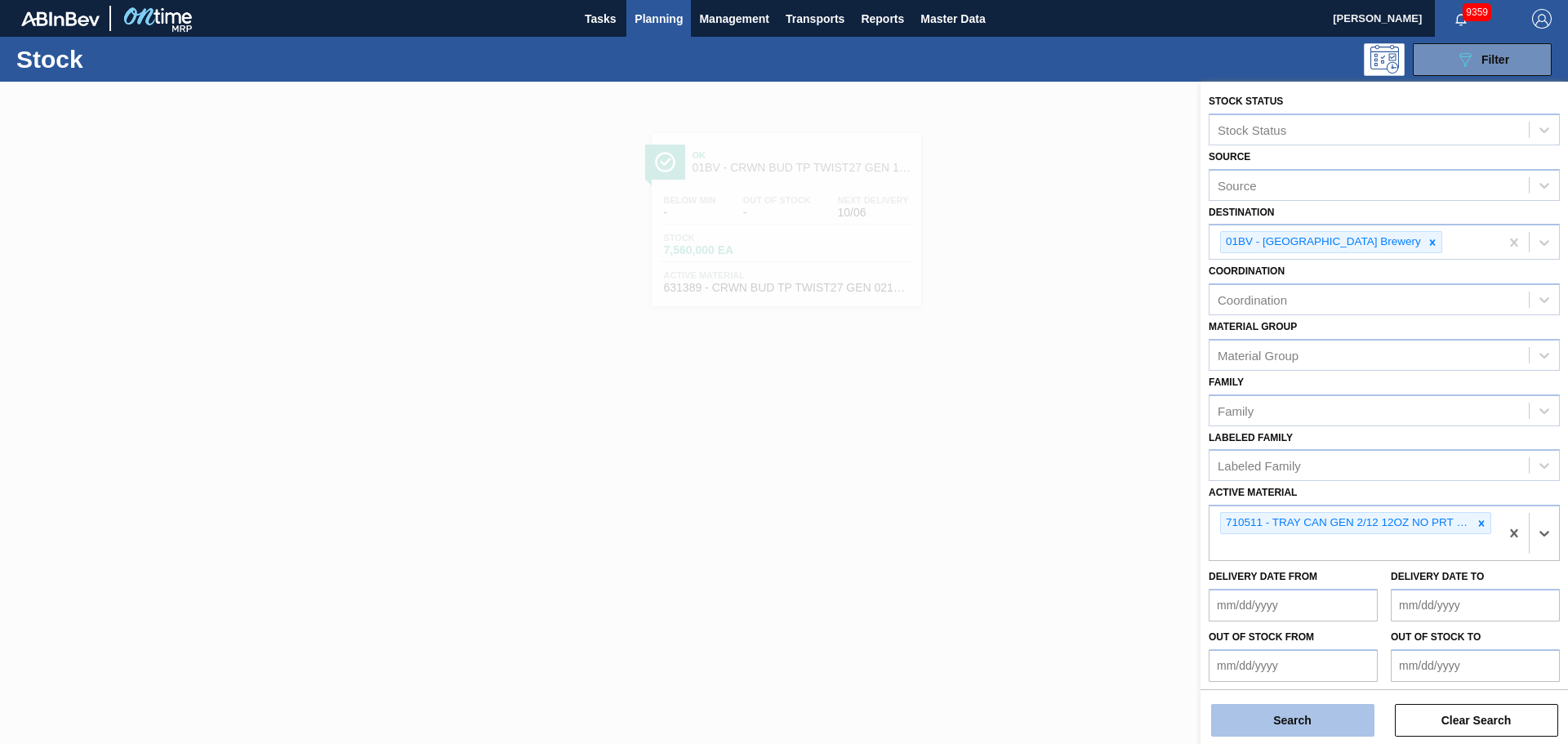
click at [1265, 729] on button "Search" at bounding box center [1292, 720] width 163 height 32
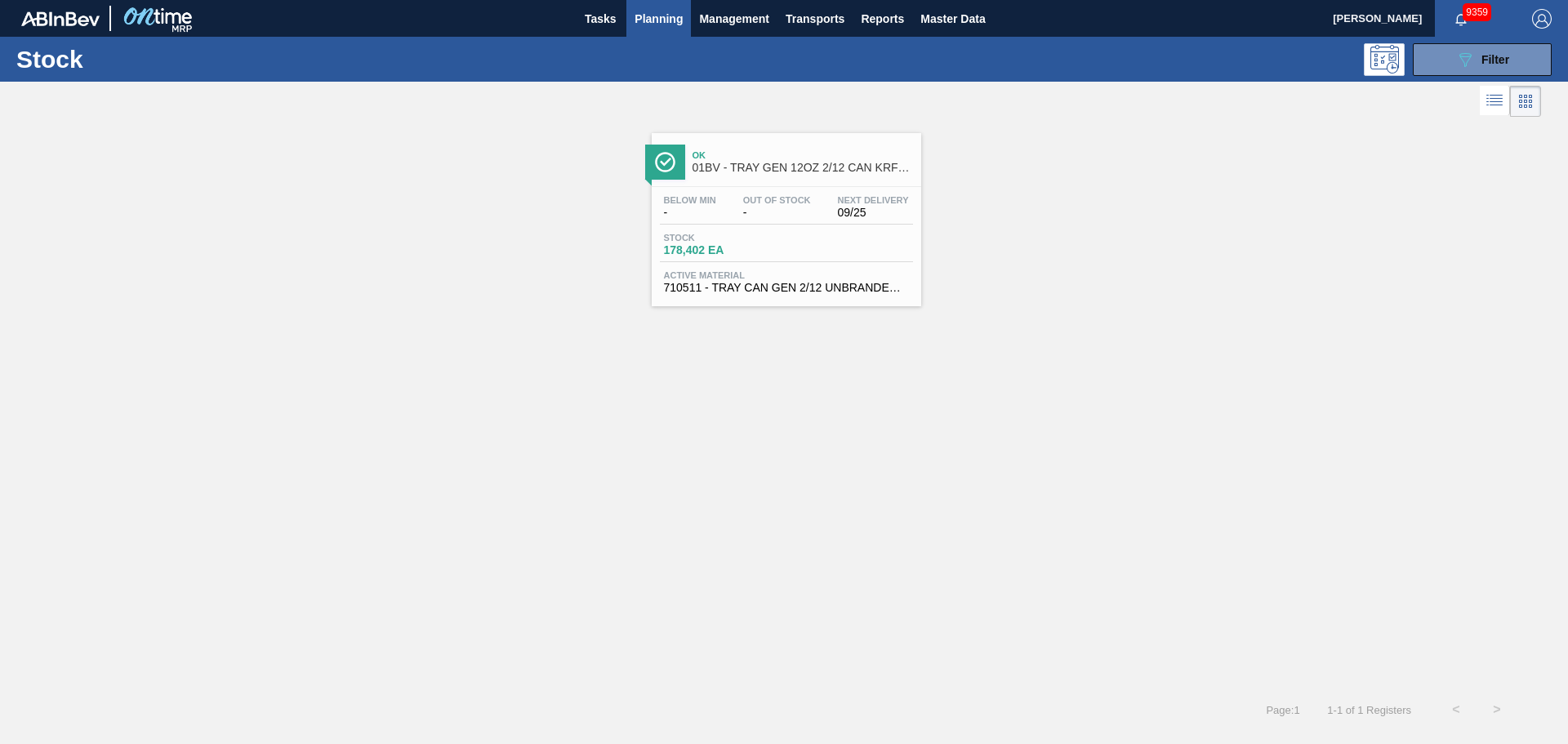
click at [732, 207] on div "Below Min - Out Of Stock - Next Delivery 09/25" at bounding box center [785, 210] width 253 height 30
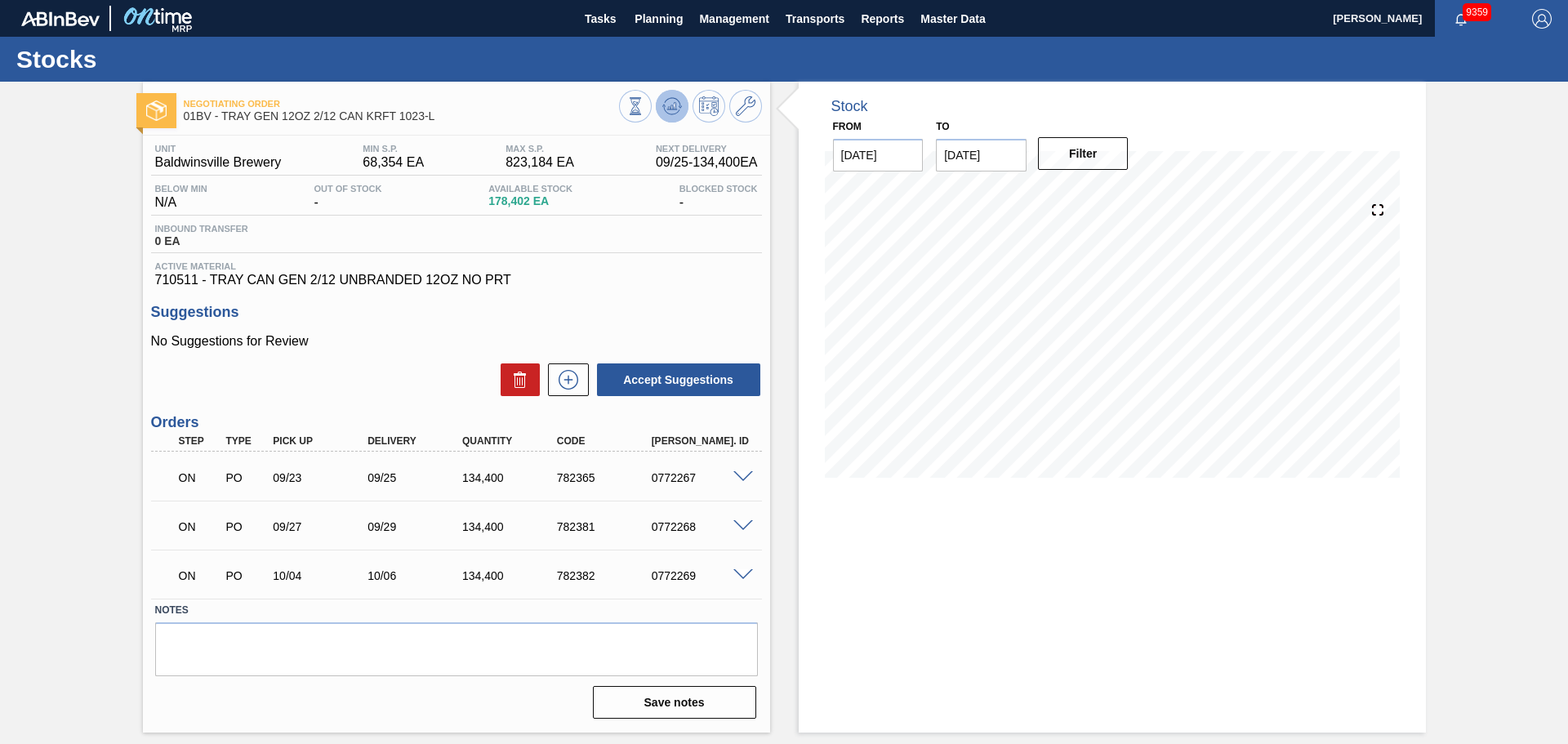
click at [668, 114] on icon at bounding box center [671, 106] width 19 height 19
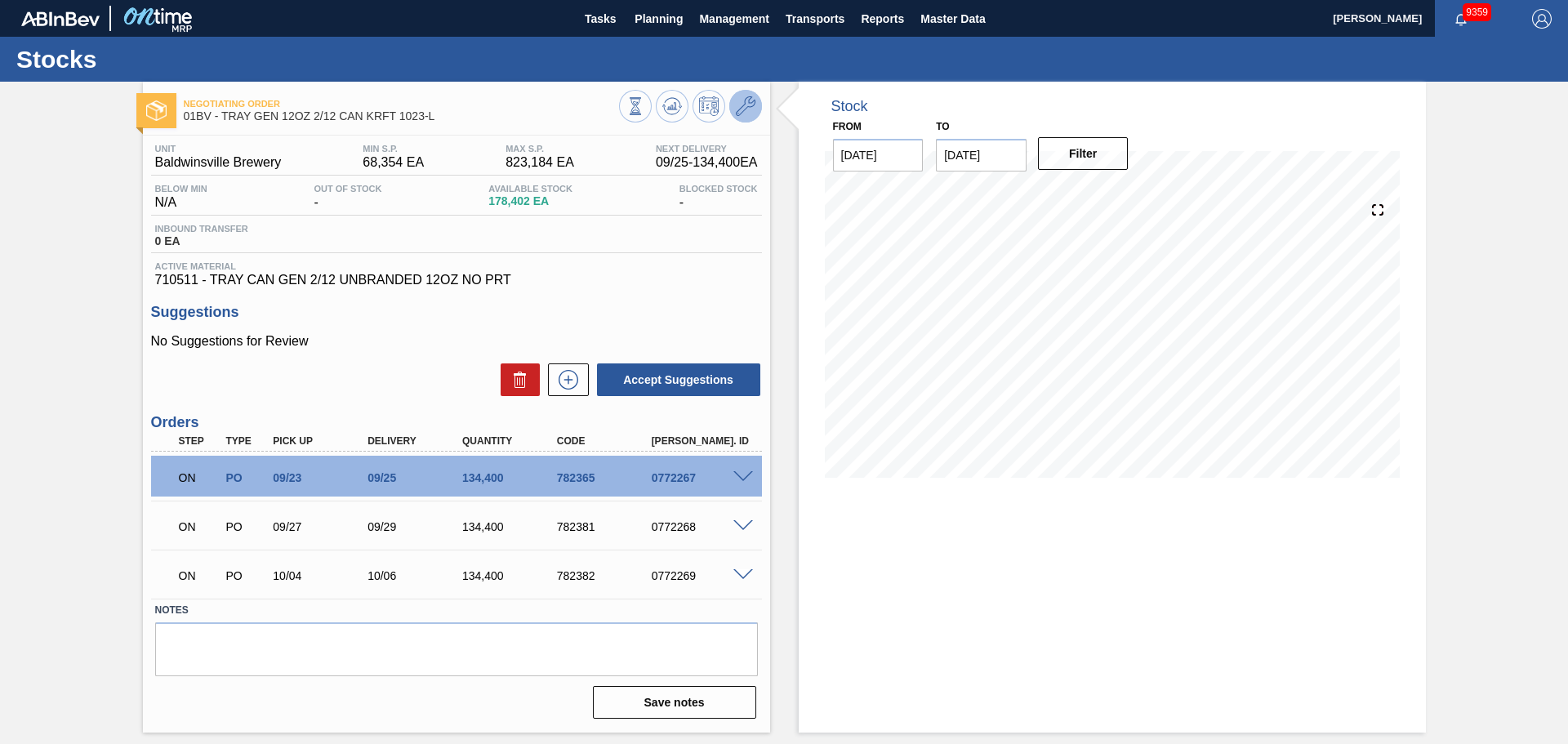
click at [742, 115] on icon at bounding box center [745, 106] width 19 height 19
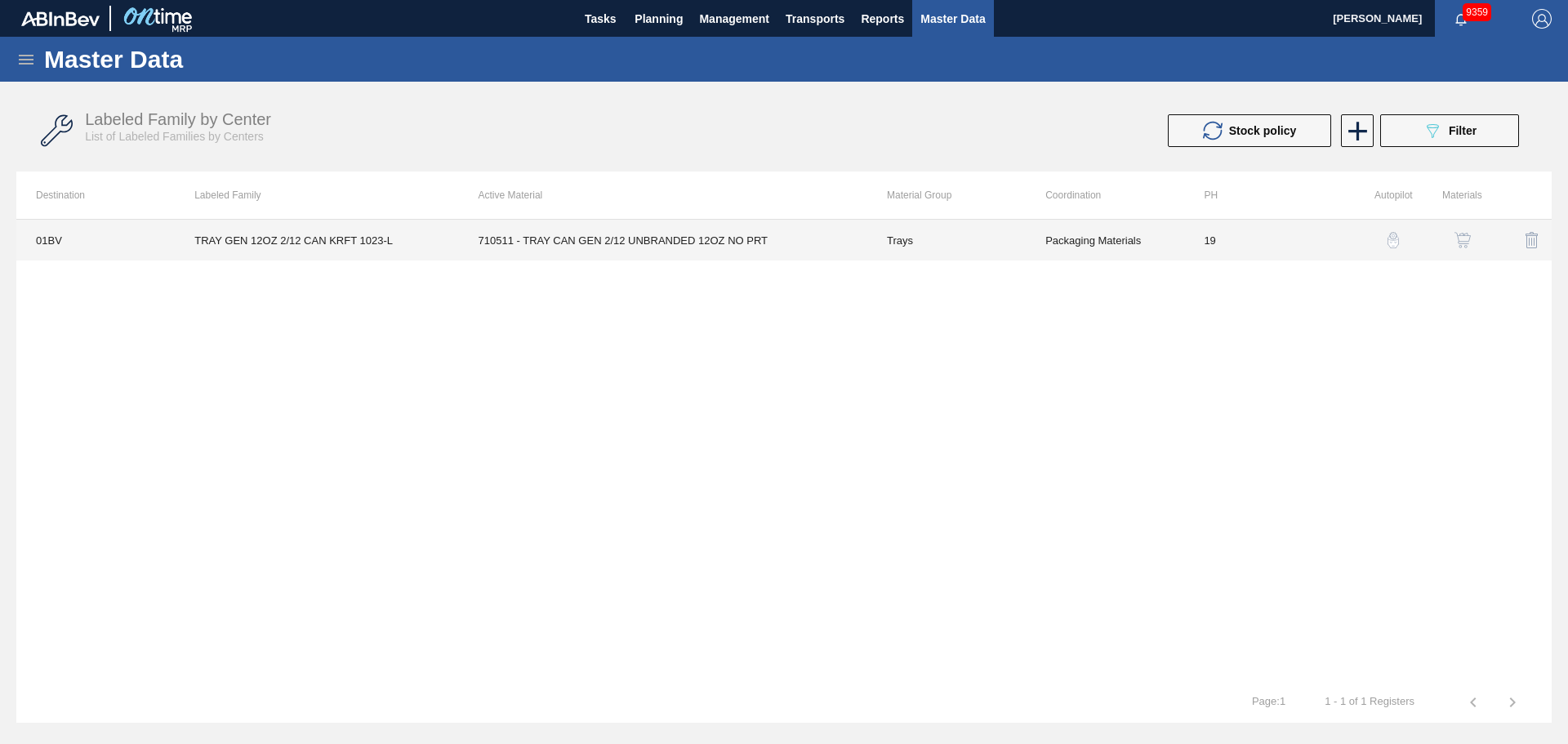
click at [986, 244] on td "Trays" at bounding box center [946, 240] width 158 height 41
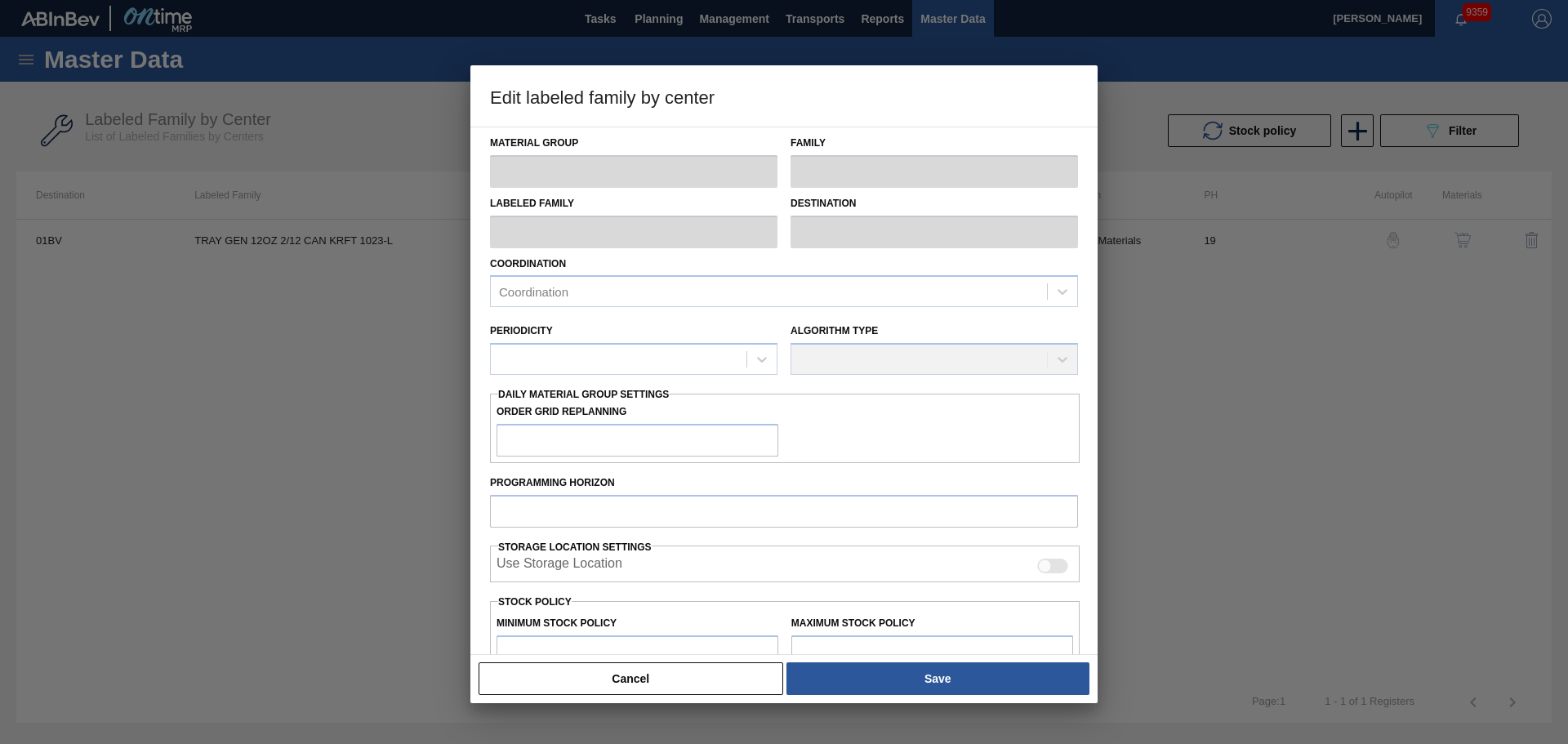
type input "Trays"
type input "TRAY GEN 12OZ 2/12 CAN KRFT 1023-L"
type input "01BV - [GEOGRAPHIC_DATA] Brewery"
type input "19"
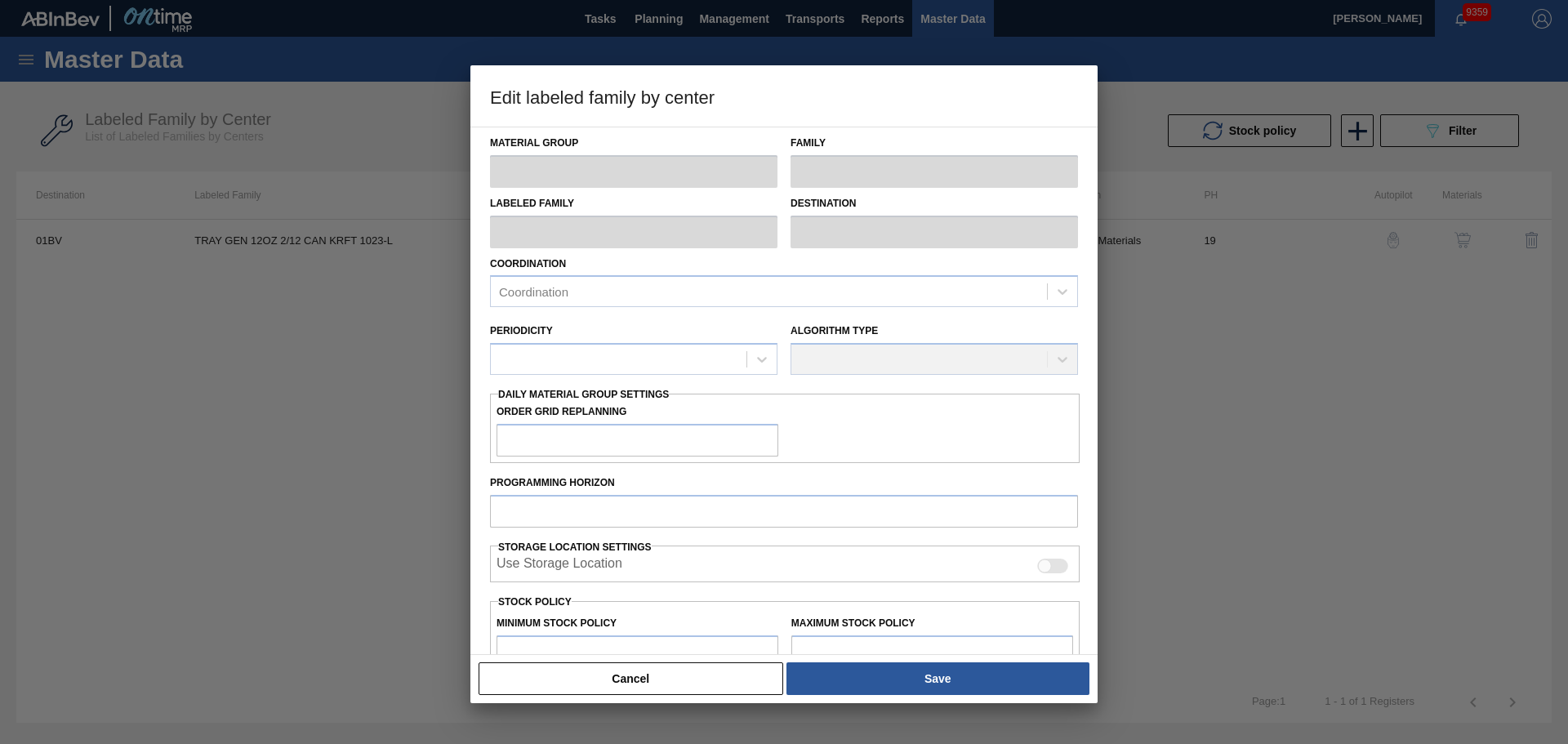
type input "68,354"
type input "823,184"
type input "4"
type input "98,547"
checkbox input "true"
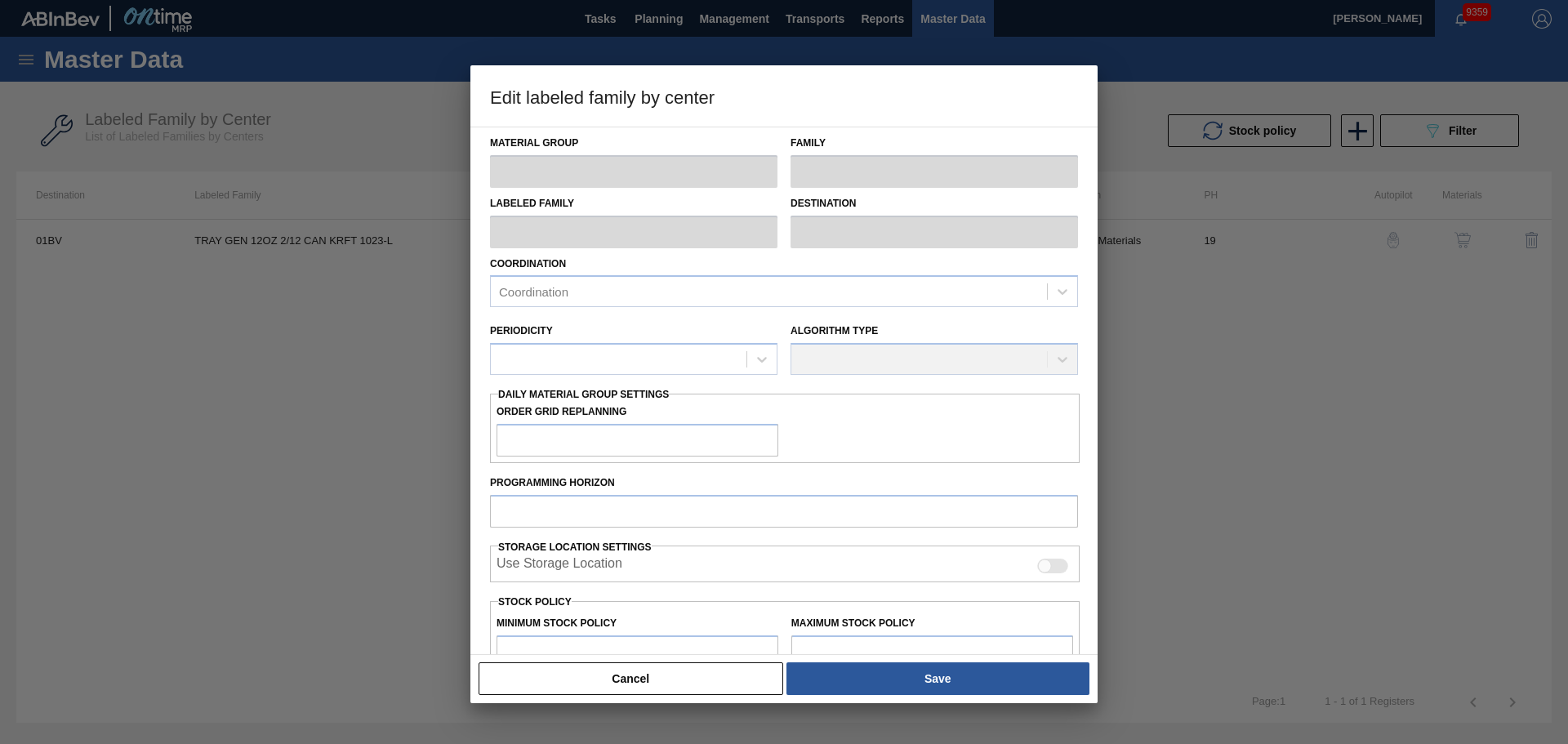
checkbox input "true"
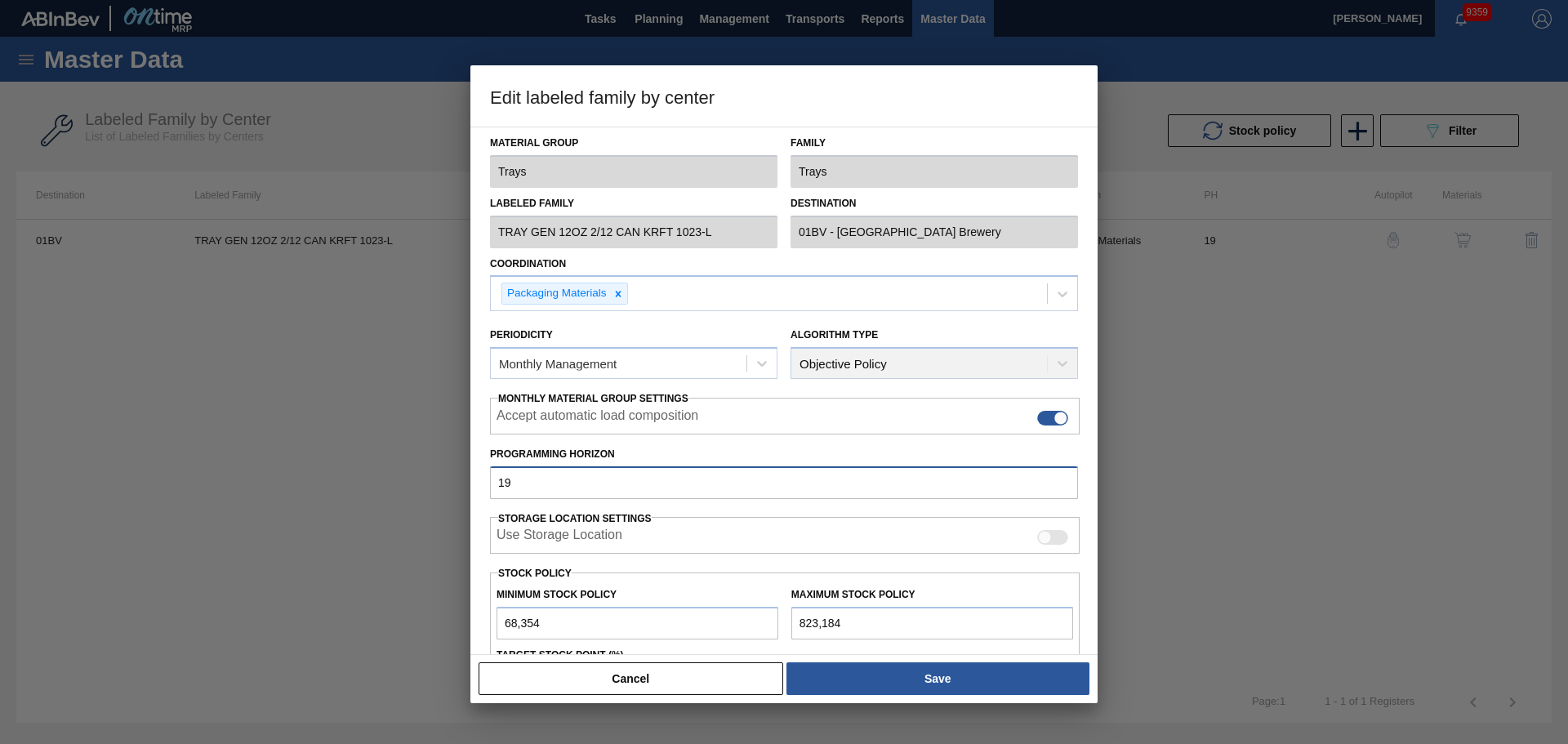
click at [453, 484] on div "Edit labeled family by center Material Group Trays Family Trays Labeled Family …" at bounding box center [784, 372] width 1568 height 744
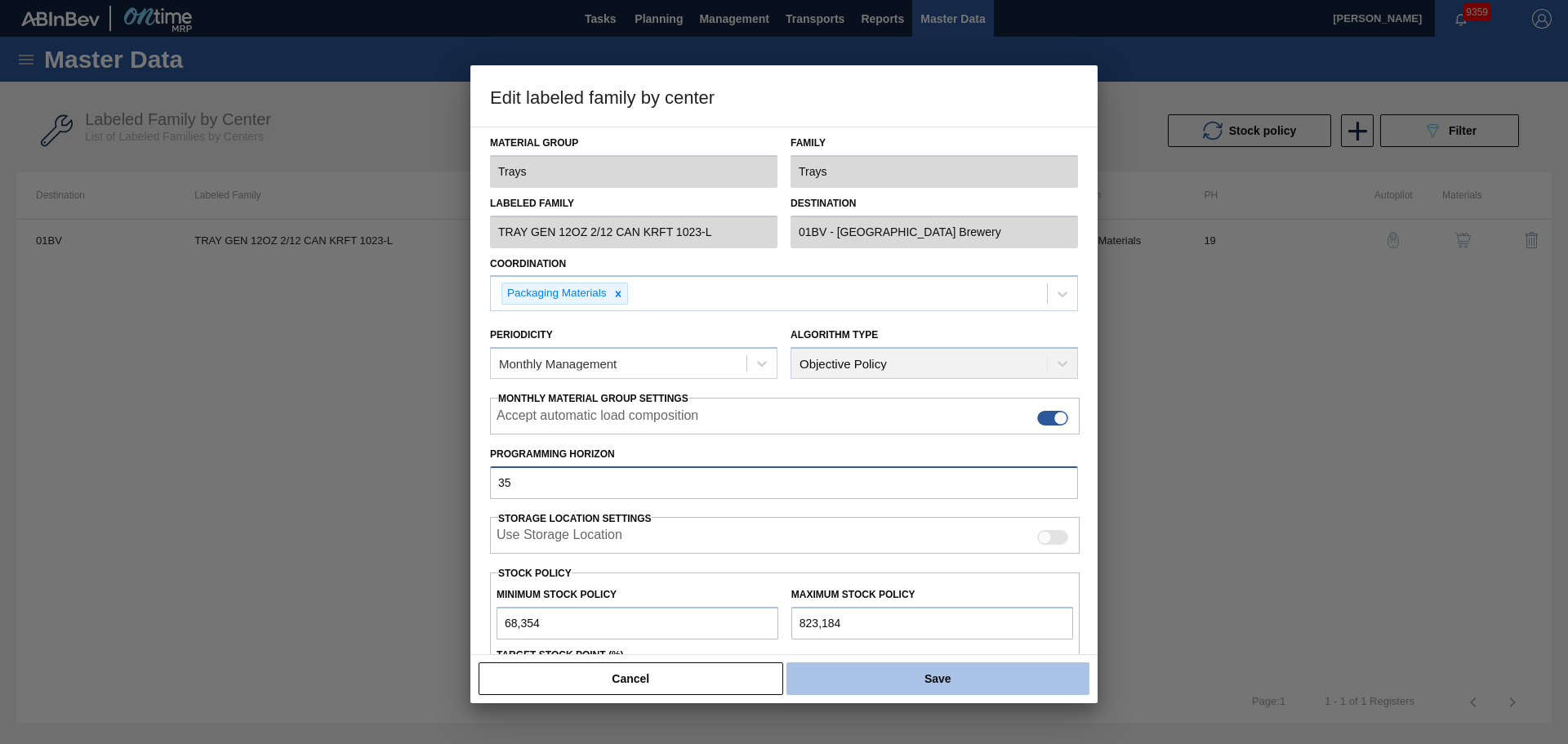
type input "35"
click at [886, 679] on button "Save" at bounding box center [937, 678] width 303 height 32
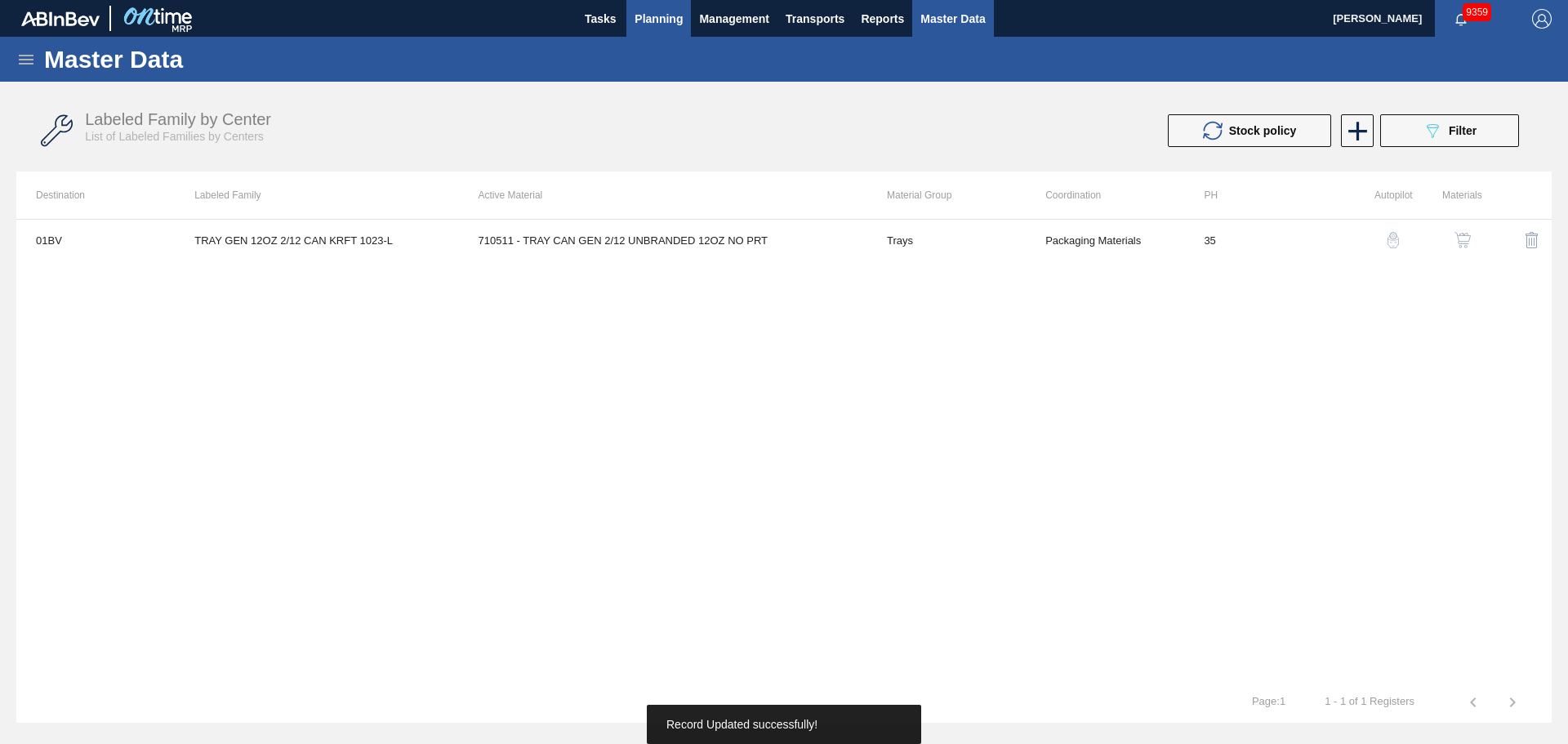
click at [666, 18] on span "Planning" at bounding box center [659, 19] width 48 height 19
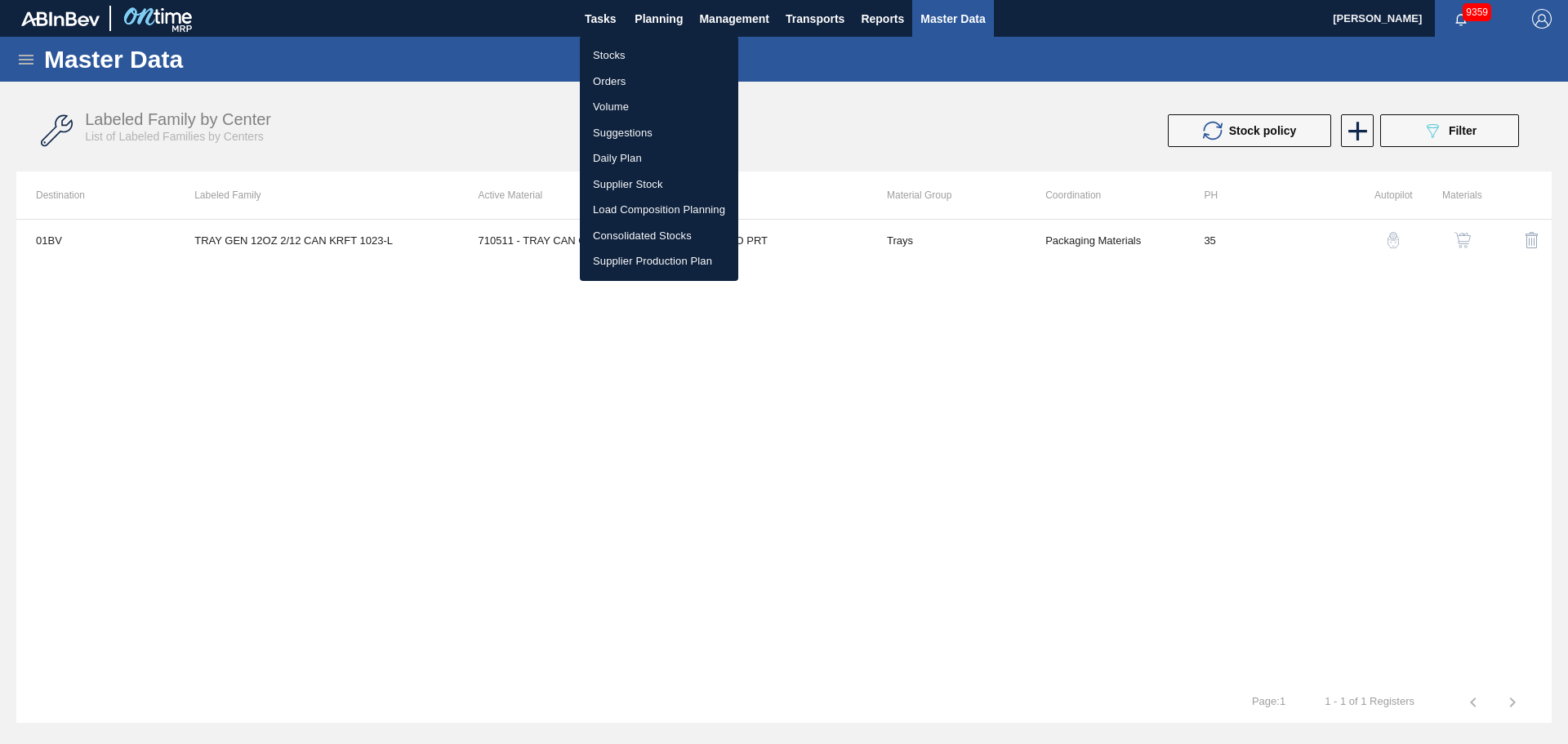
click at [632, 53] on li "Stocks" at bounding box center [659, 56] width 158 height 26
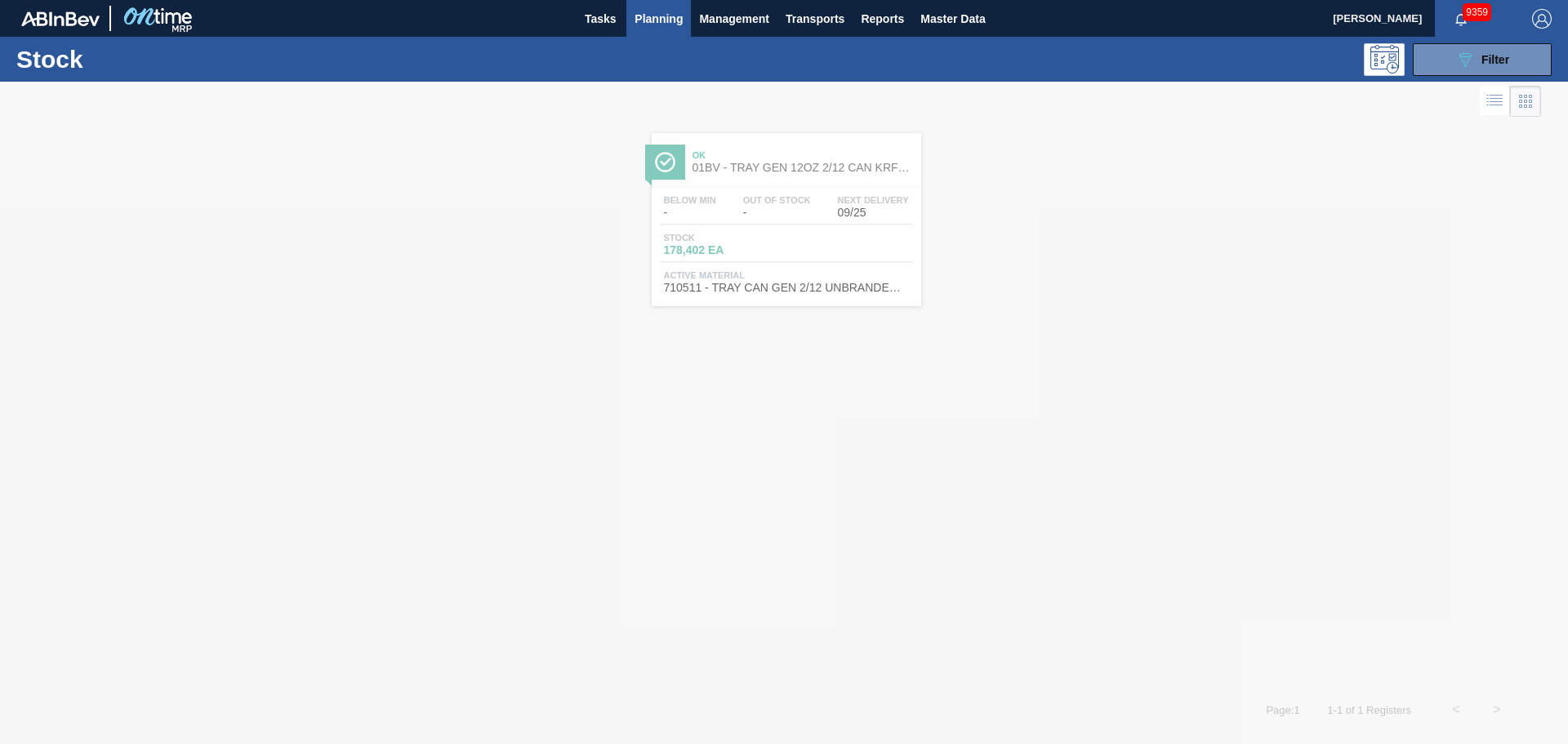
click at [799, 196] on div at bounding box center [784, 412] width 1568 height 662
click at [799, 196] on span "Out Of Stock" at bounding box center [776, 200] width 68 height 10
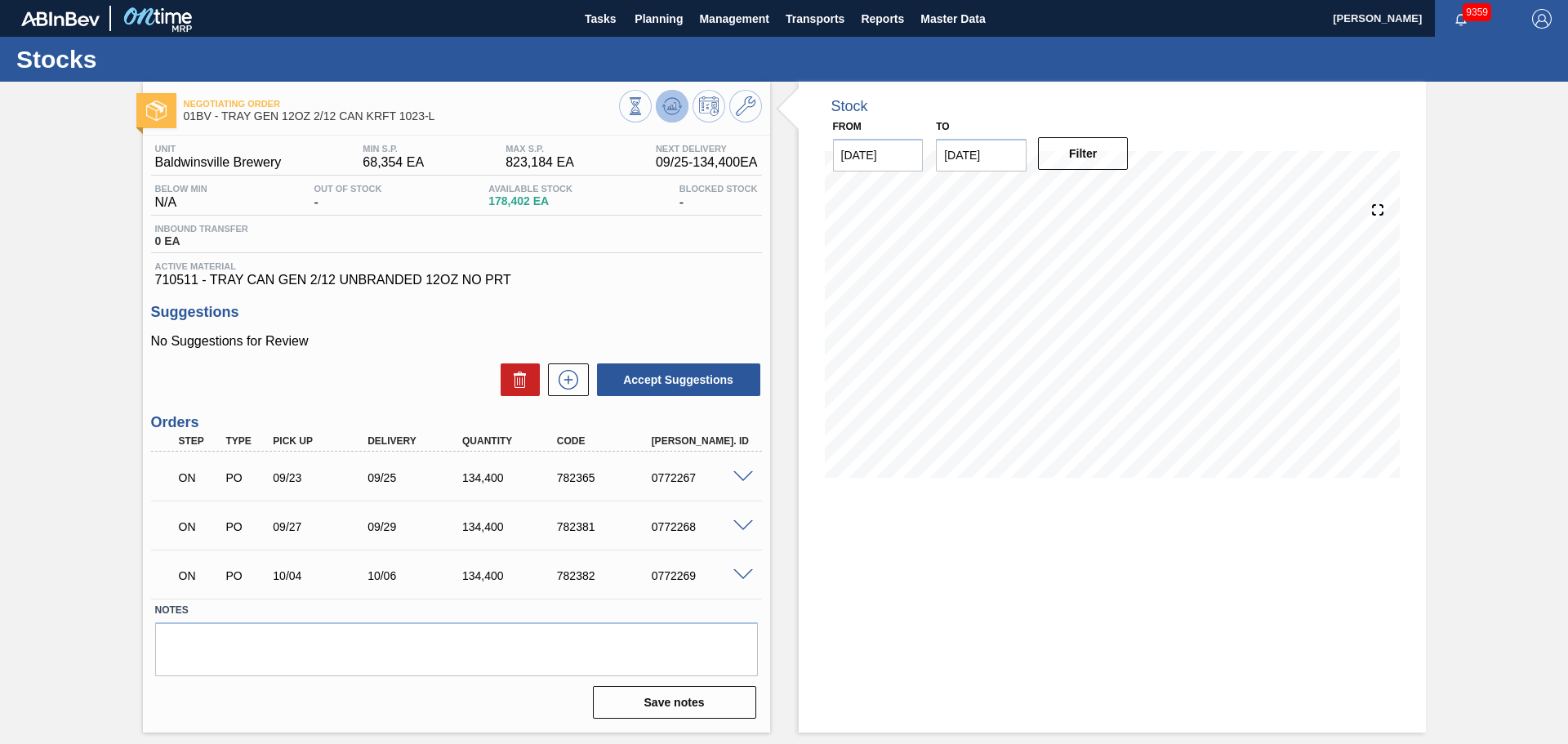
click at [684, 107] on button at bounding box center [671, 106] width 32 height 32
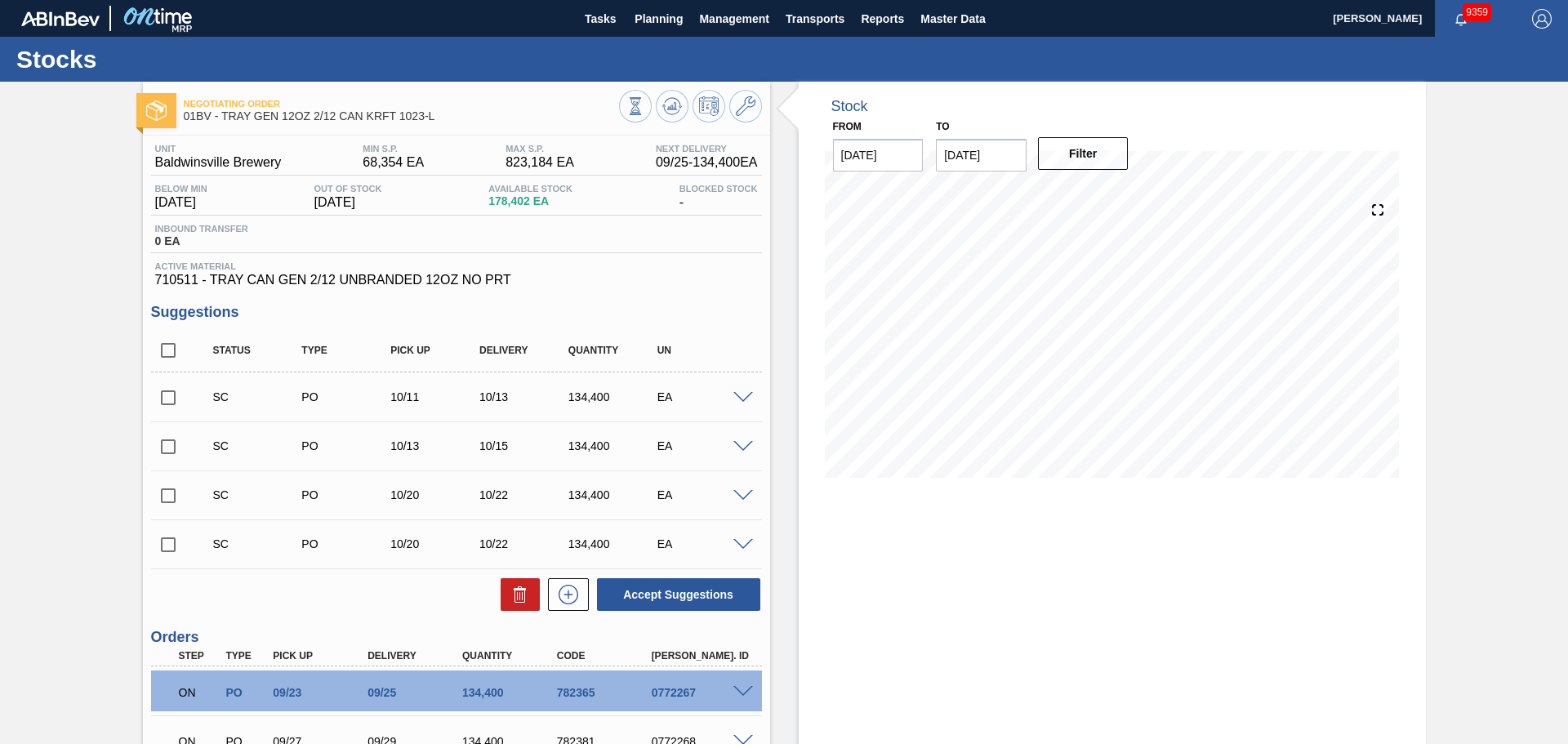
drag, startPoint x: 220, startPoint y: 95, endPoint x: 212, endPoint y: 117, distance: 23.4
click at [209, 114] on div "Negotiating Order 01BV - TRAY GEN 12OZ 2/12 CAN KRFT 1023-L" at bounding box center [401, 111] width 435 height 37
click at [770, 253] on div "Stock From [DATE] to [DATE] Filter 09/24 Stock Projection 132,438 SAP Planning …" at bounding box center [1098, 514] width 656 height 865
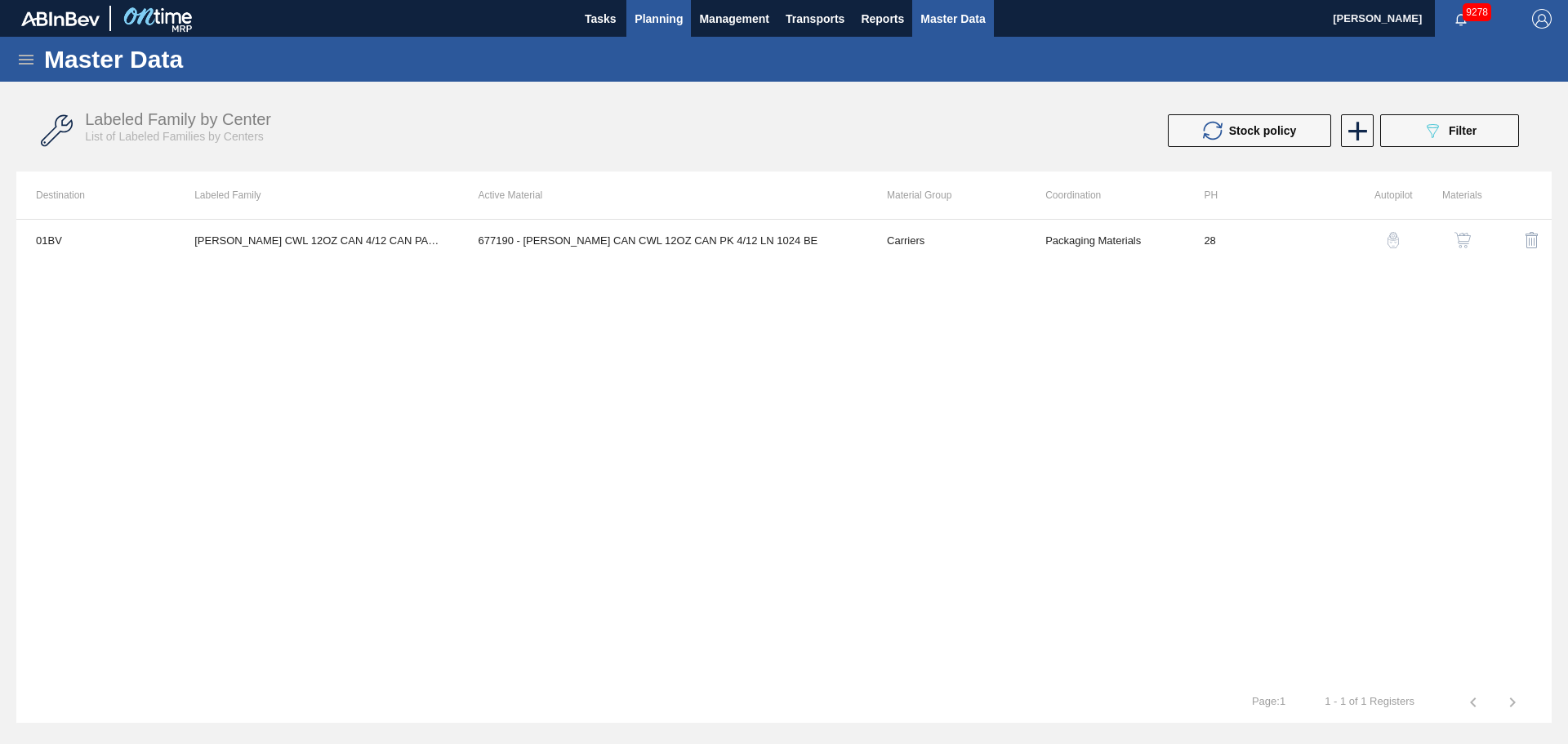
click at [665, 26] on span "Planning" at bounding box center [659, 19] width 48 height 19
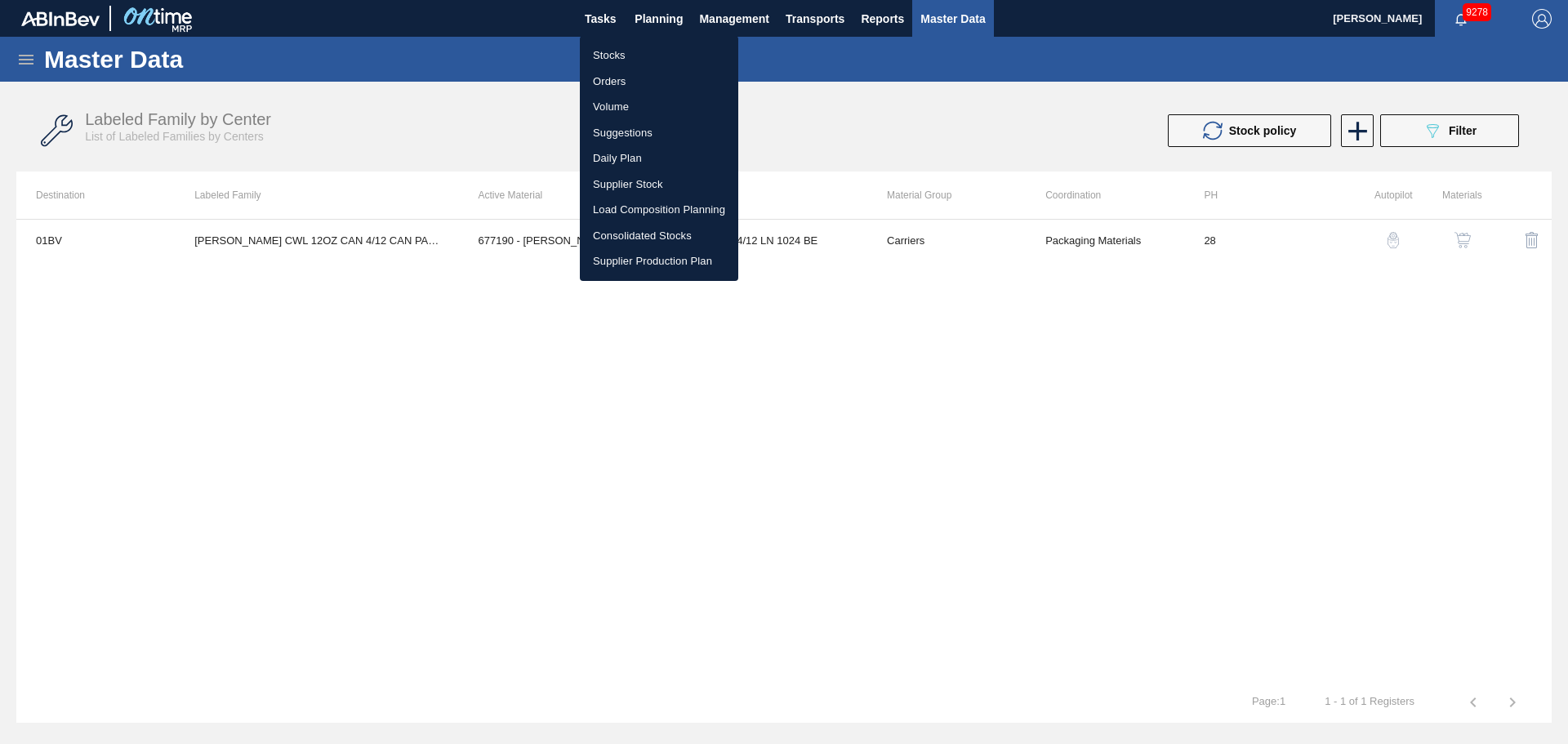
click at [1489, 129] on div at bounding box center [784, 372] width 1568 height 744
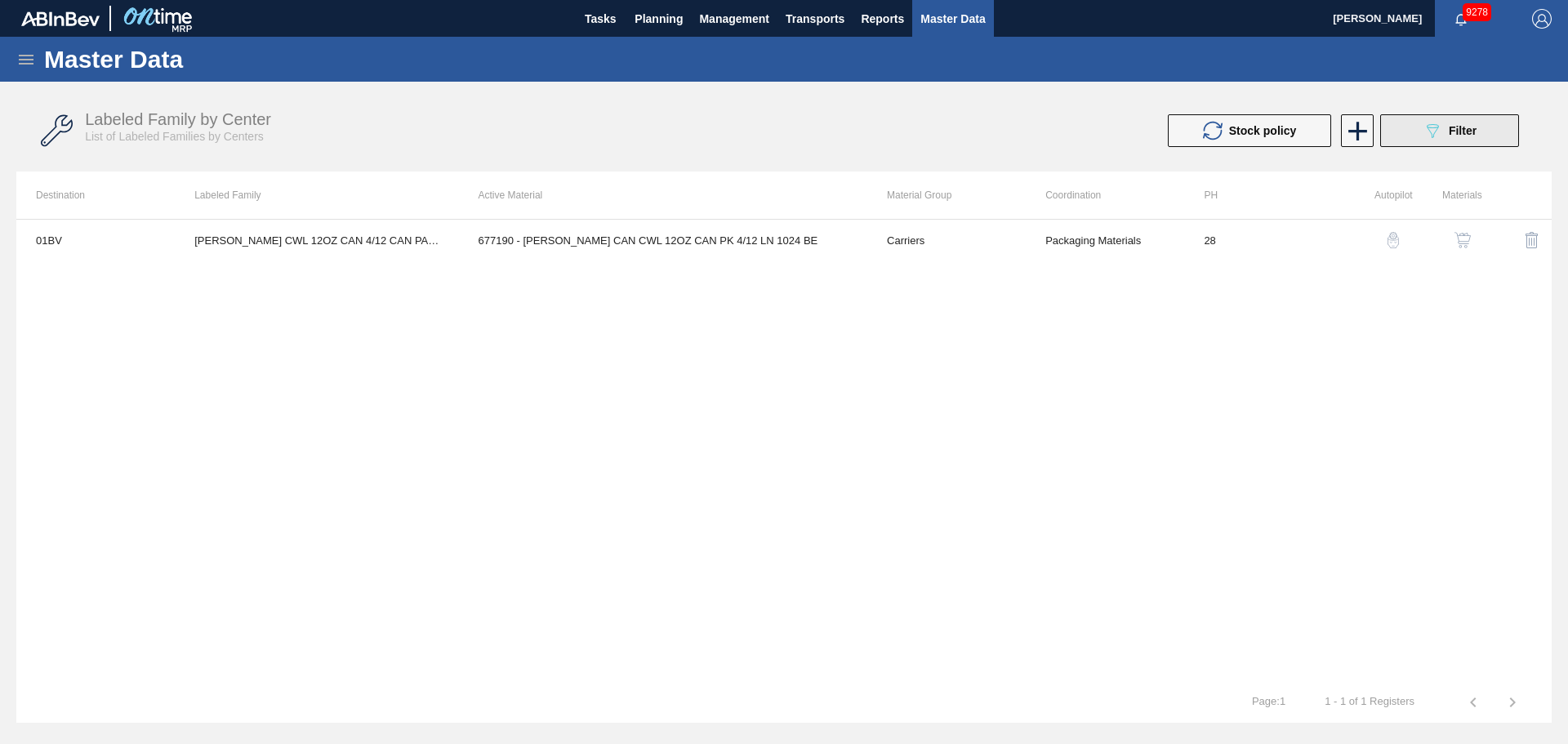
click at [1465, 133] on div "Stocks Orders Volume Suggestions Daily Plan Supplier Stock Load Composition Pla…" at bounding box center [784, 372] width 1568 height 744
click at [1453, 134] on span "Filter" at bounding box center [1462, 131] width 28 height 13
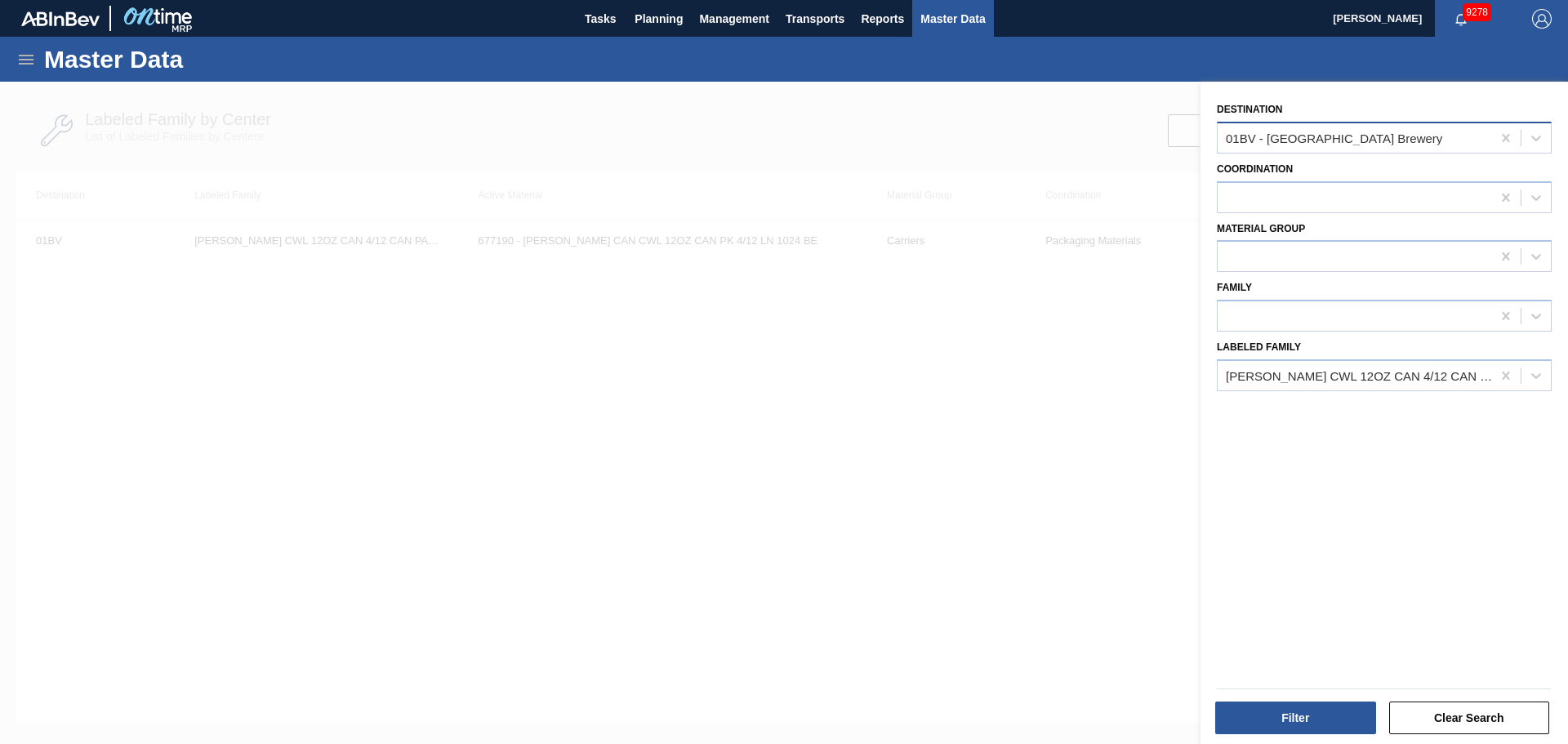
click at [1402, 145] on div "01BV - Baldwinsville Brewery" at bounding box center [1353, 138] width 273 height 24
type input "ht"
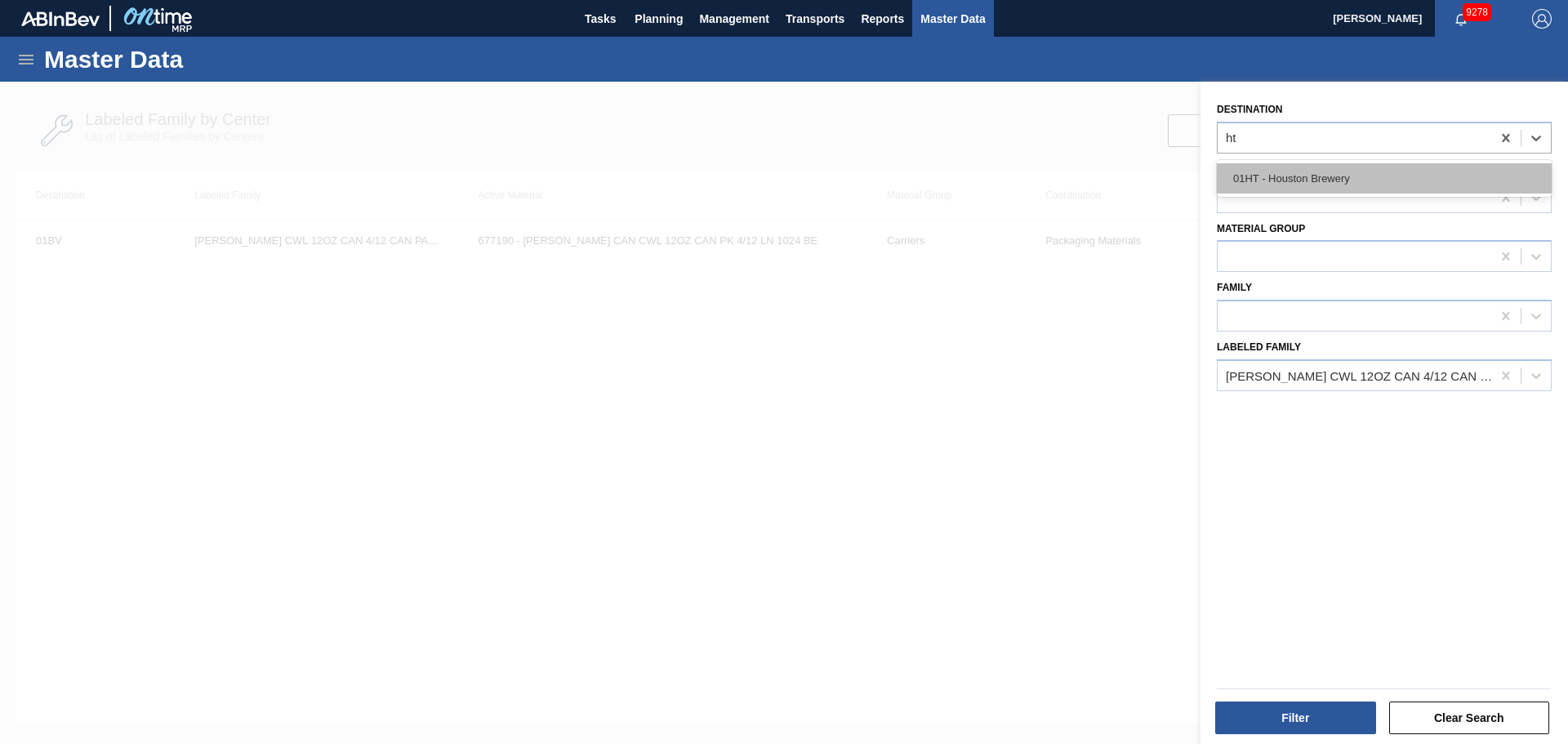
click at [1314, 183] on div "01HT - Houston Brewery" at bounding box center [1384, 178] width 334 height 31
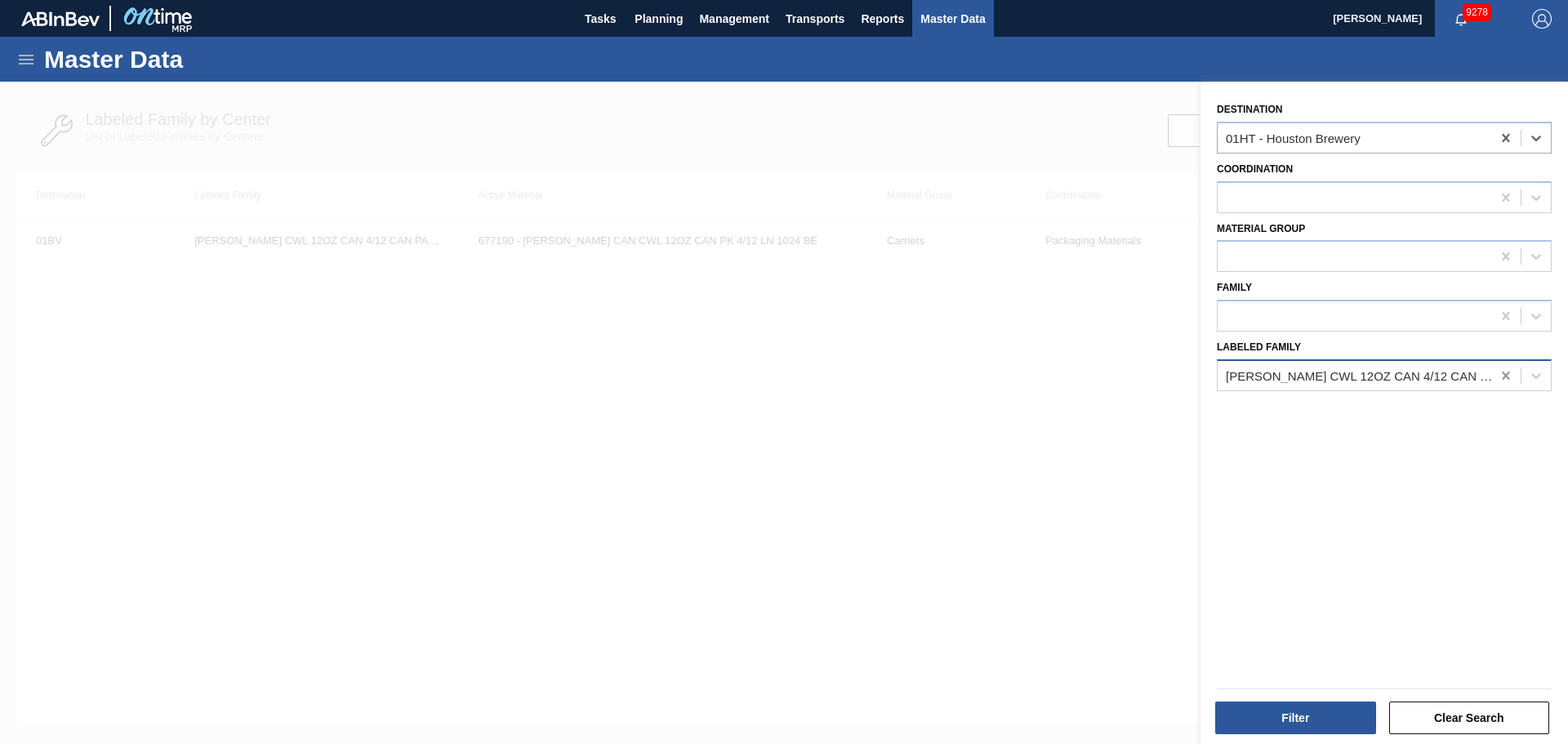
click at [1503, 369] on icon at bounding box center [1506, 376] width 17 height 17
click at [1261, 206] on div at bounding box center [1353, 197] width 273 height 24
type input "t"
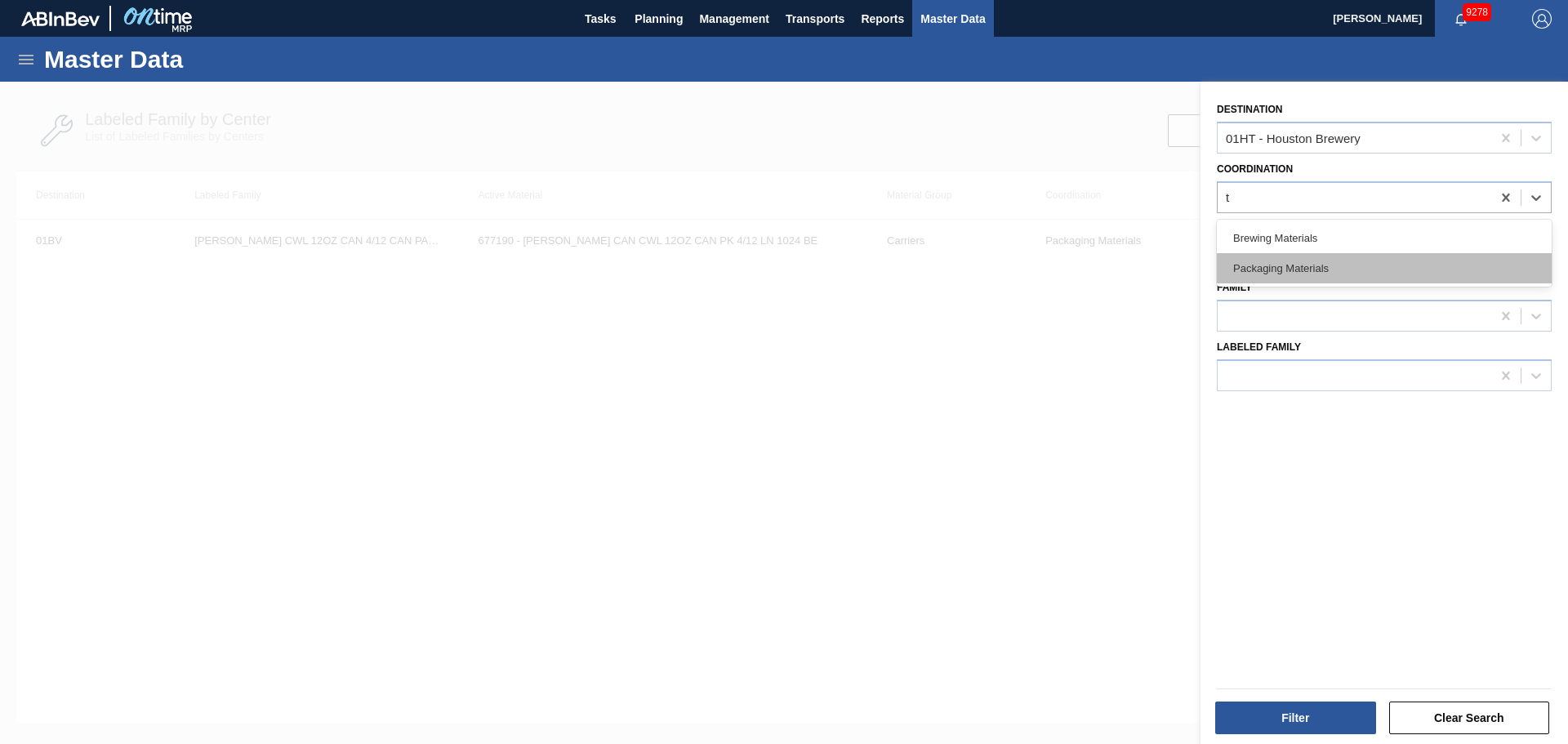
click at [1285, 271] on div "Packaging Materials" at bounding box center [1384, 268] width 334 height 31
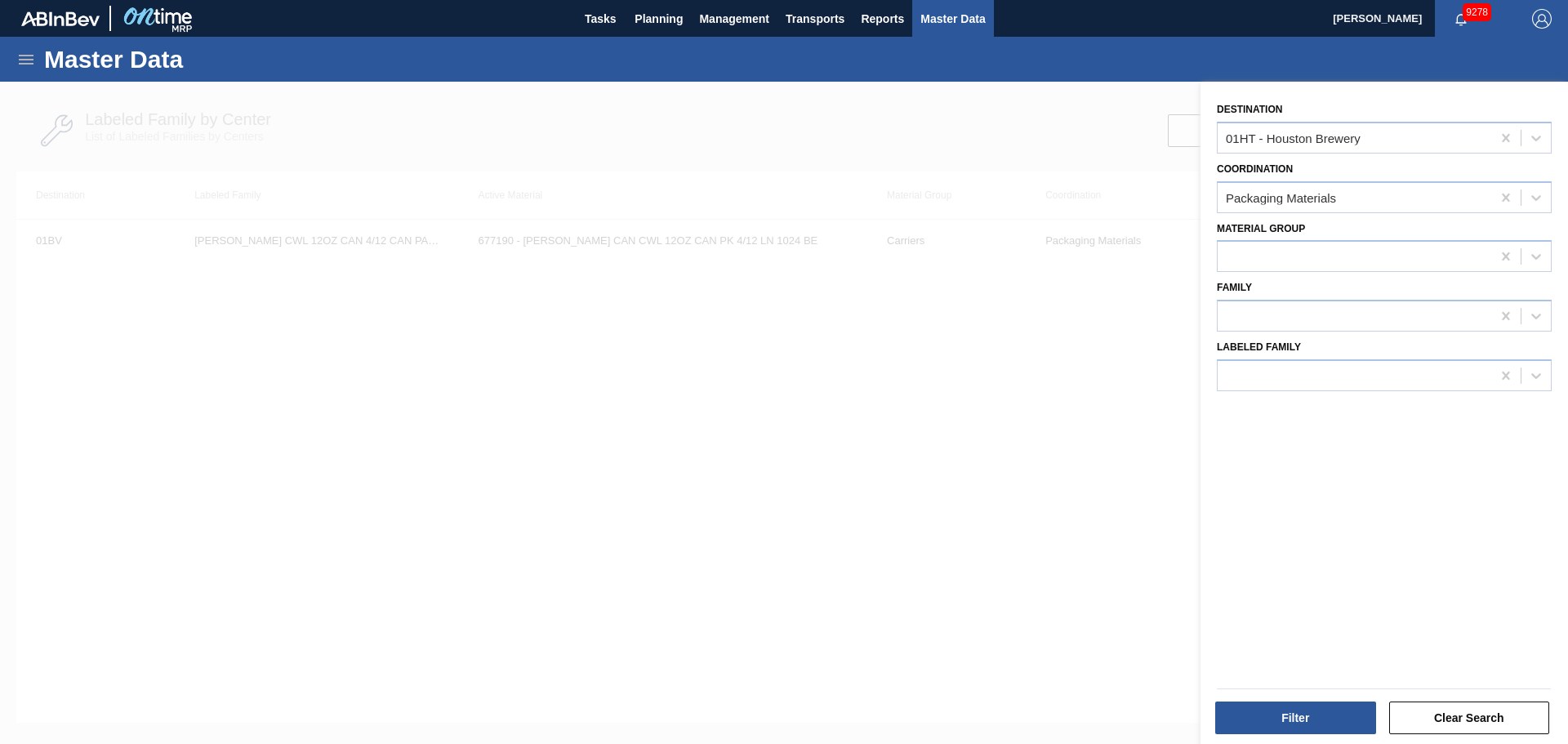
click at [1265, 237] on div "Material Group" at bounding box center [1384, 246] width 334 height 56
click at [1266, 255] on div at bounding box center [1353, 257] width 273 height 24
type Group "tr"
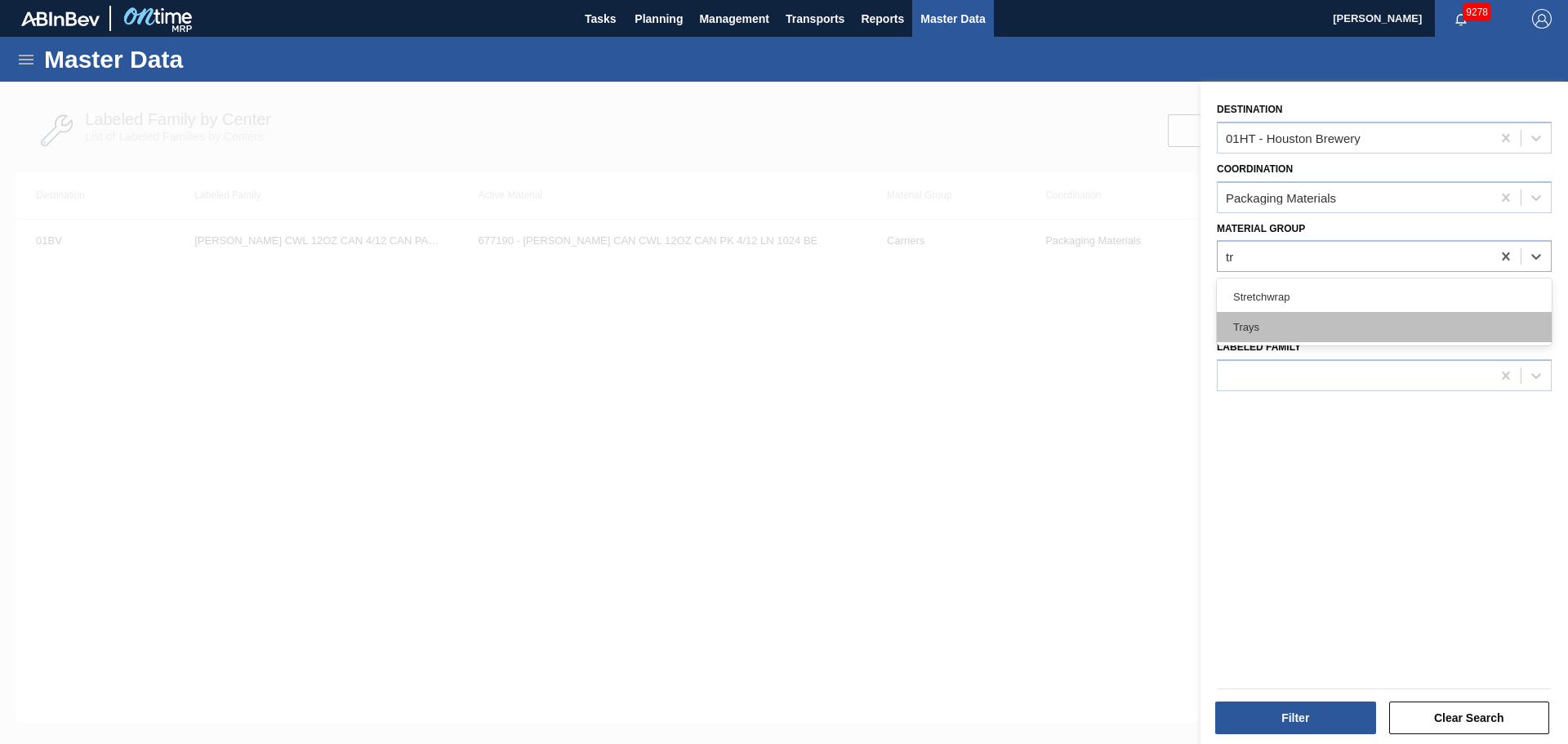
click at [1298, 318] on div "Trays" at bounding box center [1384, 327] width 334 height 31
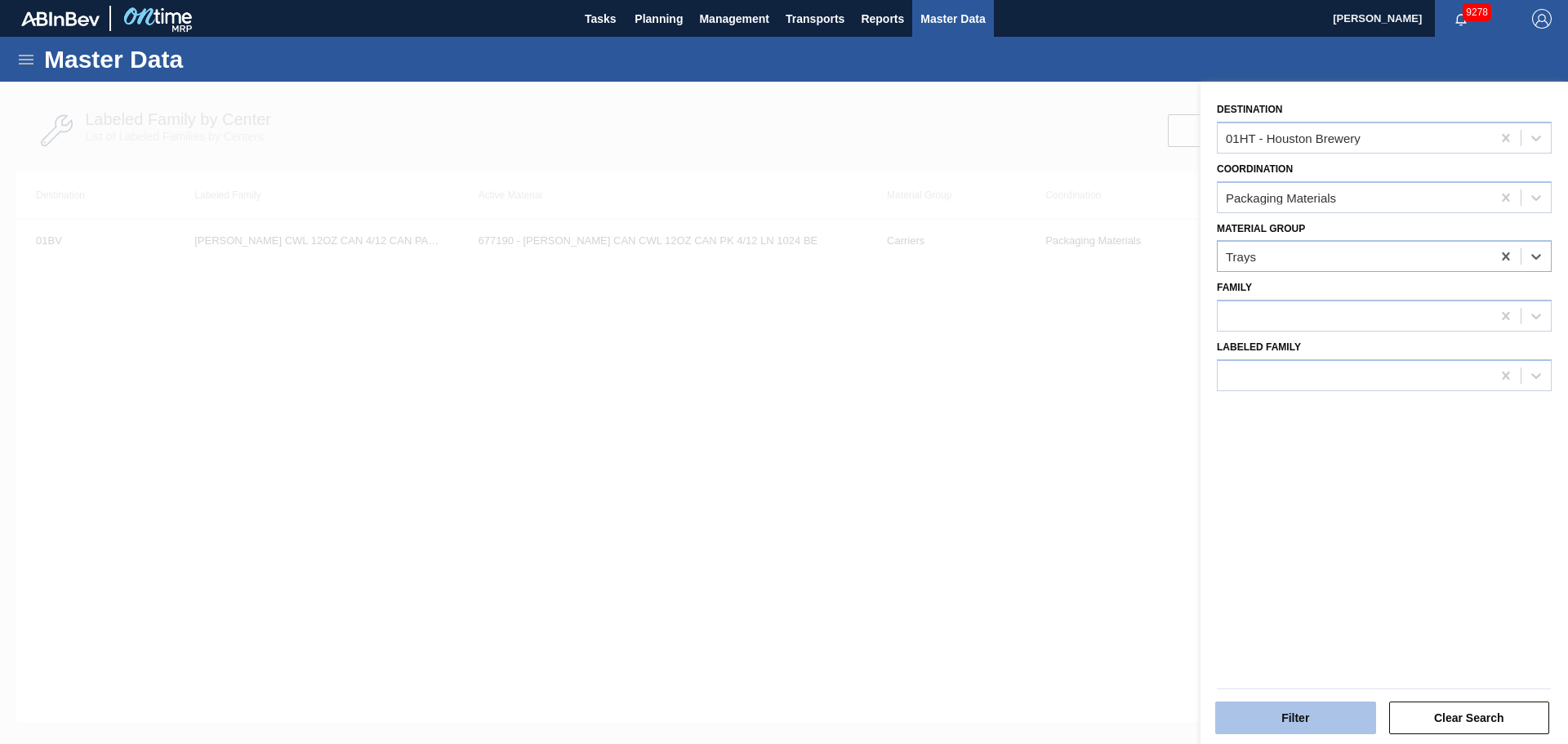
click at [1264, 701] on div "Filter" at bounding box center [1298, 718] width 174 height 36
click at [1264, 702] on button "Filter" at bounding box center [1296, 717] width 161 height 32
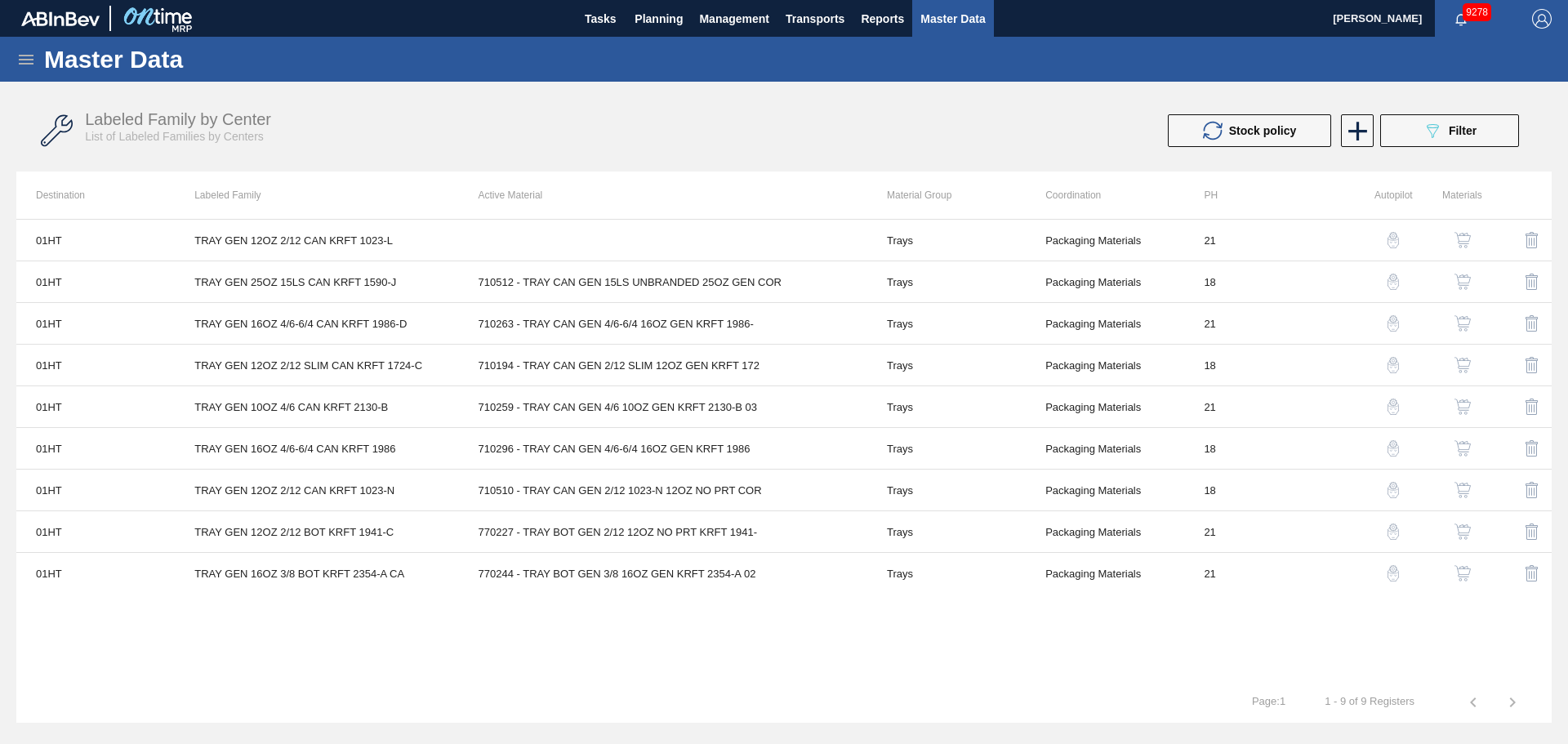
click at [1401, 283] on div "button" at bounding box center [1392, 282] width 19 height 17
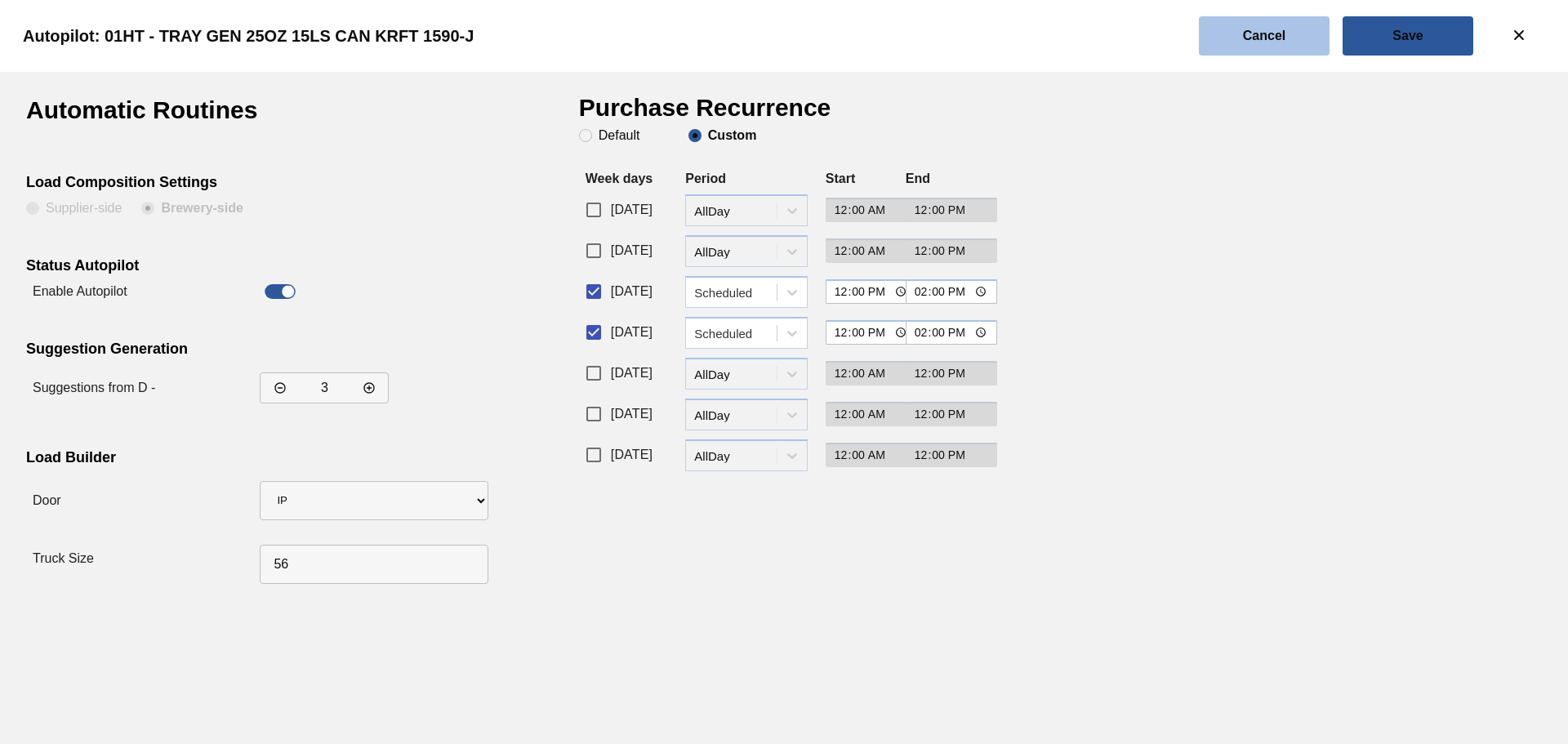
click at [1302, 20] on button "Cancel" at bounding box center [1263, 36] width 131 height 39
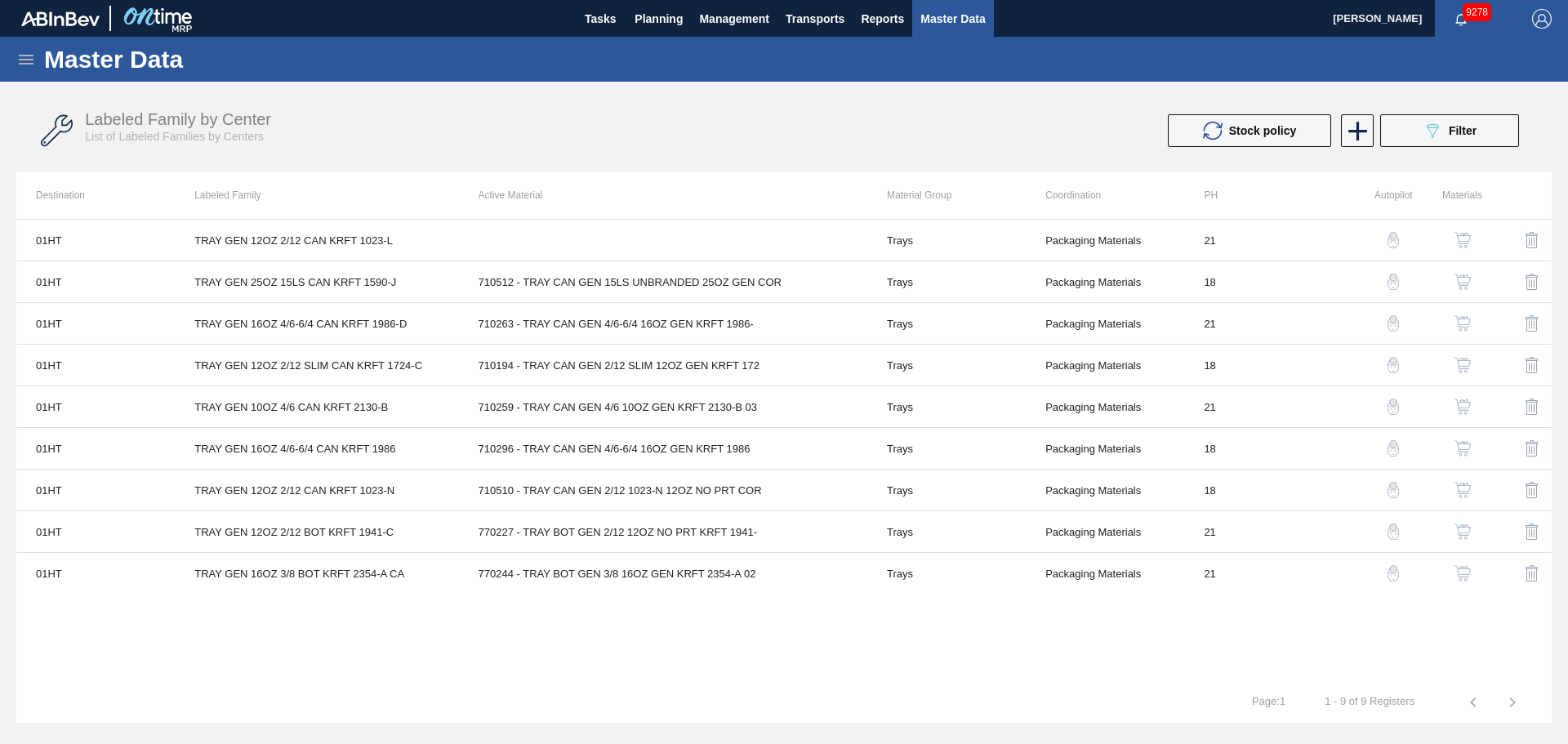
click at [1459, 285] on img "button" at bounding box center [1462, 282] width 17 height 17
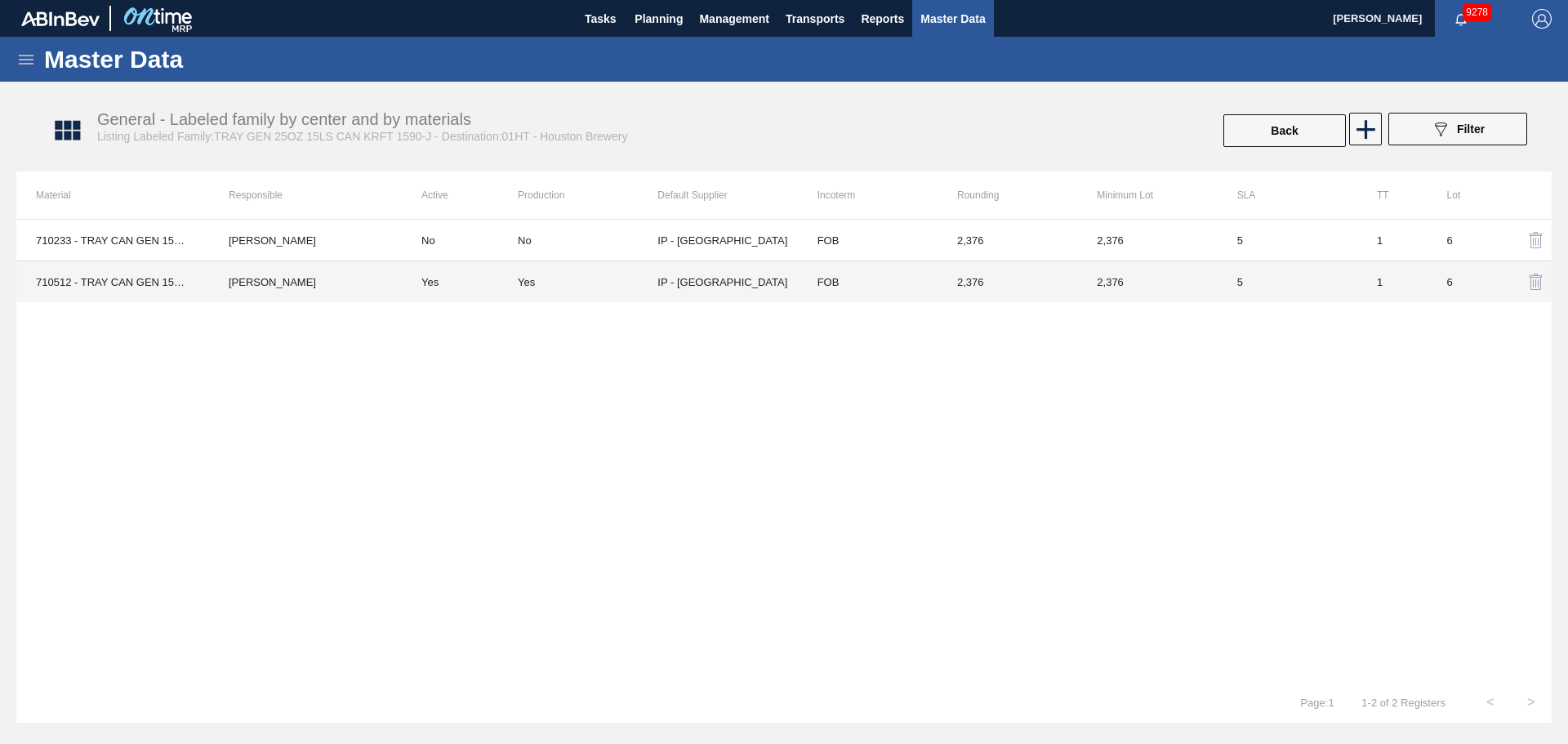
click at [500, 286] on td "Yes" at bounding box center [459, 282] width 116 height 42
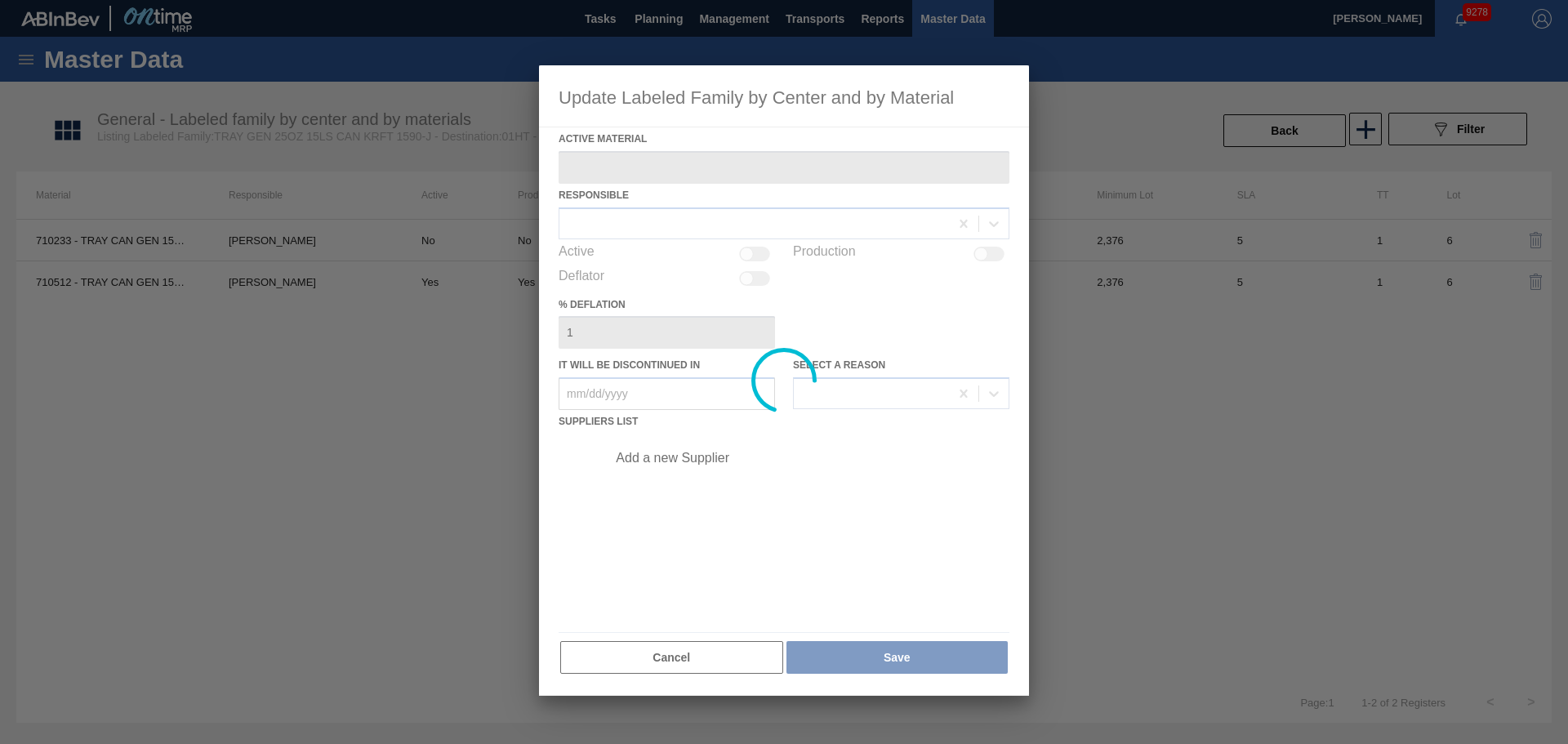
type Material "710512 - TRAY CAN GEN 15LS UNBRANDED 25OZ GEN COR"
checkbox input "true"
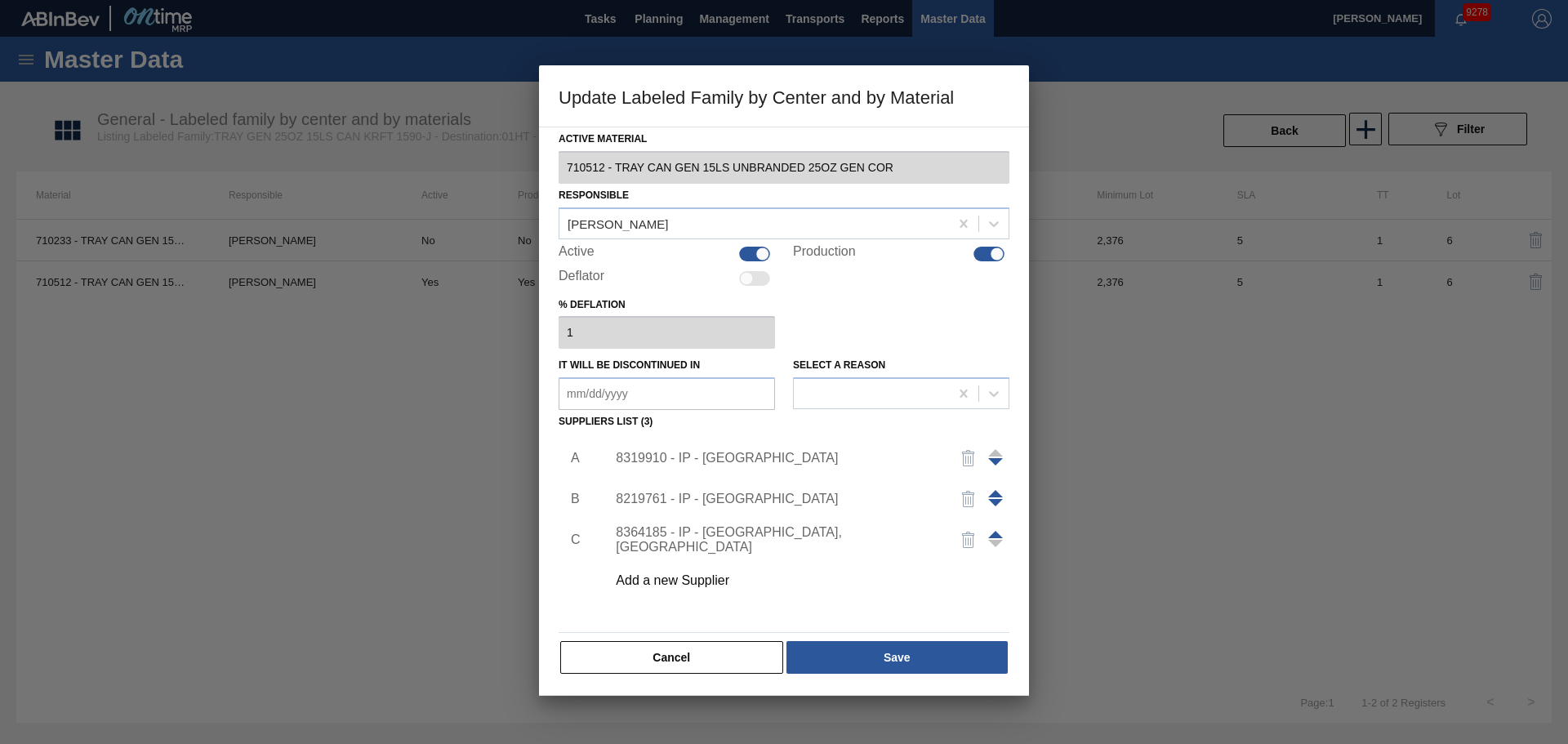
click at [701, 459] on div "8319910 - IP - San Antonio" at bounding box center [776, 459] width 320 height 15
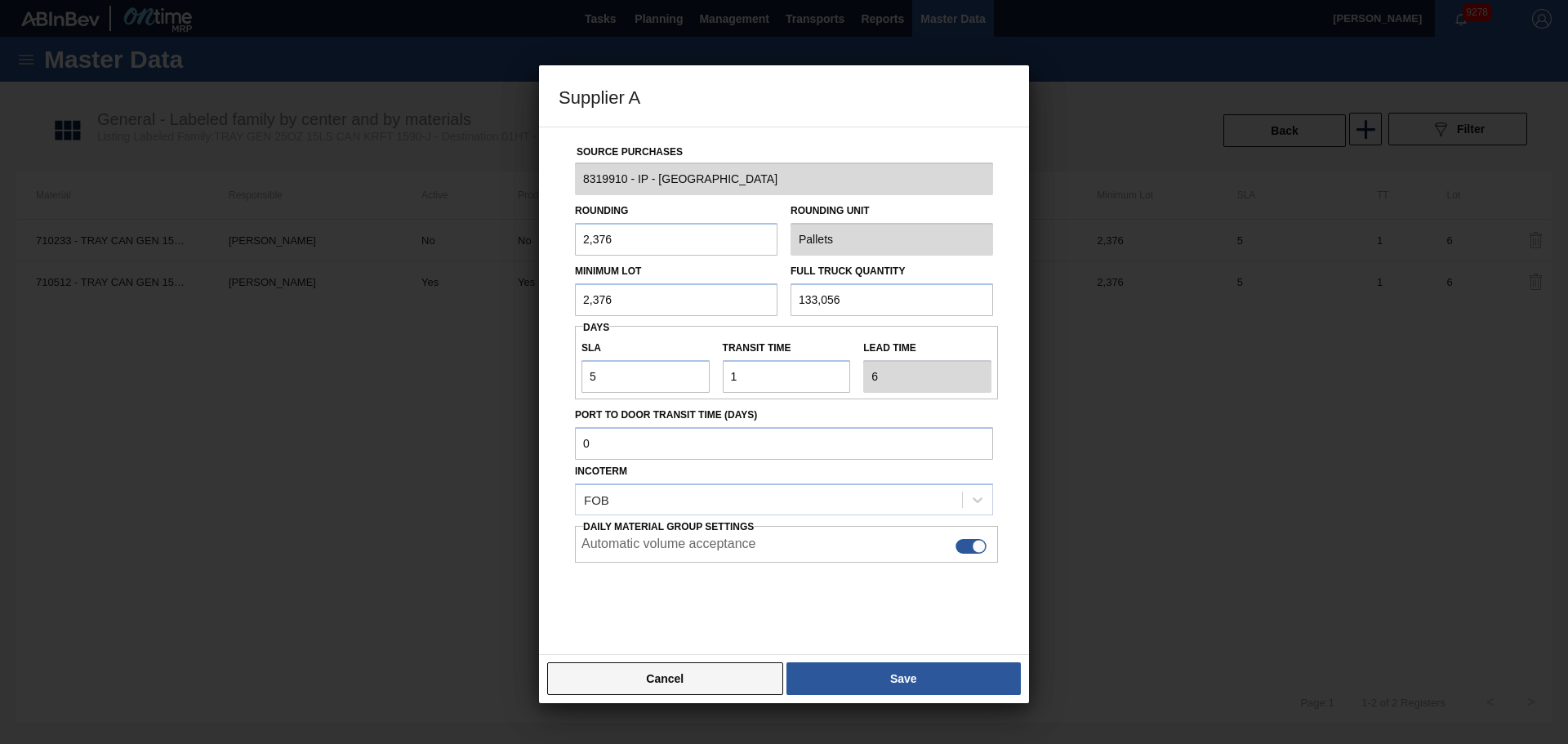
click at [679, 687] on button "Cancel" at bounding box center [665, 678] width 236 height 32
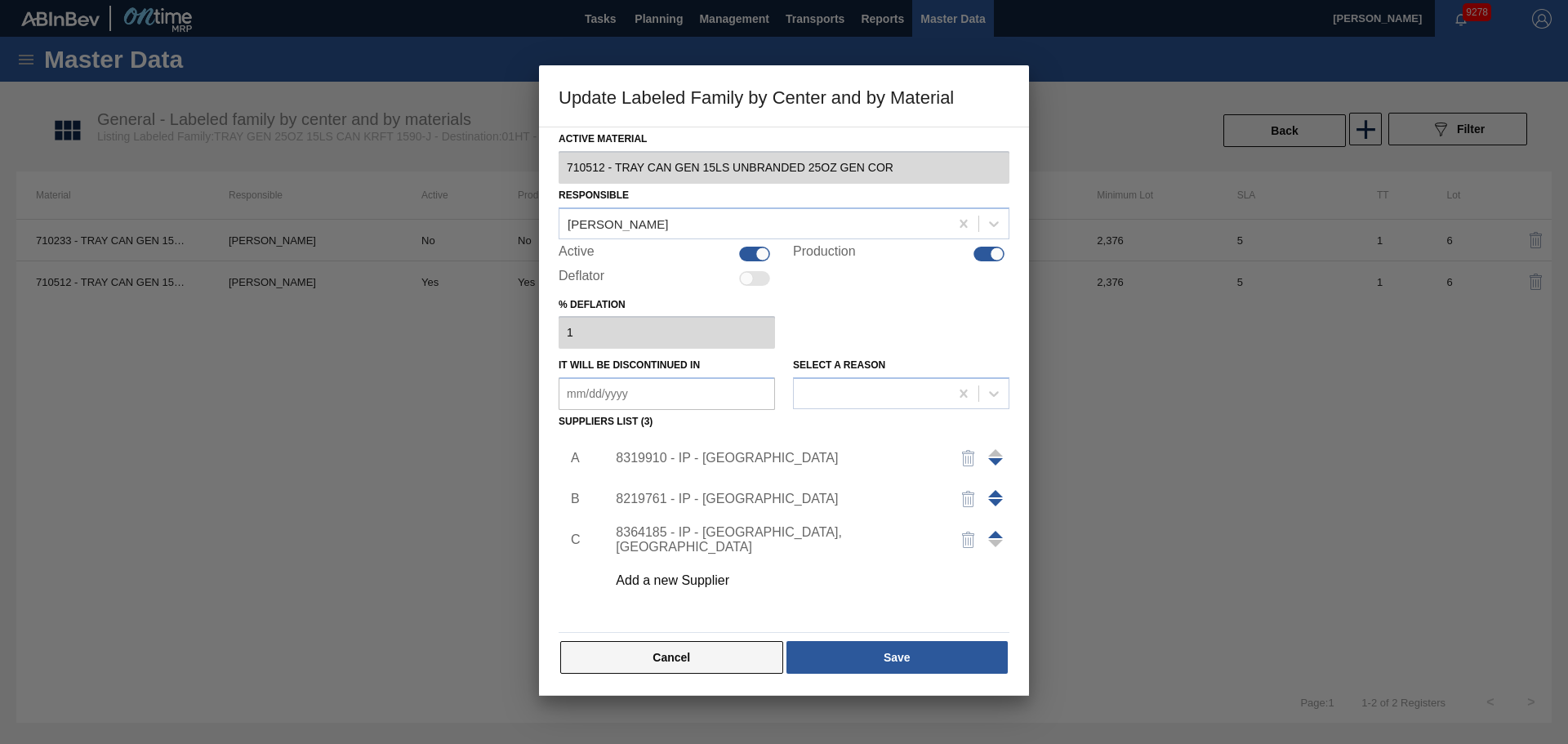
click at [673, 659] on button "Cancel" at bounding box center [671, 657] width 223 height 32
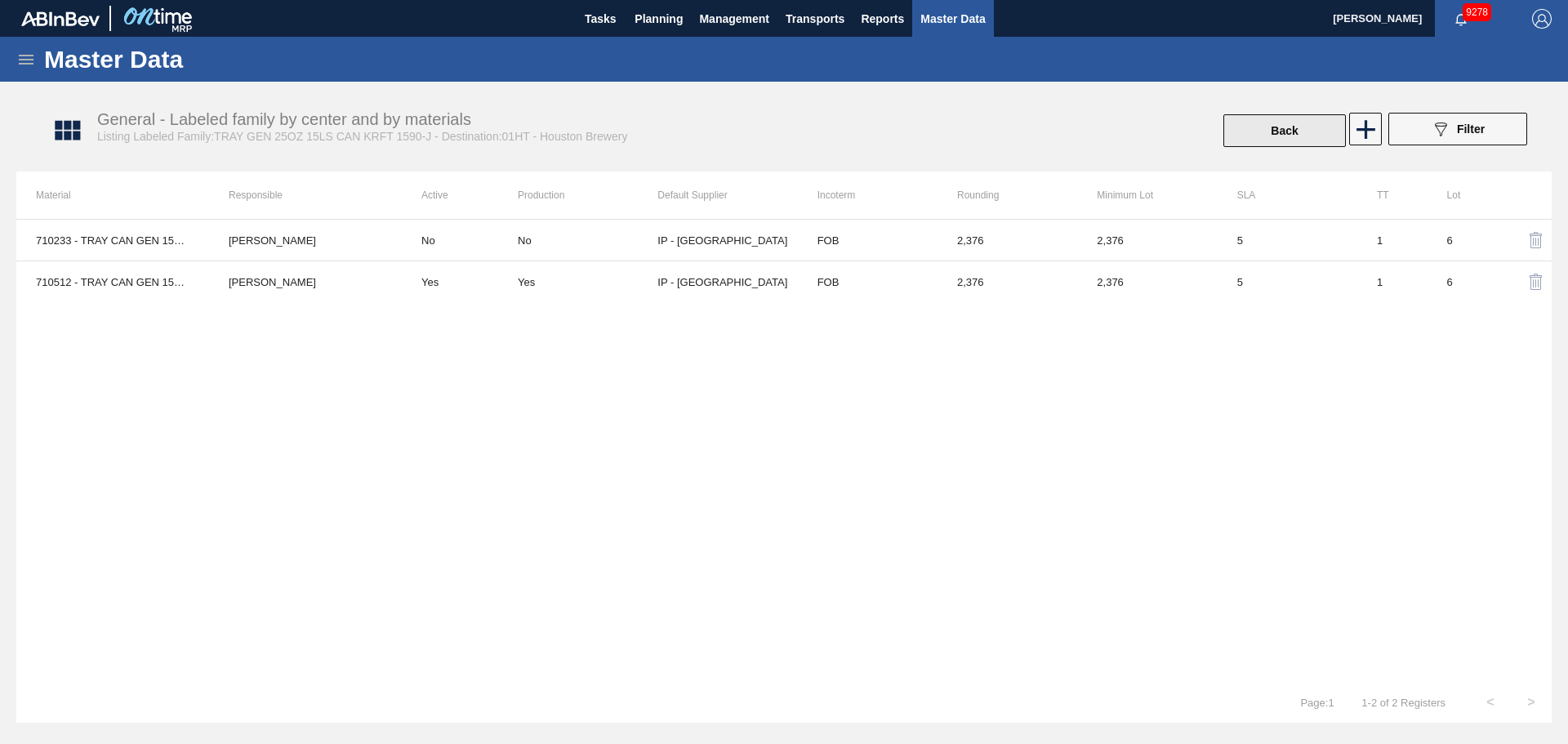
click at [1286, 134] on button "Back" at bounding box center [1285, 130] width 122 height 32
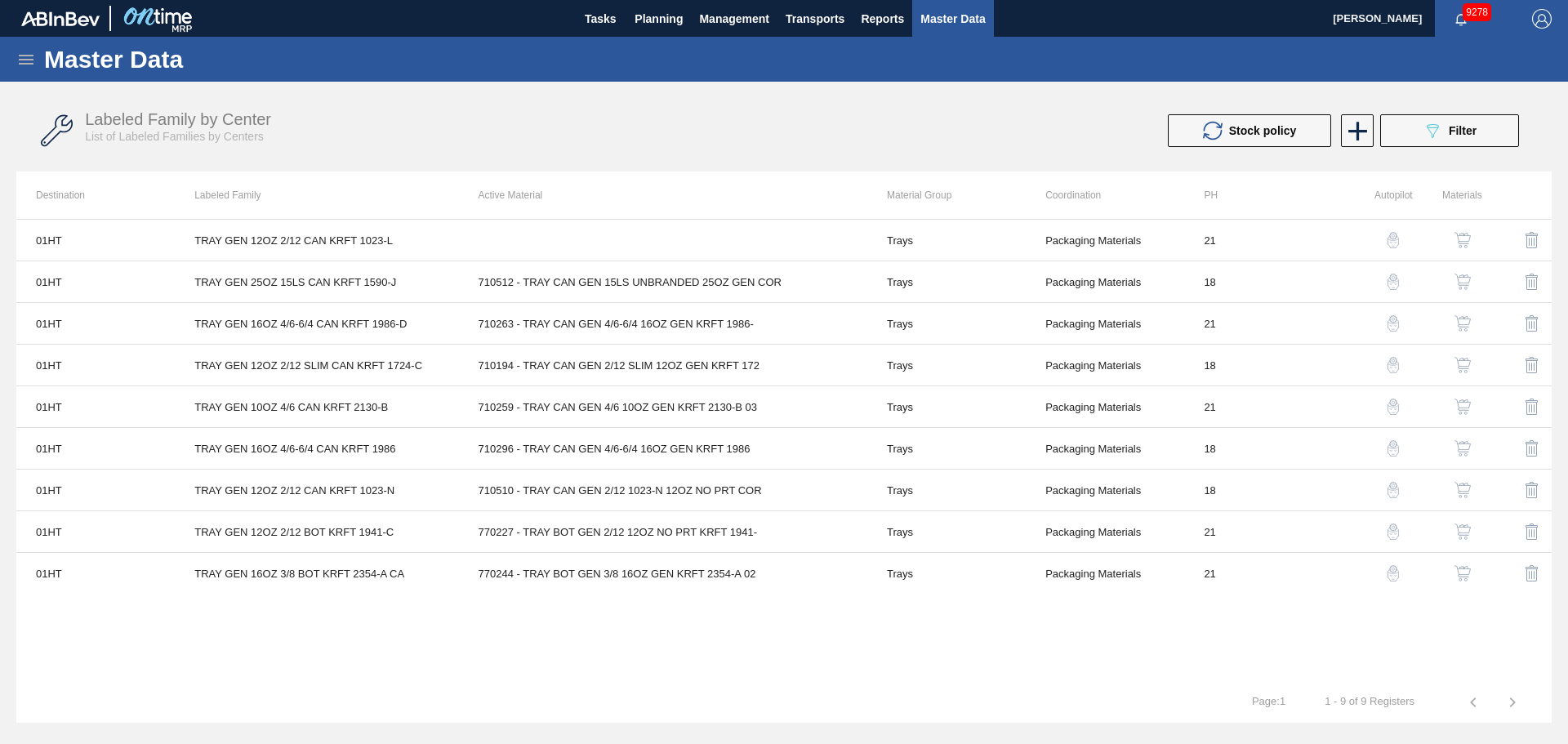
click at [1398, 371] on img "button" at bounding box center [1393, 365] width 17 height 17
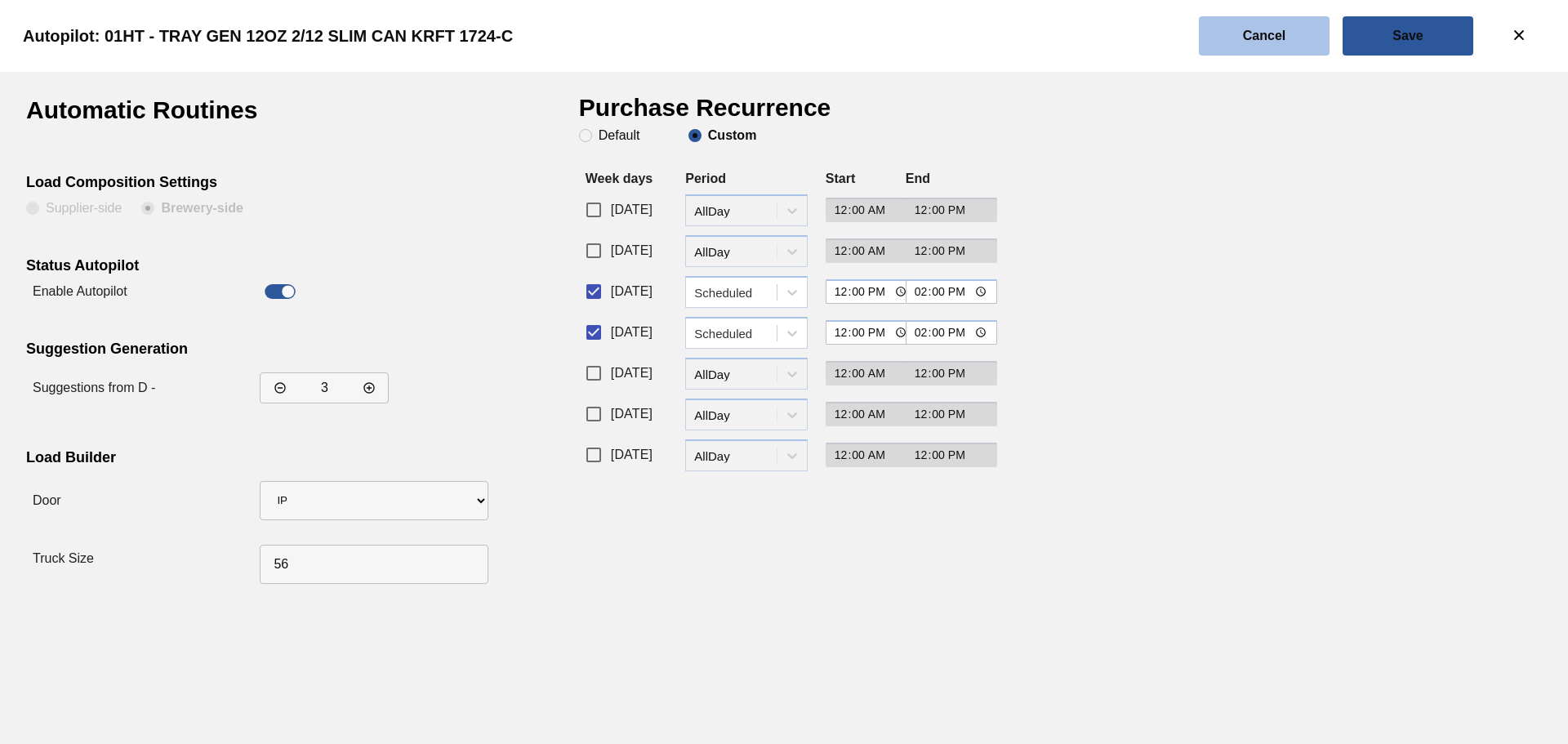
click at [1326, 47] on button "Cancel" at bounding box center [1263, 36] width 131 height 39
